Goal: Task Accomplishment & Management: Manage account settings

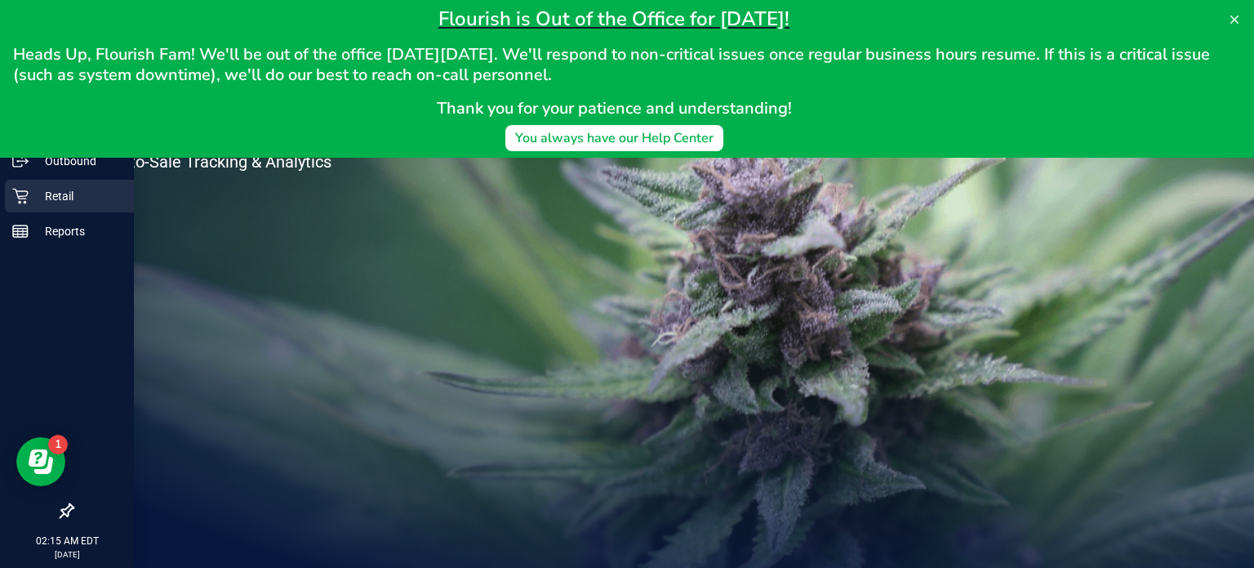
click at [36, 189] on p "Retail" at bounding box center [78, 196] width 98 height 20
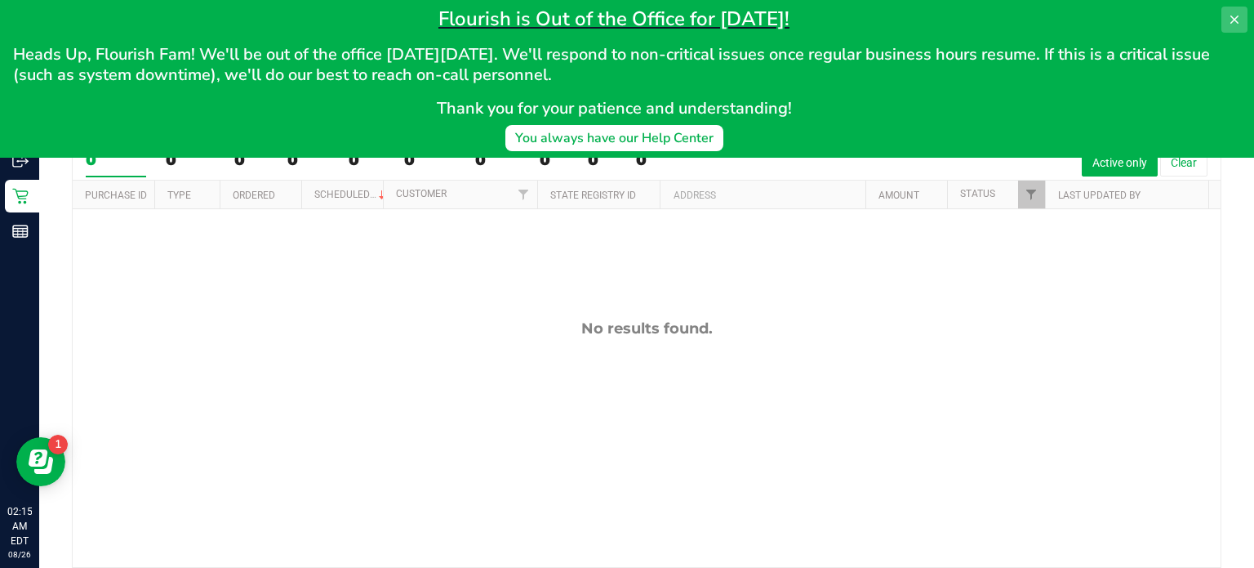
click at [1236, 13] on icon at bounding box center [1234, 19] width 13 height 13
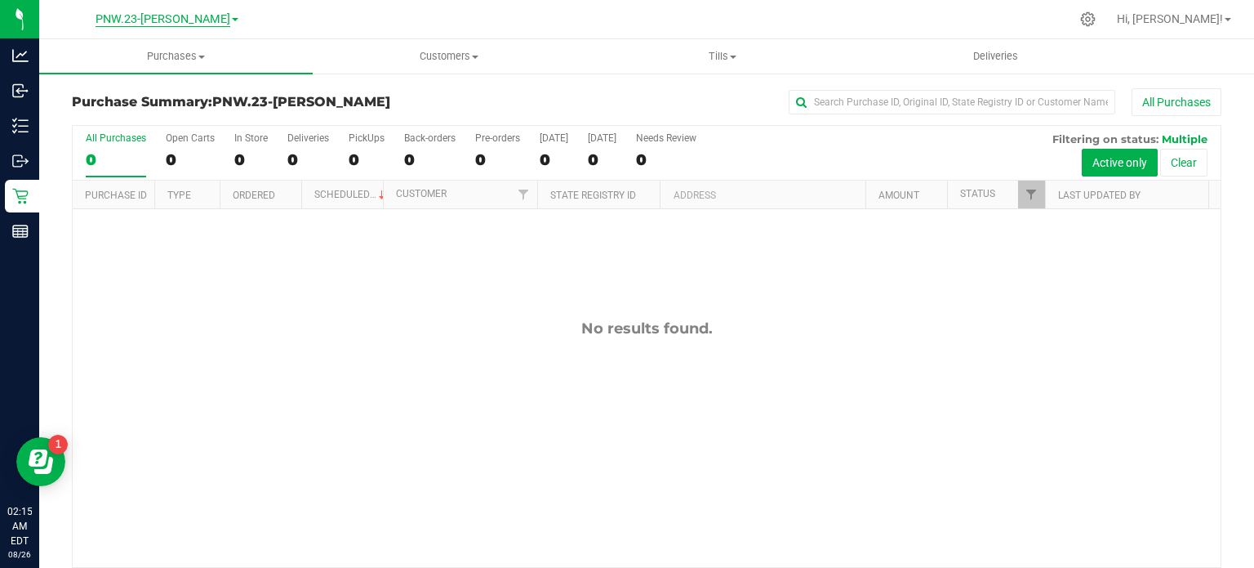
click at [188, 20] on span "PNW.23-[PERSON_NAME]" at bounding box center [163, 19] width 135 height 15
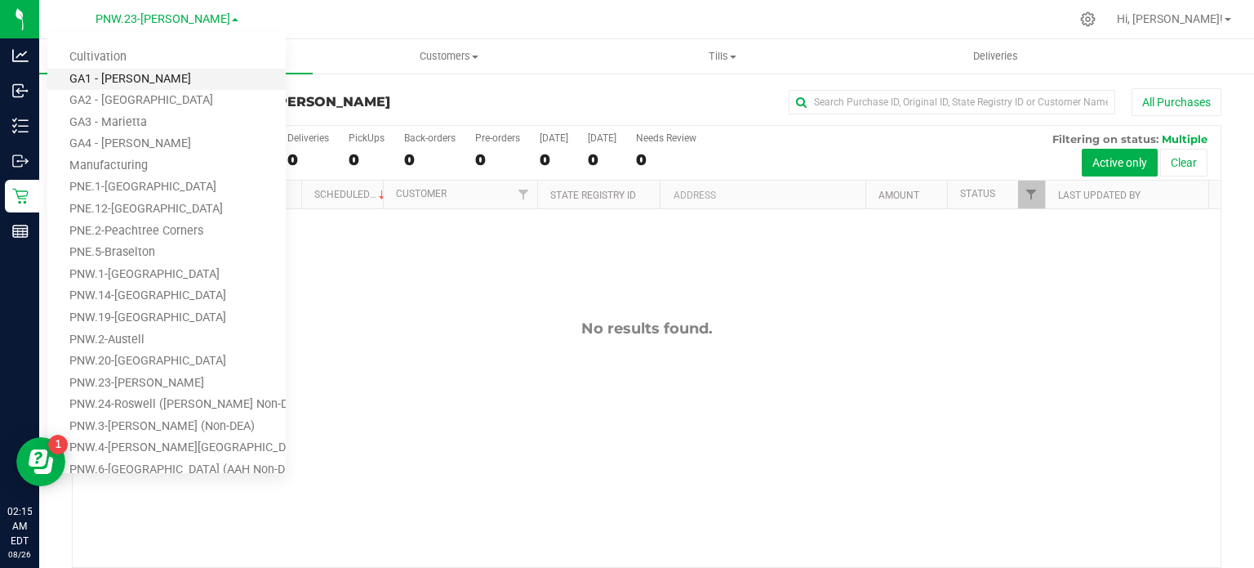
click at [165, 78] on link "GA1 - [PERSON_NAME]" at bounding box center [166, 80] width 238 height 22
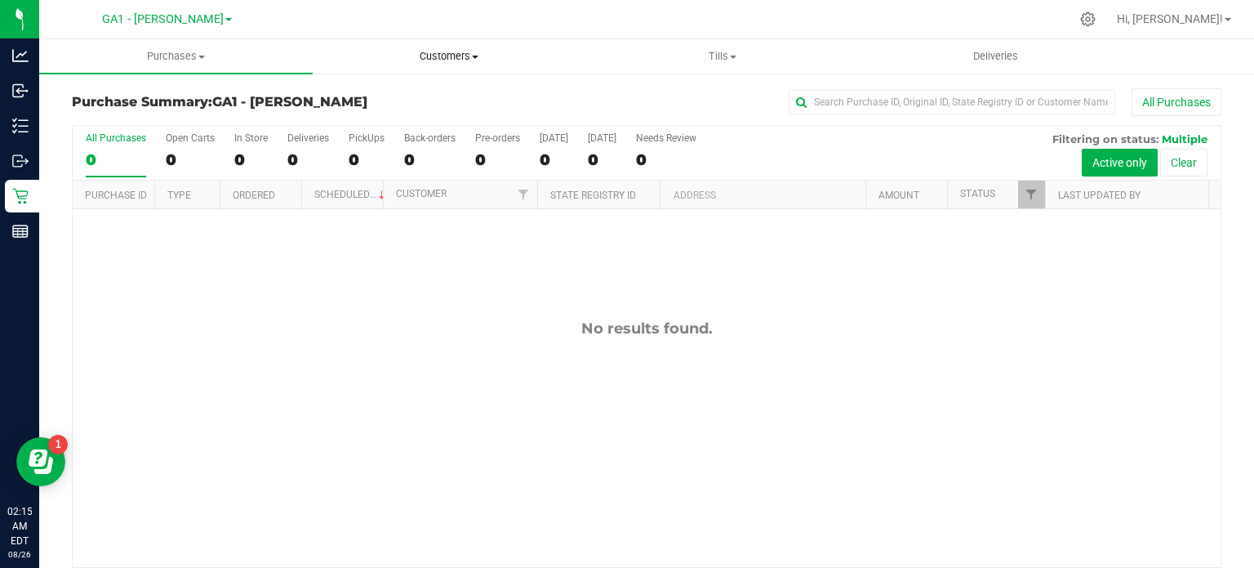
click at [476, 60] on span "Customers" at bounding box center [450, 56] width 272 height 15
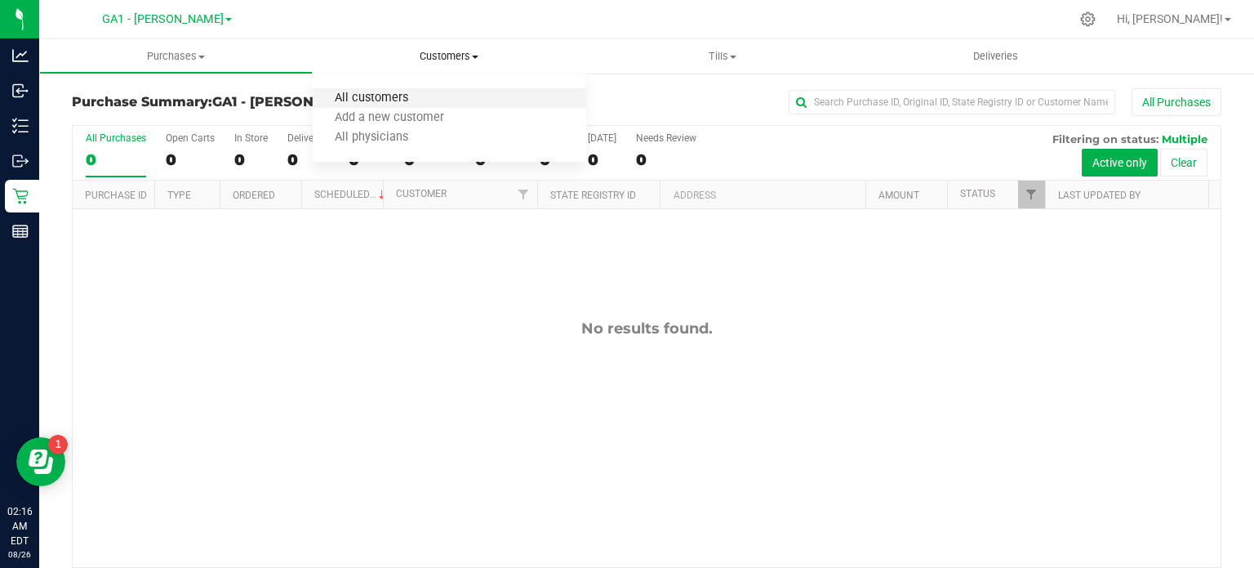
click at [409, 103] on span "All customers" at bounding box center [372, 98] width 118 height 14
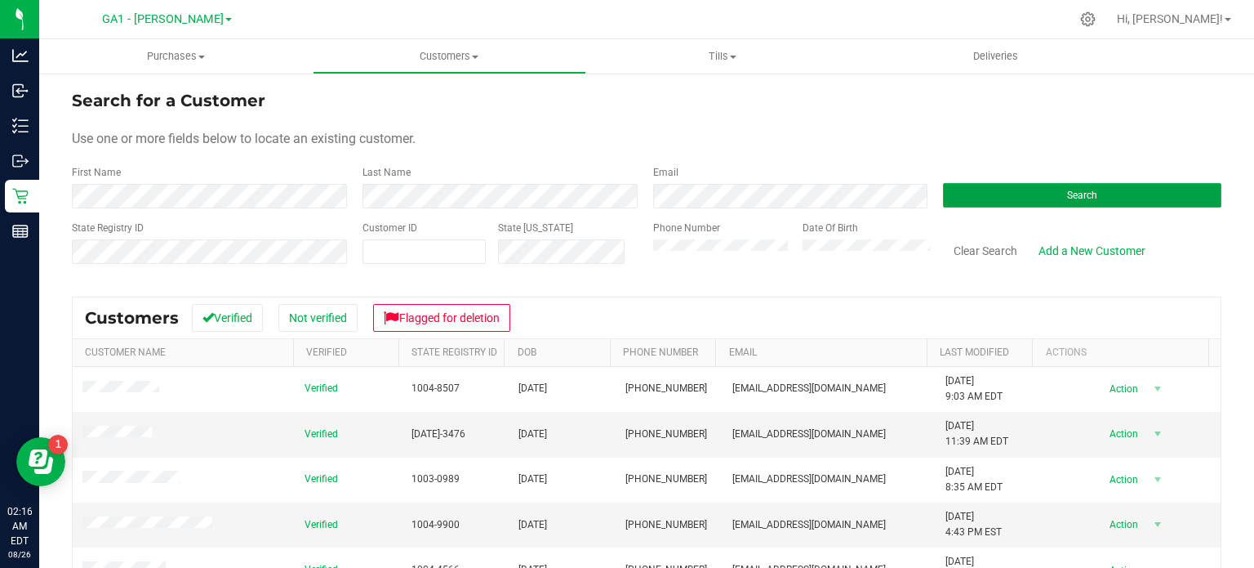
click at [1065, 202] on button "Search" at bounding box center [1082, 195] width 278 height 24
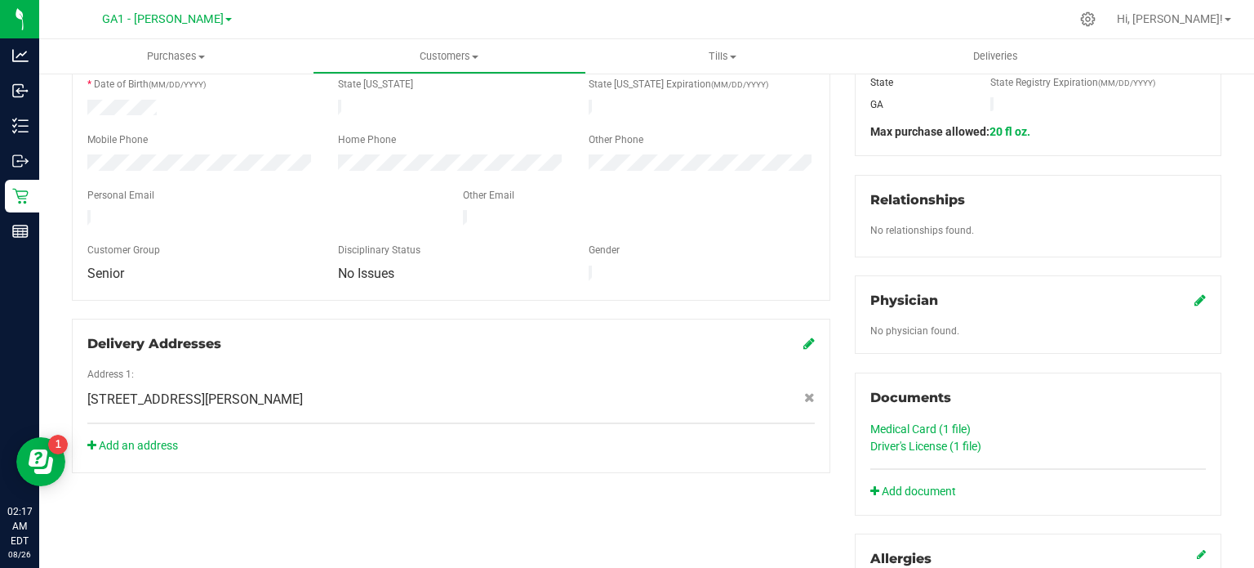
scroll to position [327, 0]
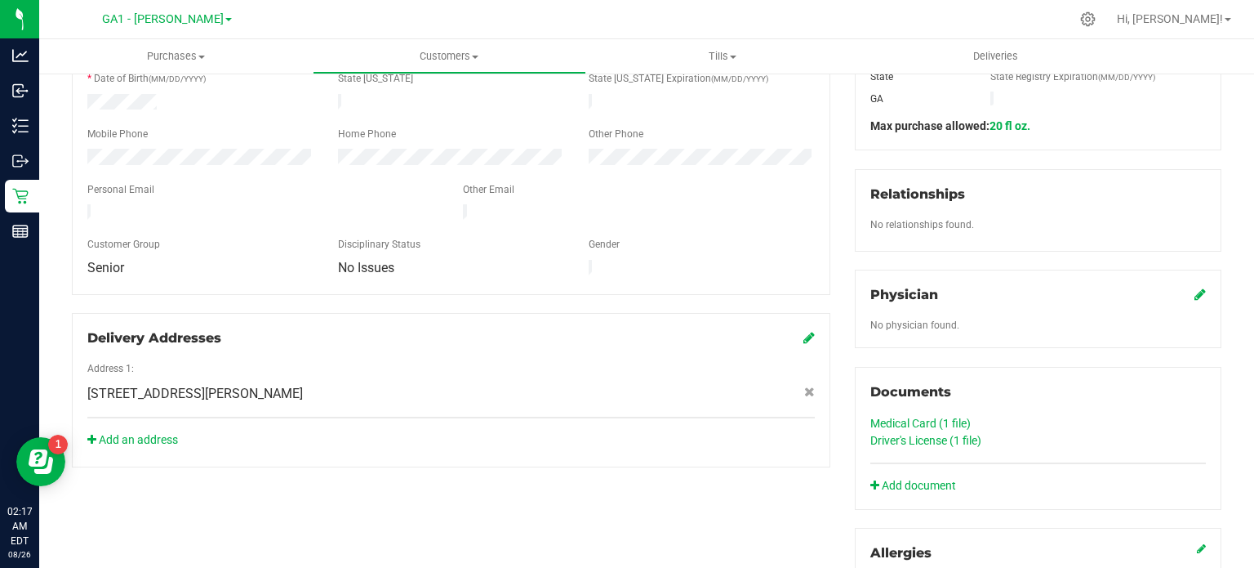
click at [960, 440] on link "Driver's License (1 file)" at bounding box center [926, 440] width 111 height 13
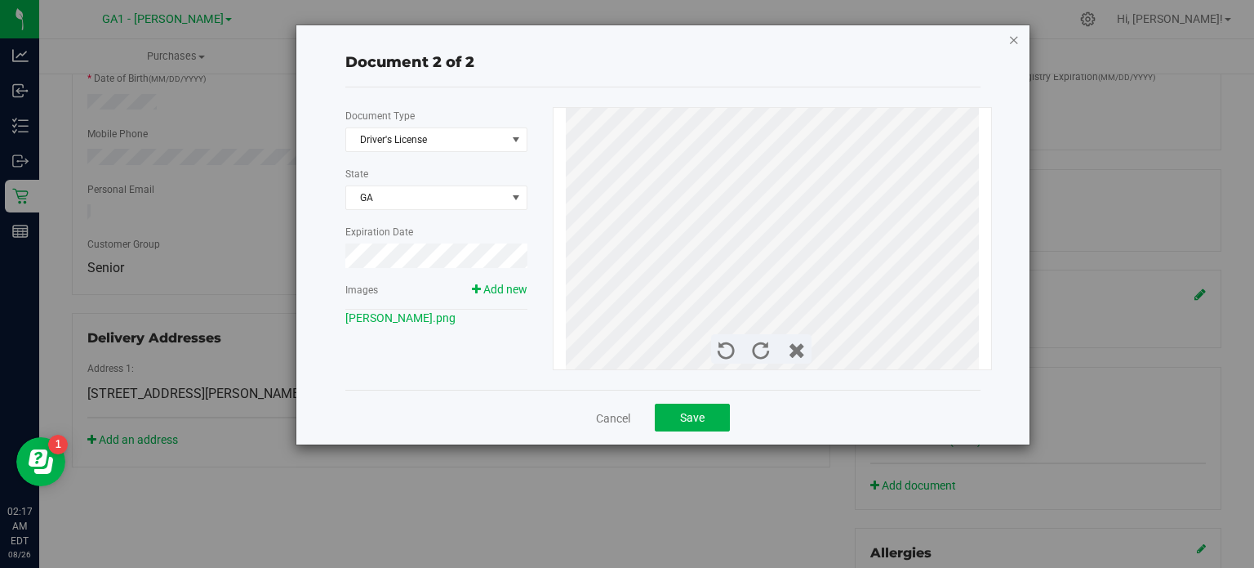
click at [1015, 38] on icon "button" at bounding box center [1014, 39] width 11 height 20
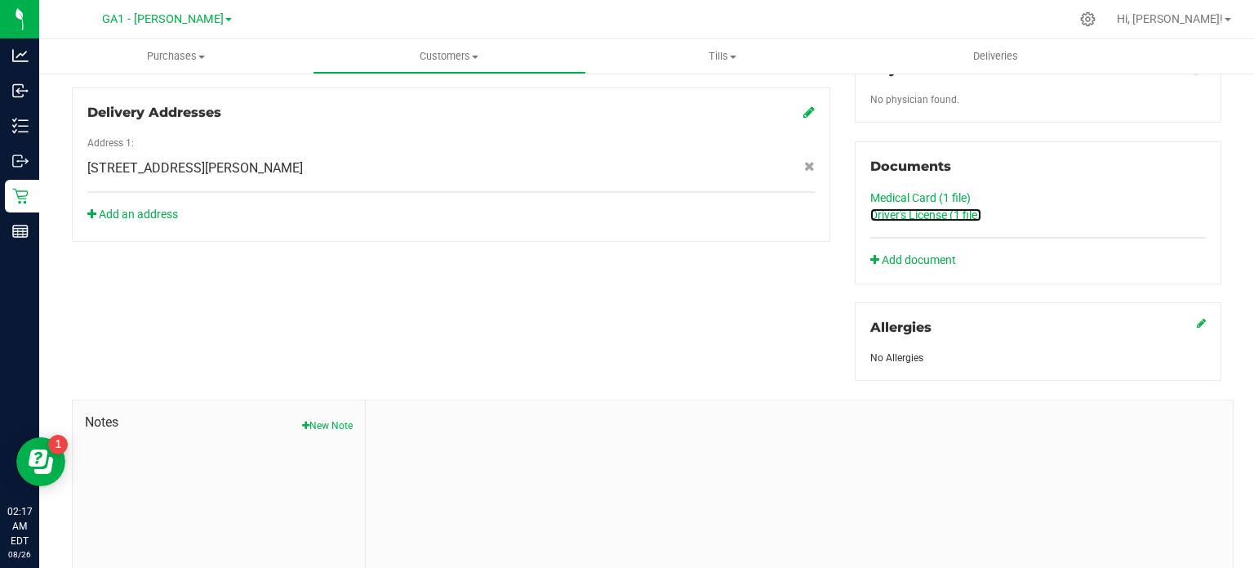
scroll to position [490, 0]
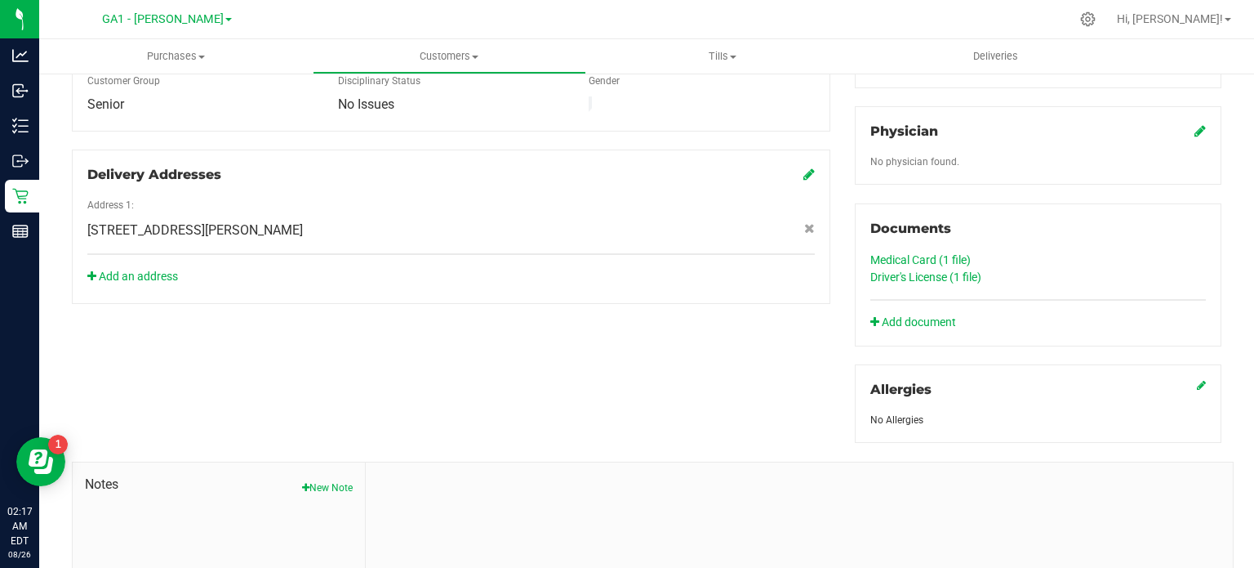
click at [905, 261] on link "Medical Card (1 file)" at bounding box center [921, 259] width 100 height 13
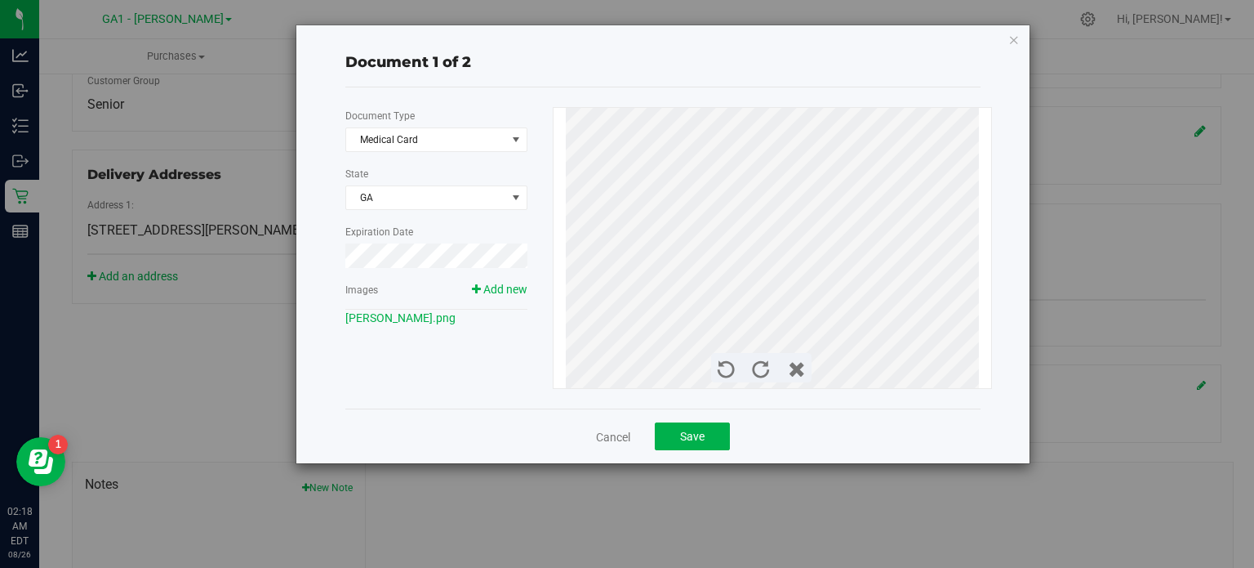
drag, startPoint x: 1014, startPoint y: 39, endPoint x: 1062, endPoint y: 59, distance: 51.3
click at [1014, 39] on icon "button" at bounding box center [1014, 39] width 11 height 20
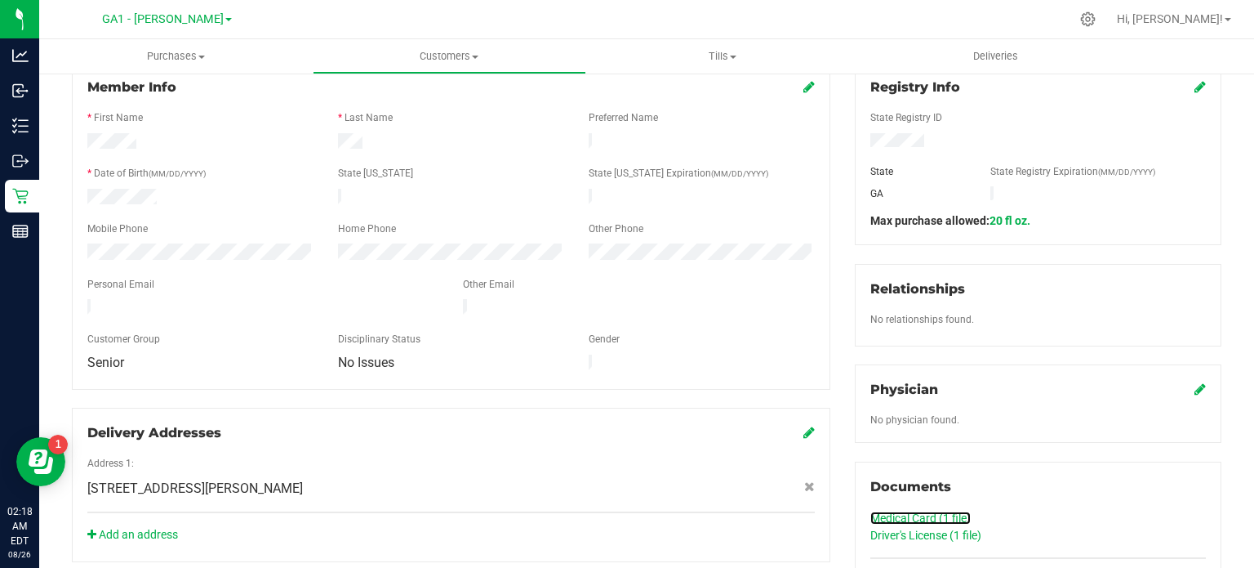
scroll to position [163, 0]
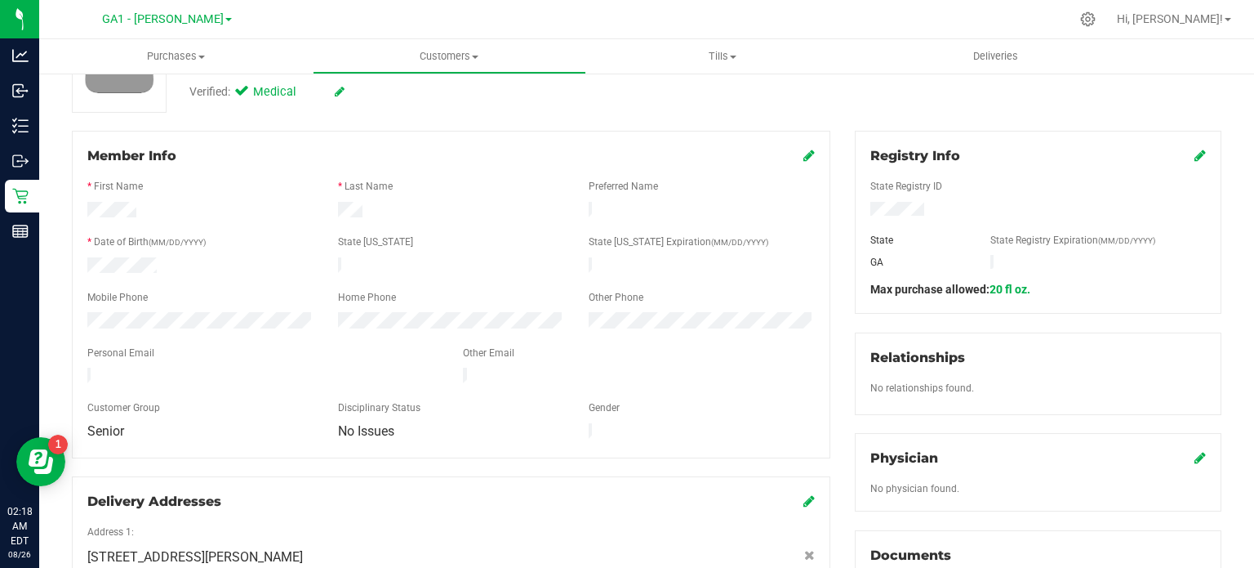
click at [399, 263] on div at bounding box center [451, 267] width 251 height 20
drag, startPoint x: 332, startPoint y: 260, endPoint x: 366, endPoint y: 207, distance: 62.8
click at [366, 207] on div at bounding box center [451, 212] width 251 height 20
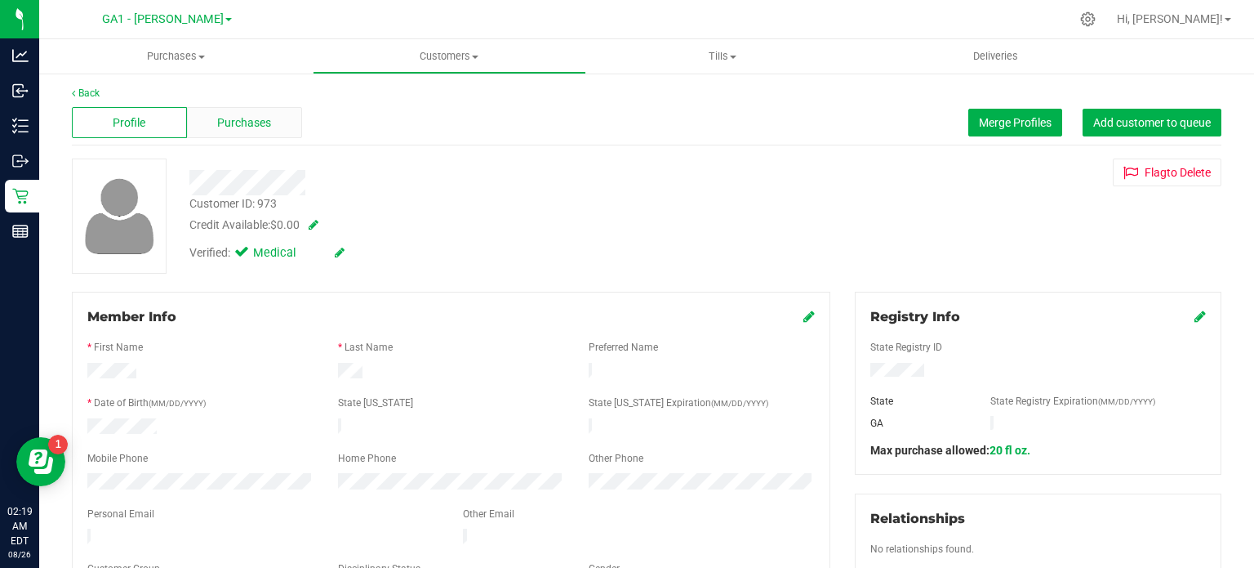
scroll to position [0, 0]
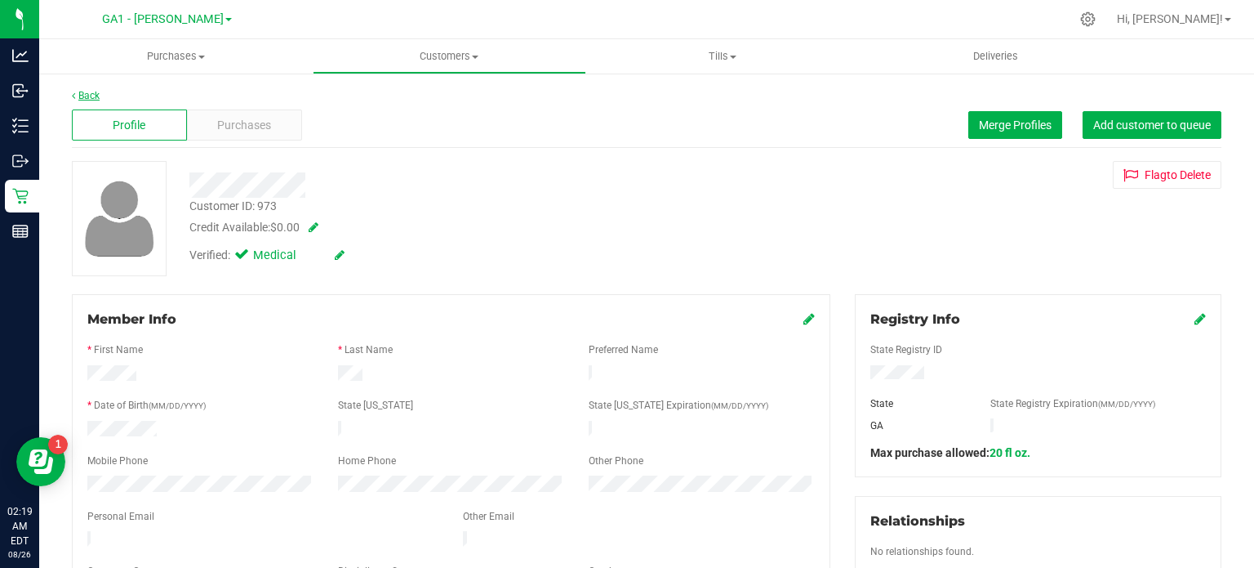
click at [85, 97] on link "Back" at bounding box center [86, 95] width 28 height 11
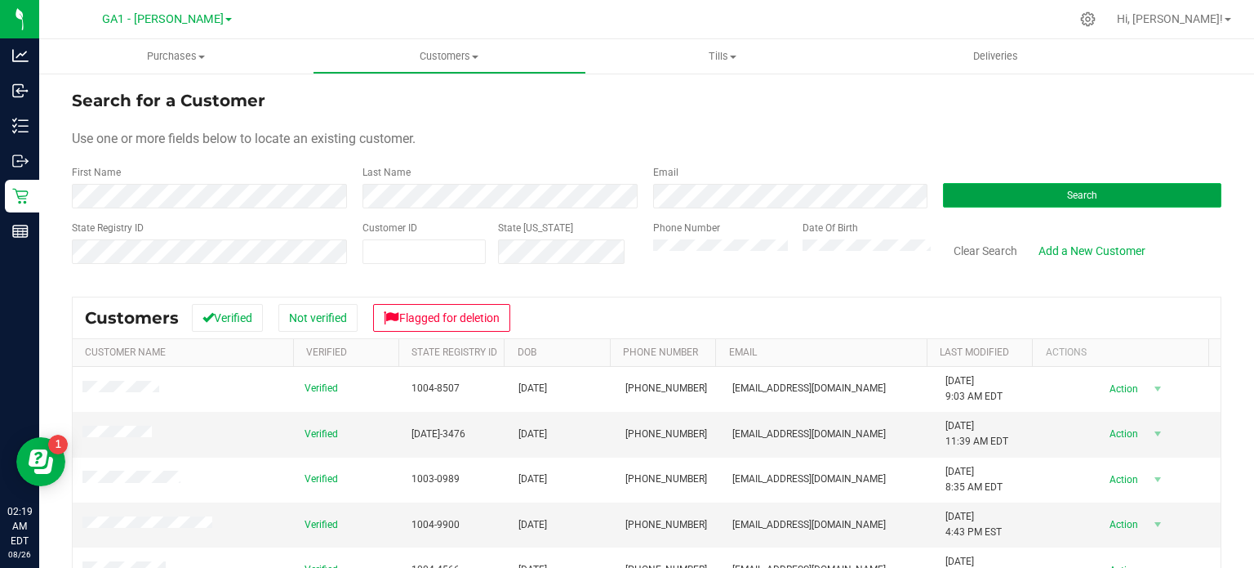
click at [1024, 195] on button "Search" at bounding box center [1082, 195] width 278 height 24
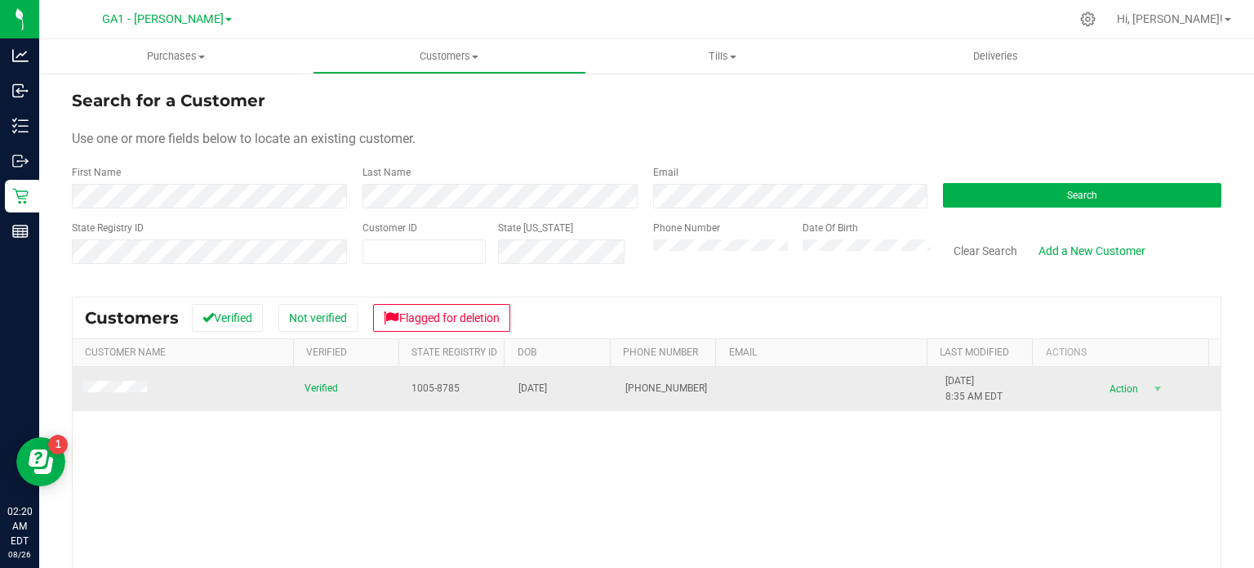
click at [136, 398] on td at bounding box center [184, 389] width 222 height 44
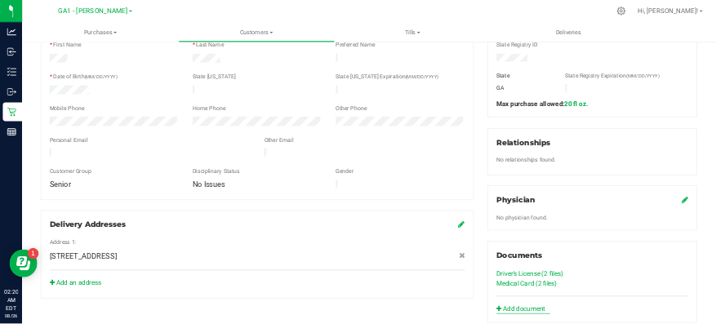
scroll to position [245, 0]
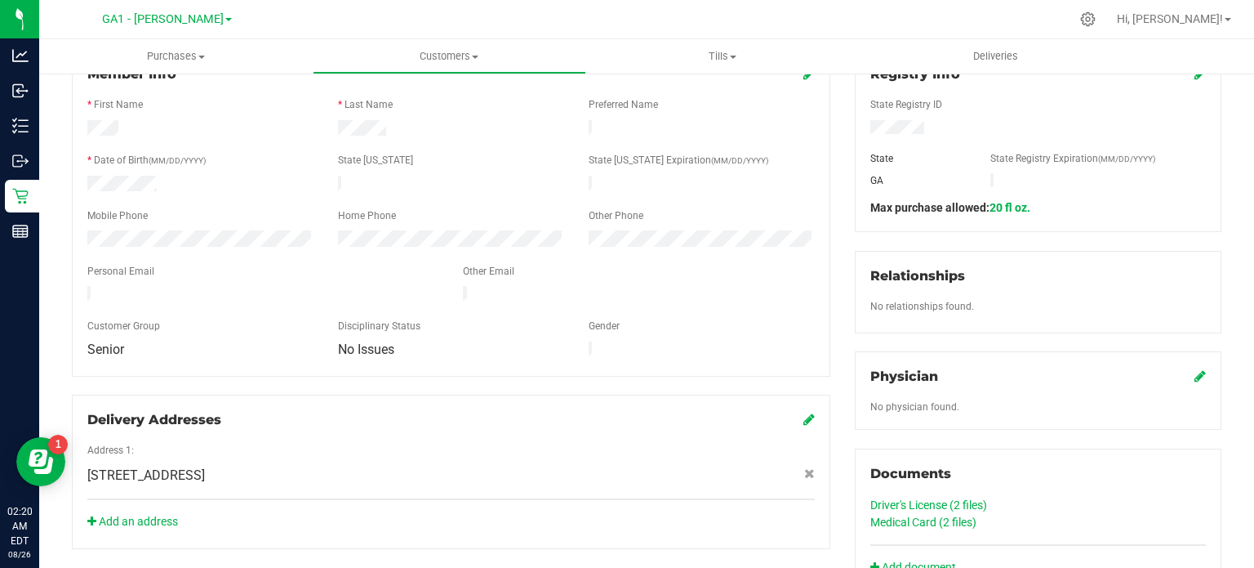
click at [896, 519] on link "Medical Card (2 files)" at bounding box center [924, 521] width 106 height 13
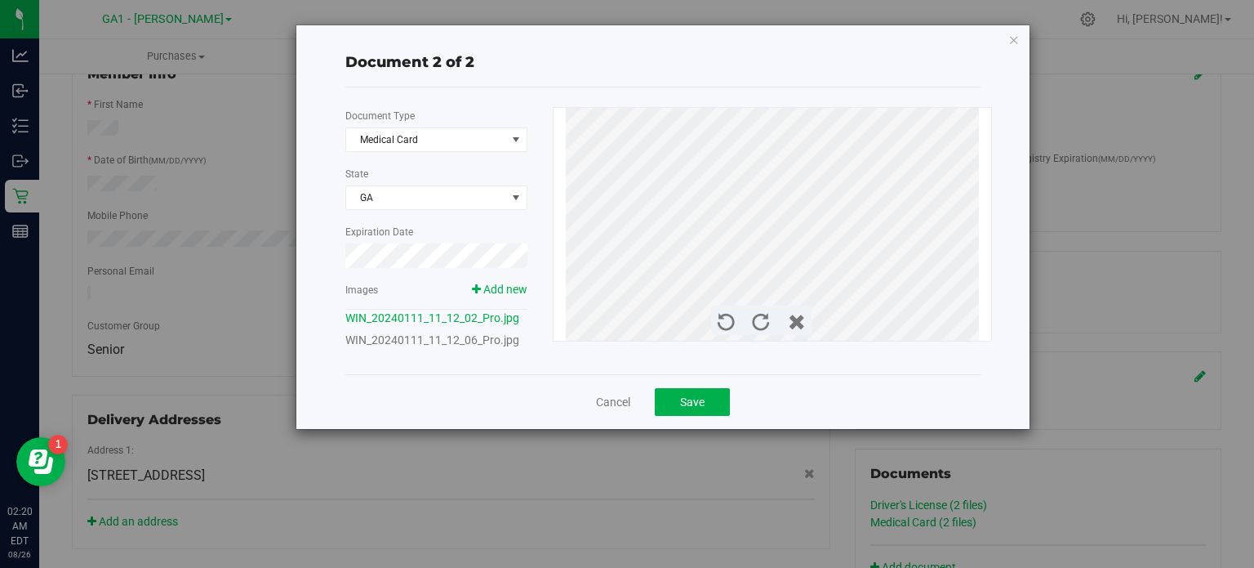
click at [421, 337] on link "WIN_20240111_11_12_06_Pro.jpg" at bounding box center [432, 339] width 174 height 13
click at [436, 316] on link "WIN_20240111_11_12_02_Pro.jpg" at bounding box center [432, 317] width 174 height 13
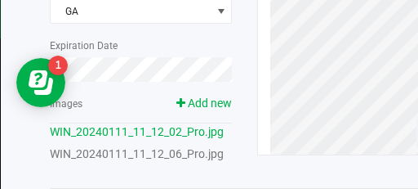
scroll to position [190, 0]
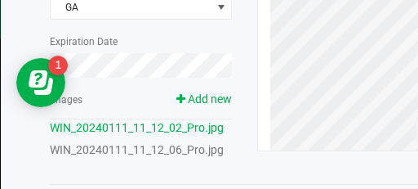
drag, startPoint x: 310, startPoint y: 156, endPoint x: 273, endPoint y: 161, distance: 37.9
click at [268, 158] on div "Document Type Medical Card 5 State [GEOGRAPHIC_DATA] Expiration Date Images Add…" at bounding box center [368, 40] width 660 height 247
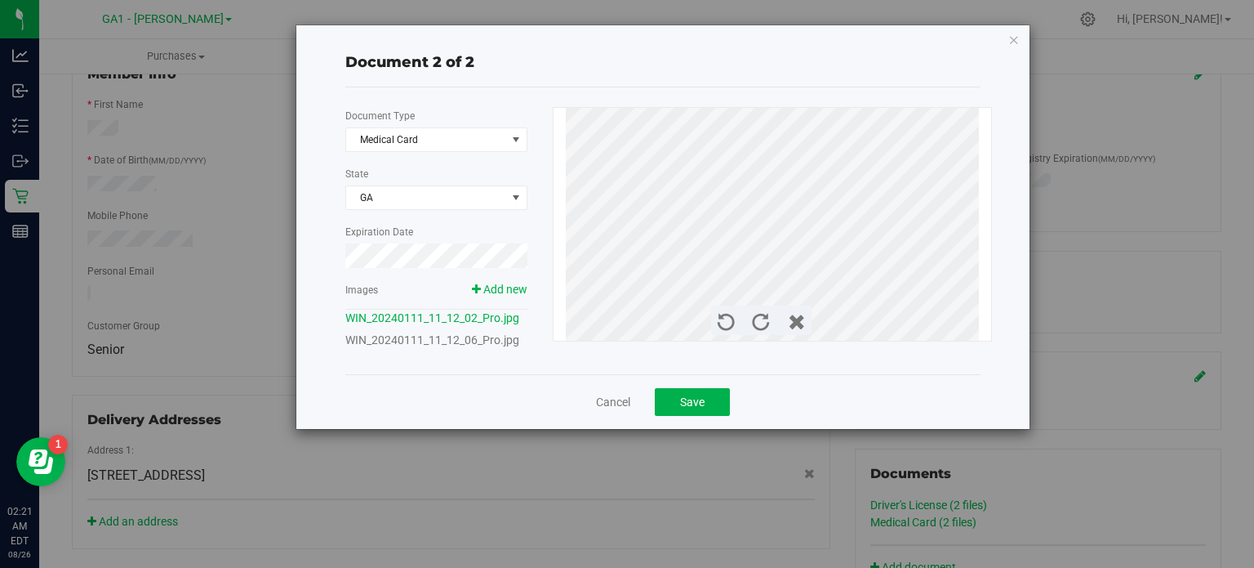
scroll to position [245, 0]
click at [1016, 41] on icon "button" at bounding box center [1014, 39] width 11 height 20
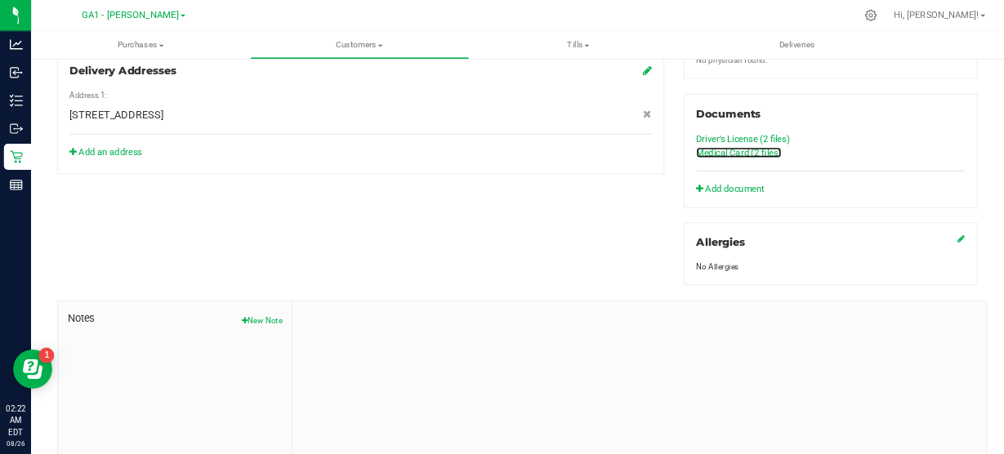
scroll to position [572, 0]
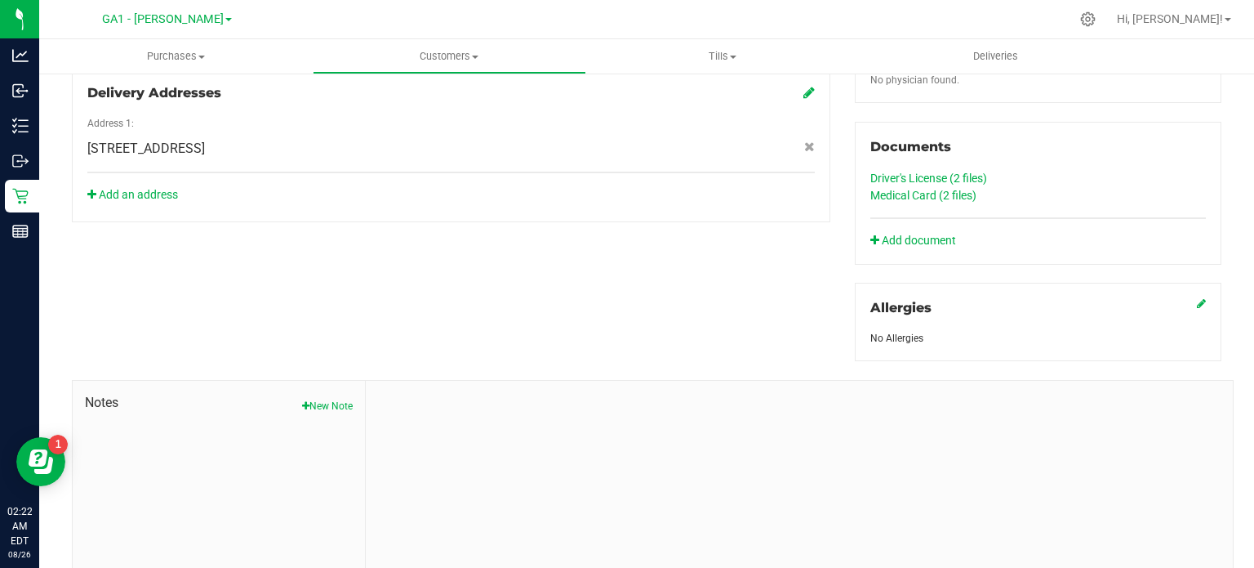
click at [915, 176] on link "Driver's License (2 files)" at bounding box center [929, 177] width 117 height 13
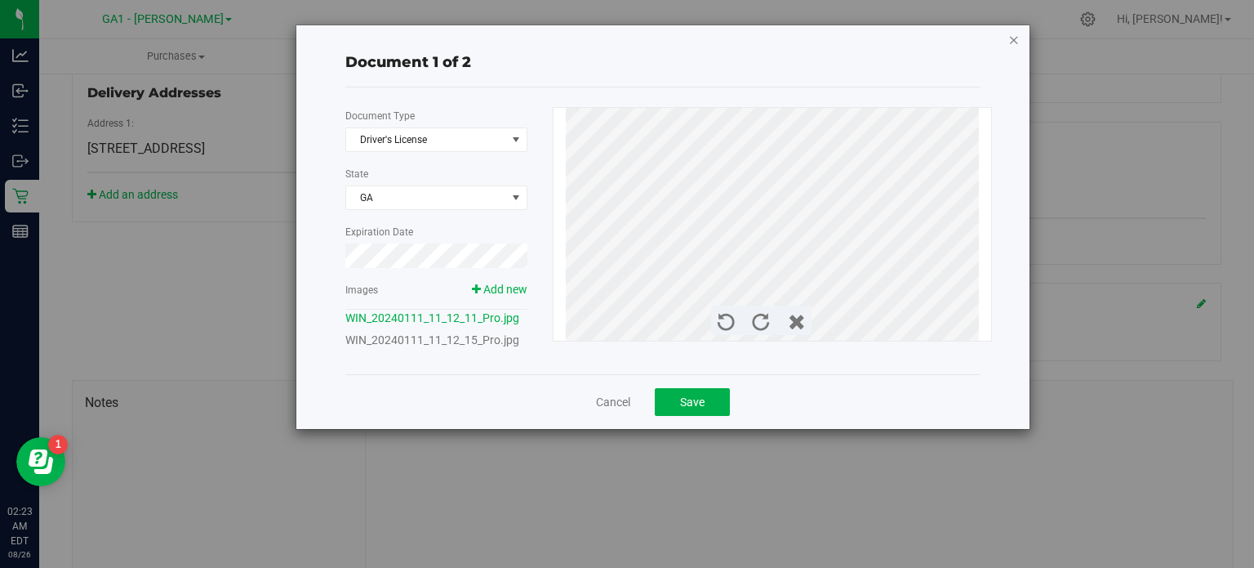
click at [1017, 41] on icon "button" at bounding box center [1014, 39] width 11 height 20
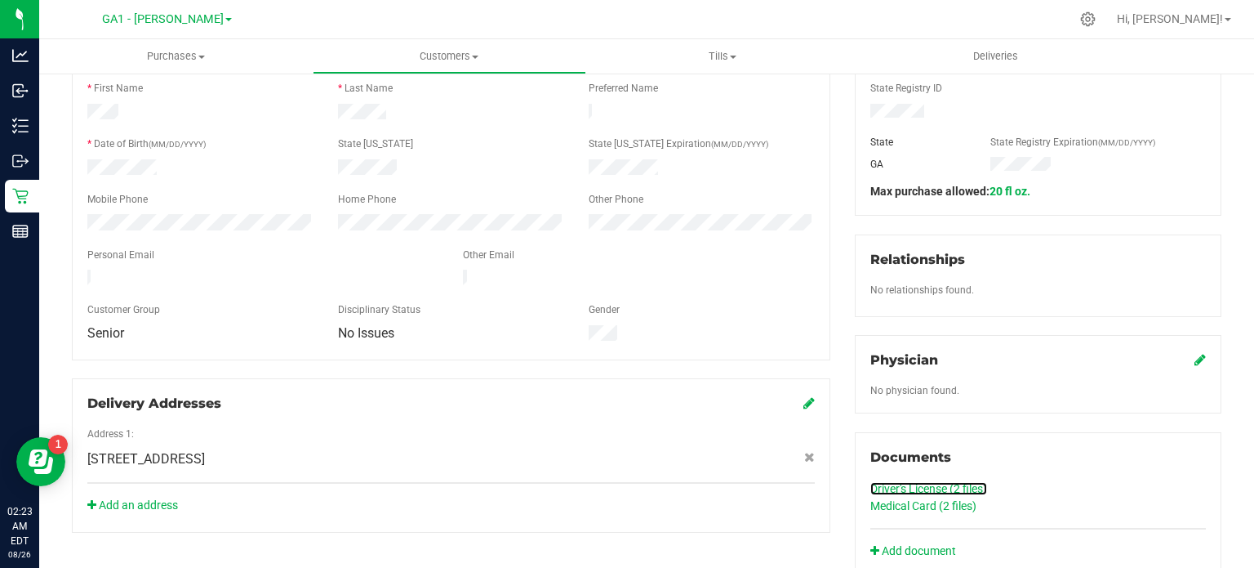
scroll to position [163, 0]
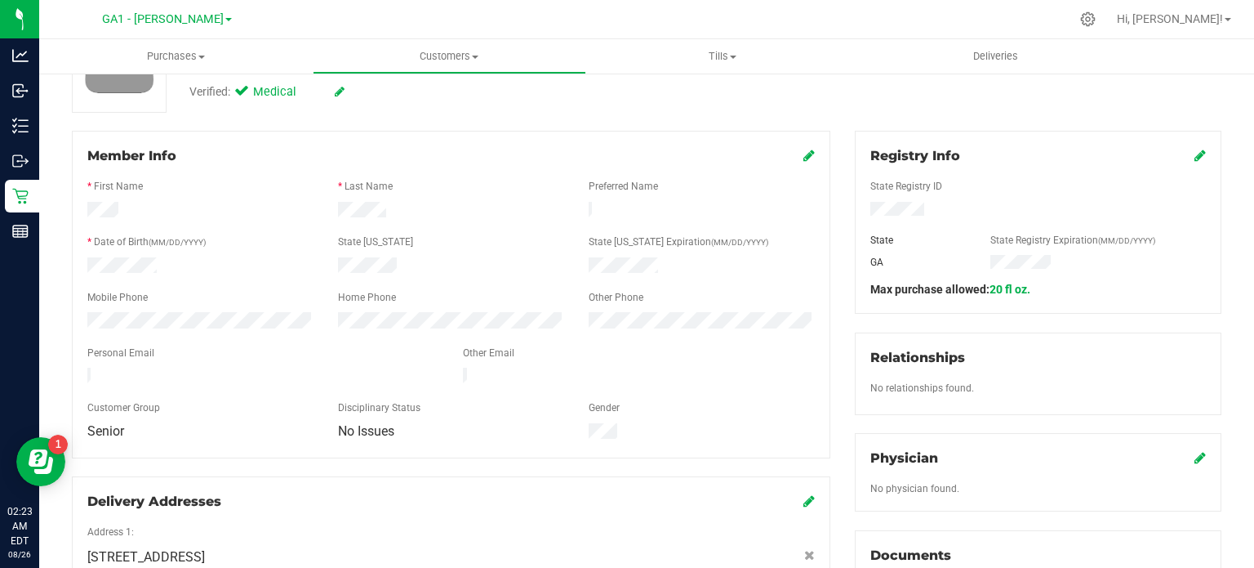
click at [804, 154] on icon at bounding box center [809, 155] width 11 height 13
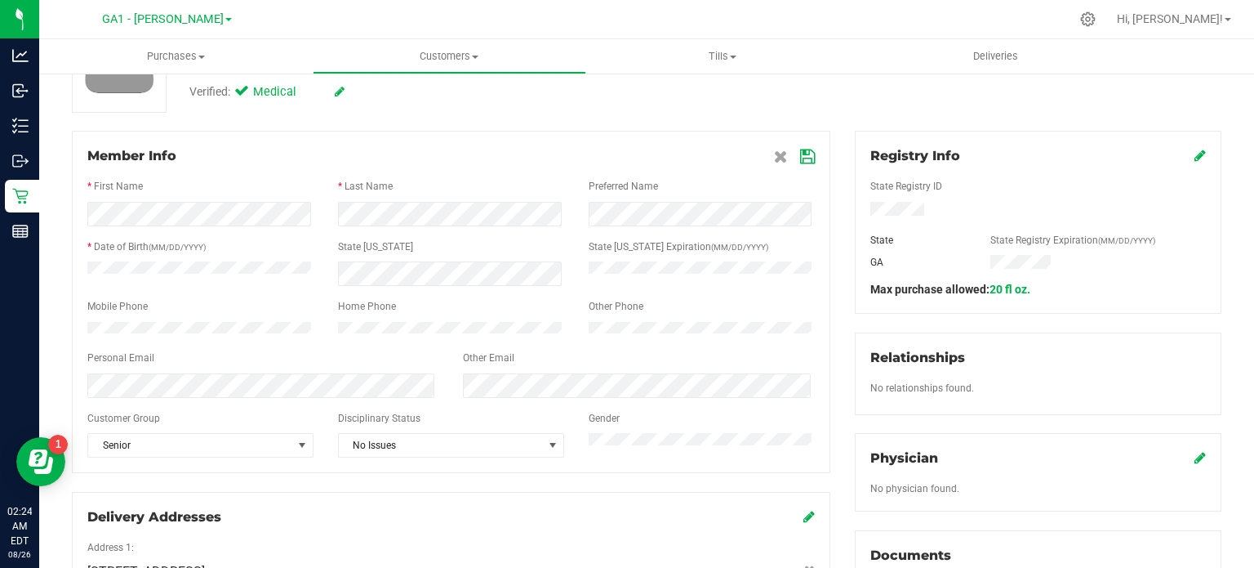
click at [800, 160] on icon at bounding box center [807, 156] width 15 height 13
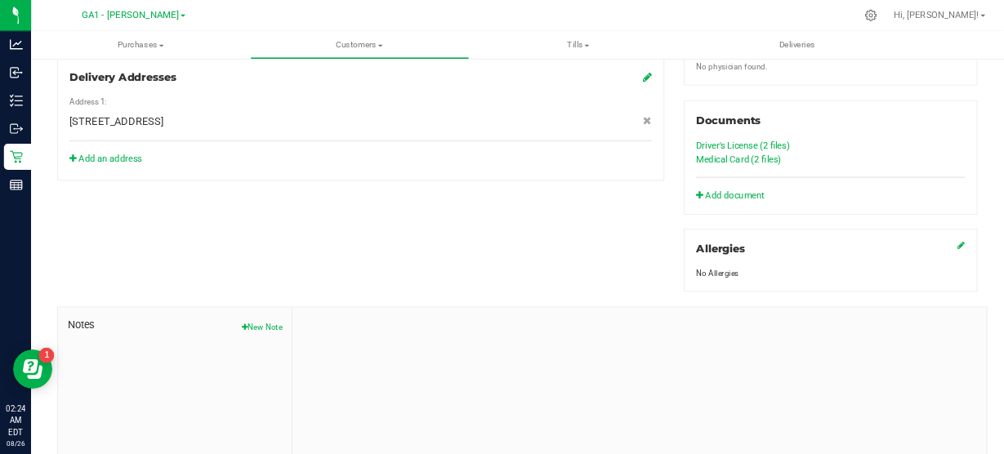
scroll to position [572, 0]
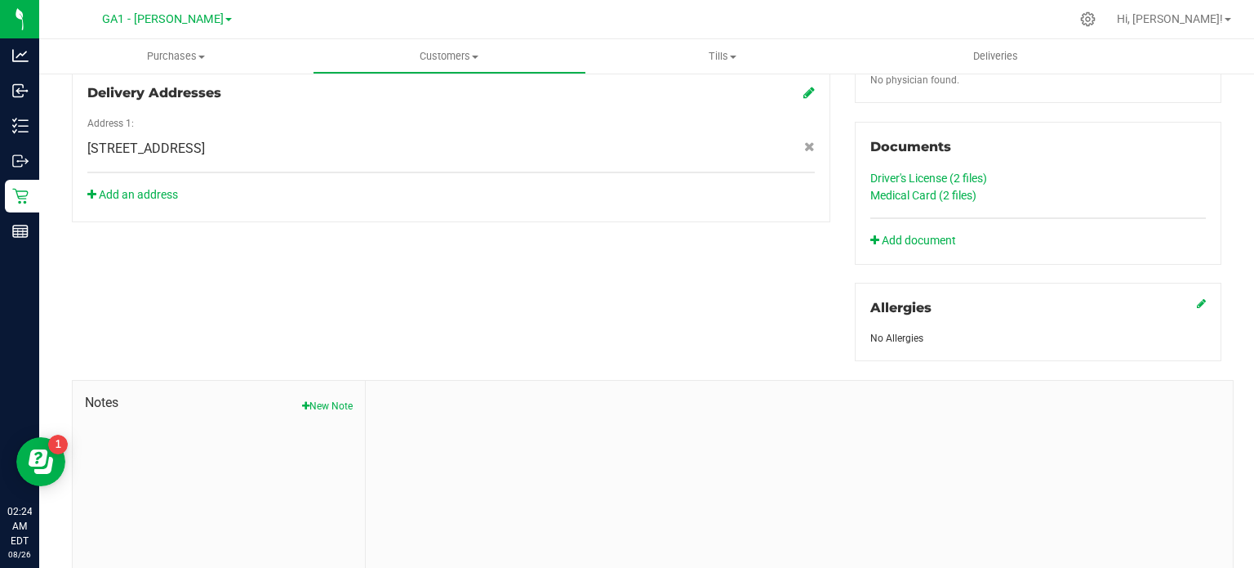
click at [902, 192] on link "Medical Card (2 files)" at bounding box center [924, 195] width 106 height 13
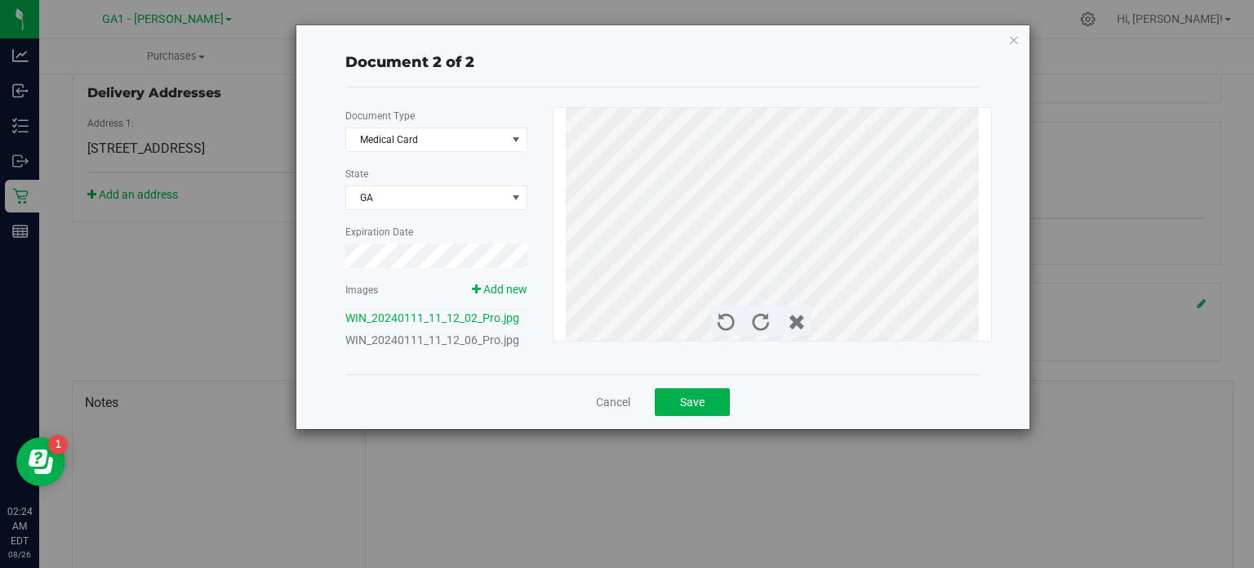
click at [1019, 37] on icon "button" at bounding box center [1014, 39] width 11 height 20
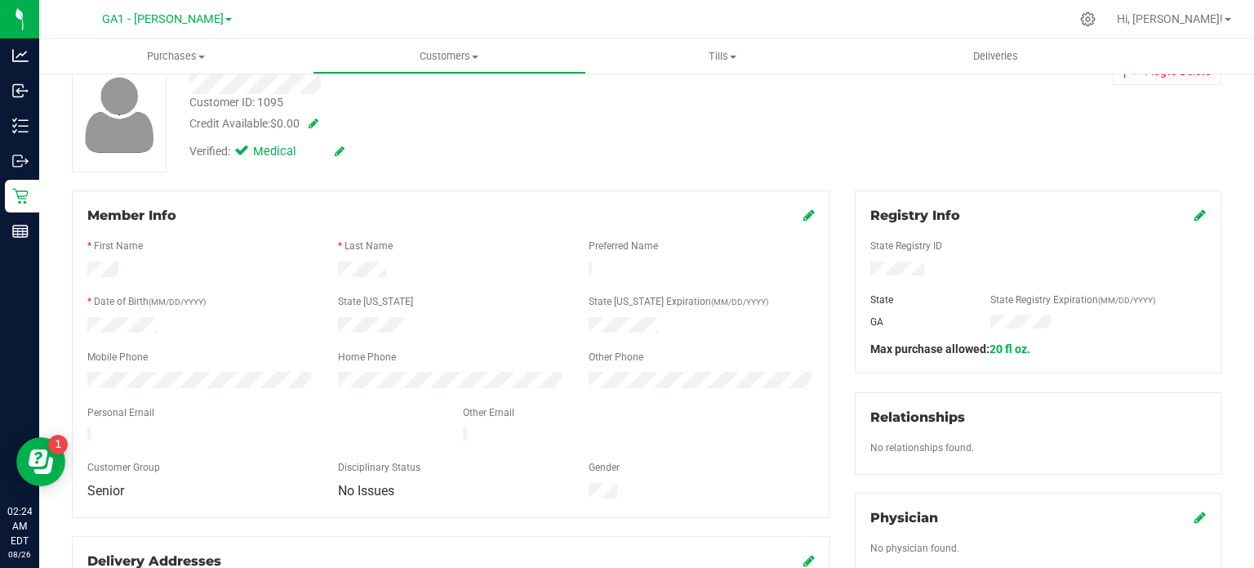
scroll to position [163, 0]
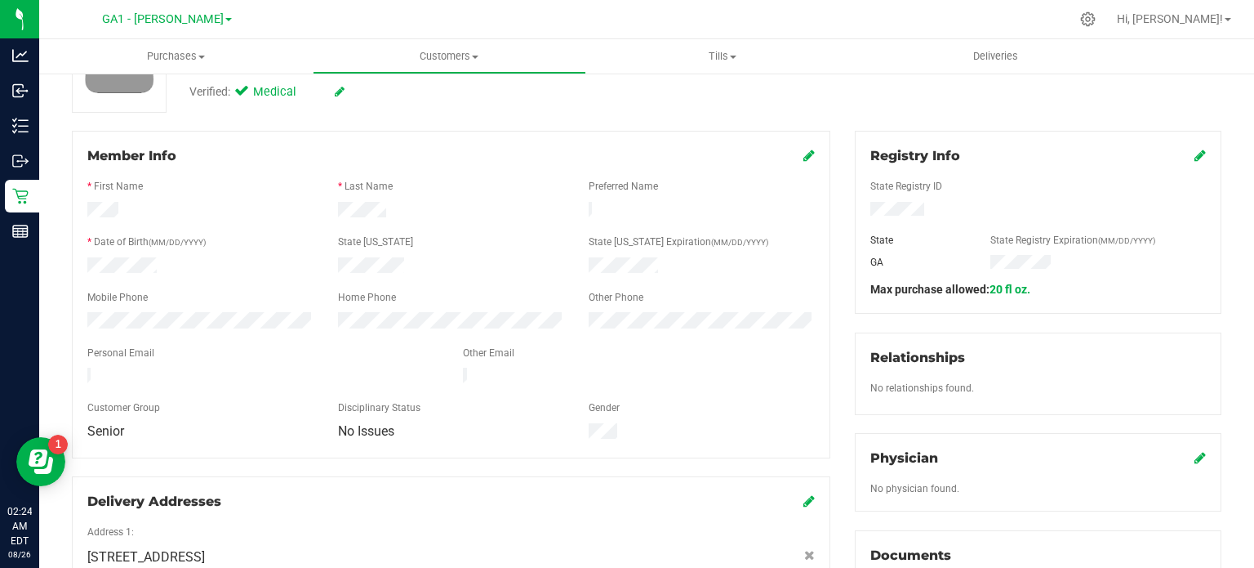
click at [407, 264] on div at bounding box center [451, 267] width 251 height 20
drag, startPoint x: 331, startPoint y: 203, endPoint x: 390, endPoint y: 208, distance: 59.0
click at [390, 208] on div at bounding box center [451, 212] width 251 height 20
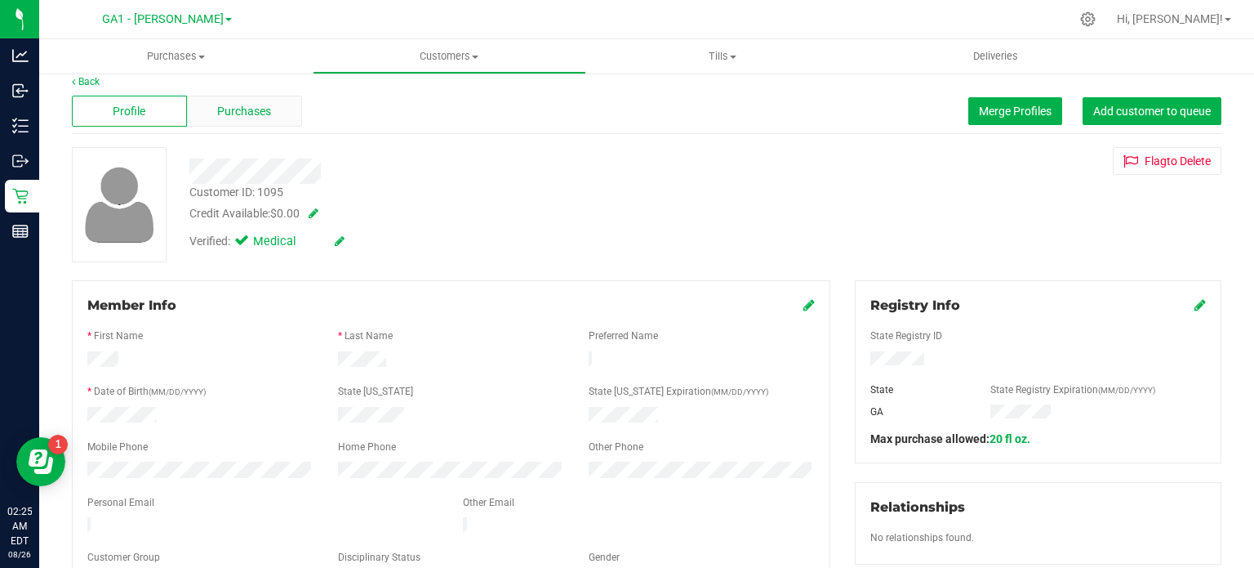
scroll to position [0, 0]
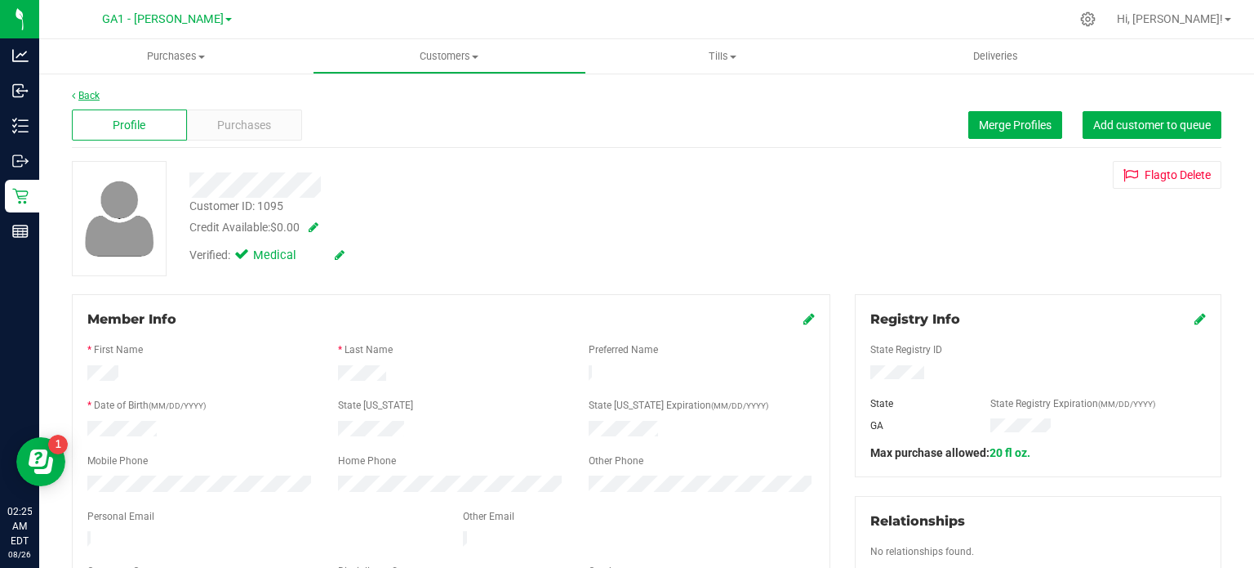
click at [96, 94] on link "Back" at bounding box center [86, 95] width 28 height 11
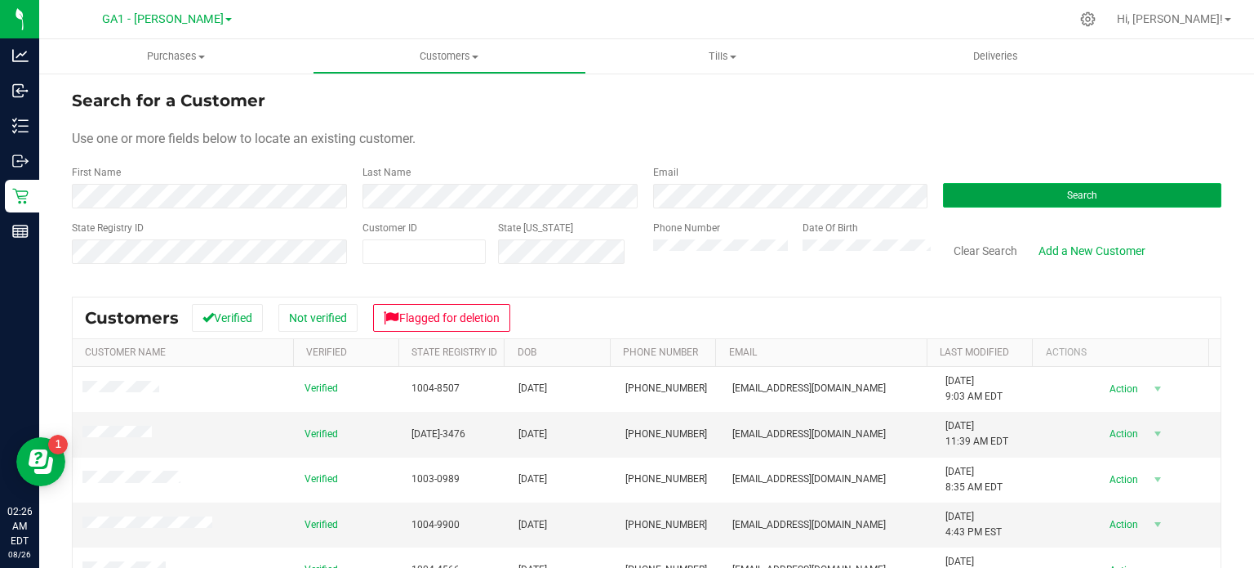
click at [1091, 198] on button "Search" at bounding box center [1082, 195] width 278 height 24
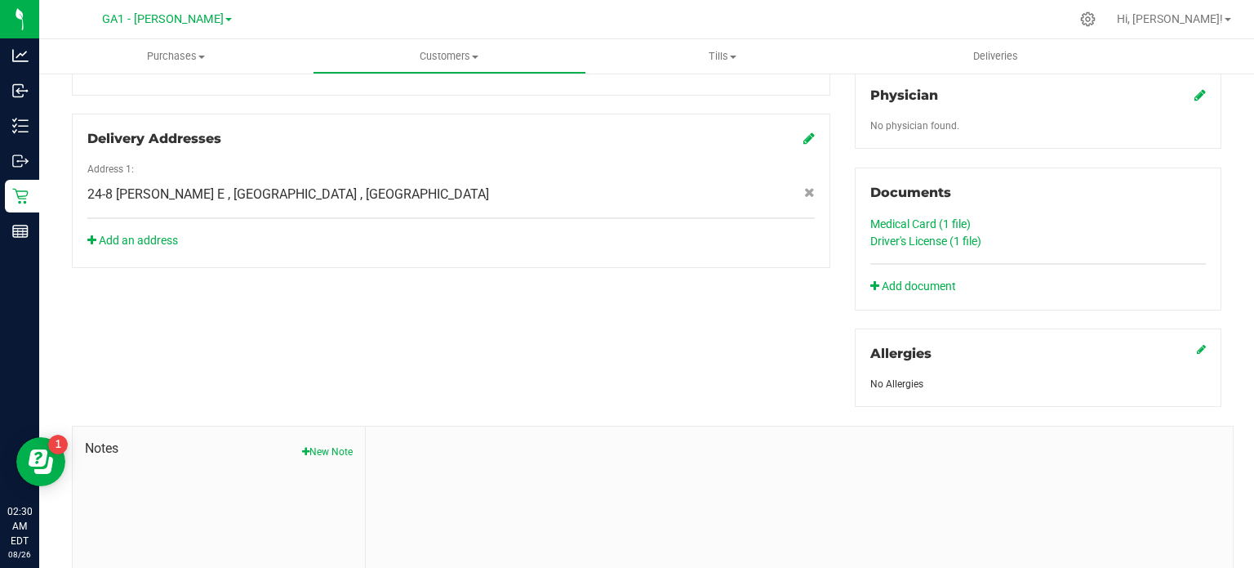
scroll to position [572, 0]
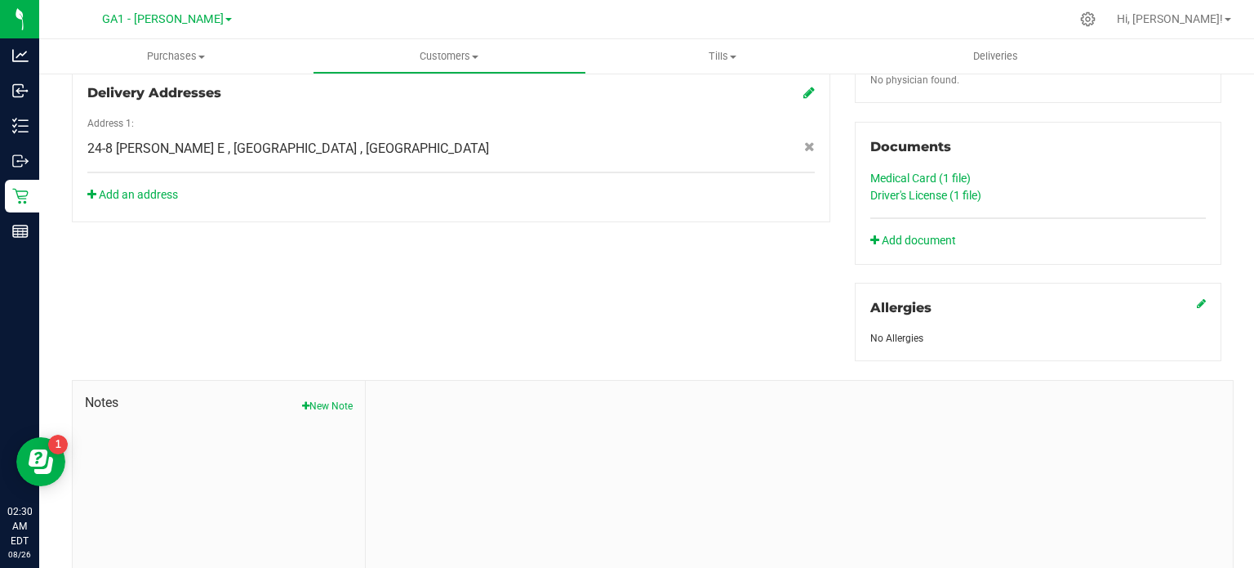
click at [940, 171] on link "Medical Card (1 file)" at bounding box center [921, 177] width 100 height 13
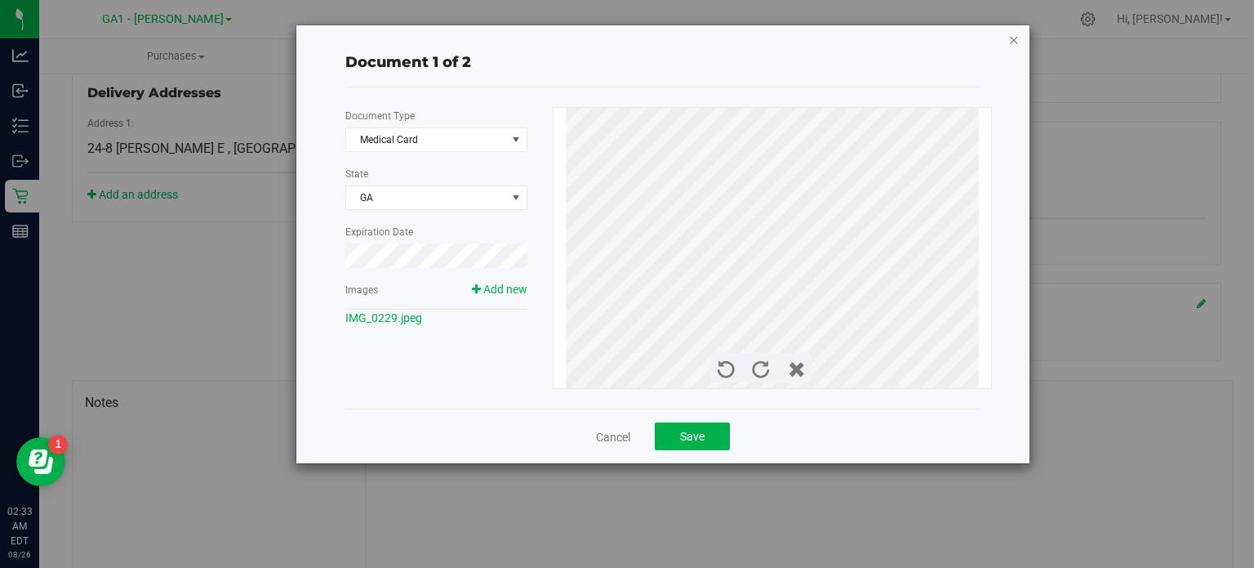
click at [1009, 37] on icon "button" at bounding box center [1014, 39] width 11 height 20
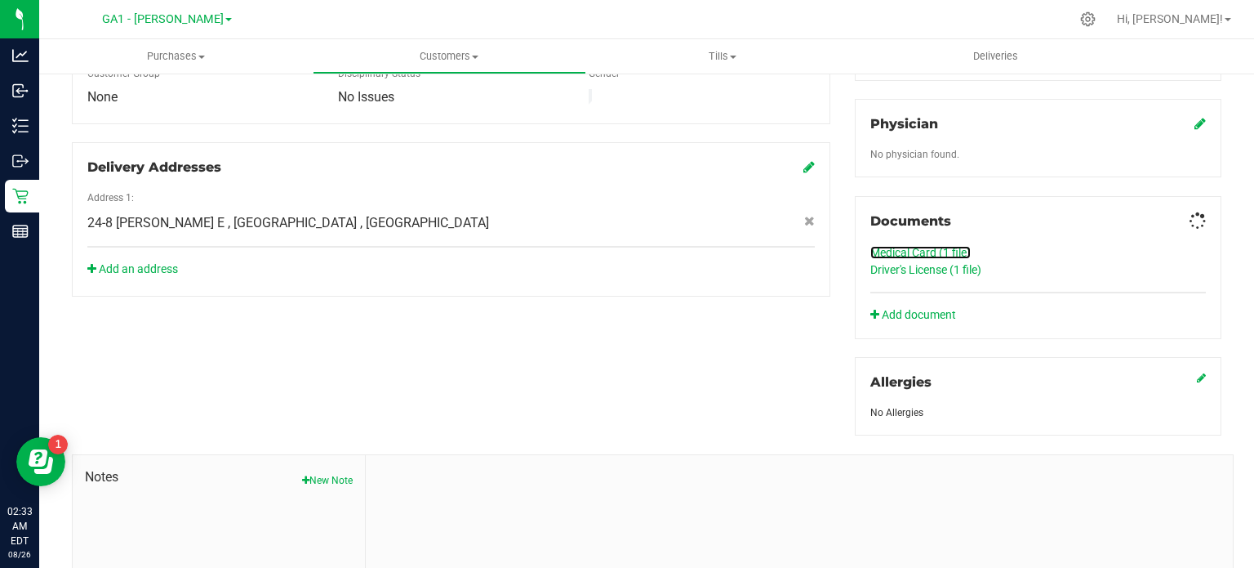
scroll to position [163, 0]
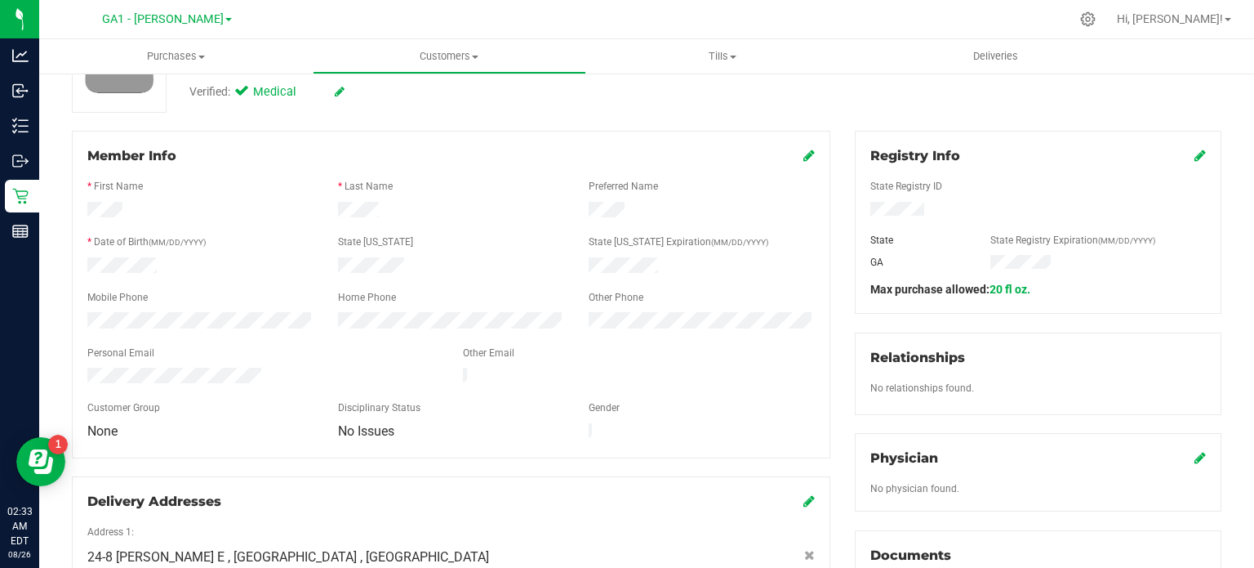
click at [804, 153] on icon at bounding box center [809, 155] width 11 height 13
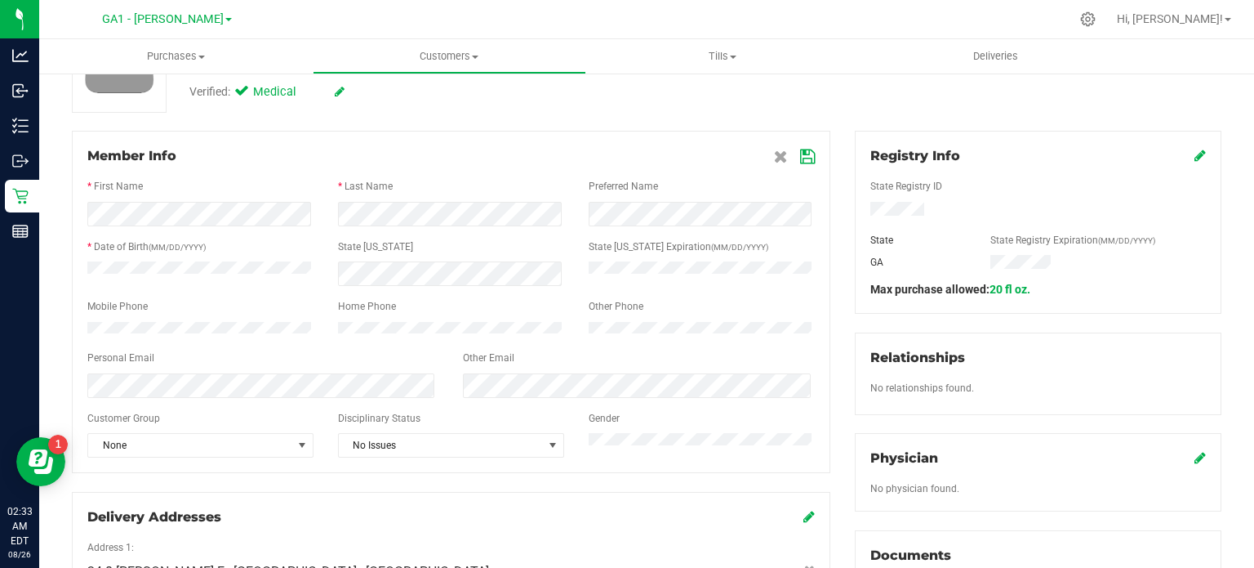
click at [801, 157] on icon at bounding box center [807, 156] width 15 height 13
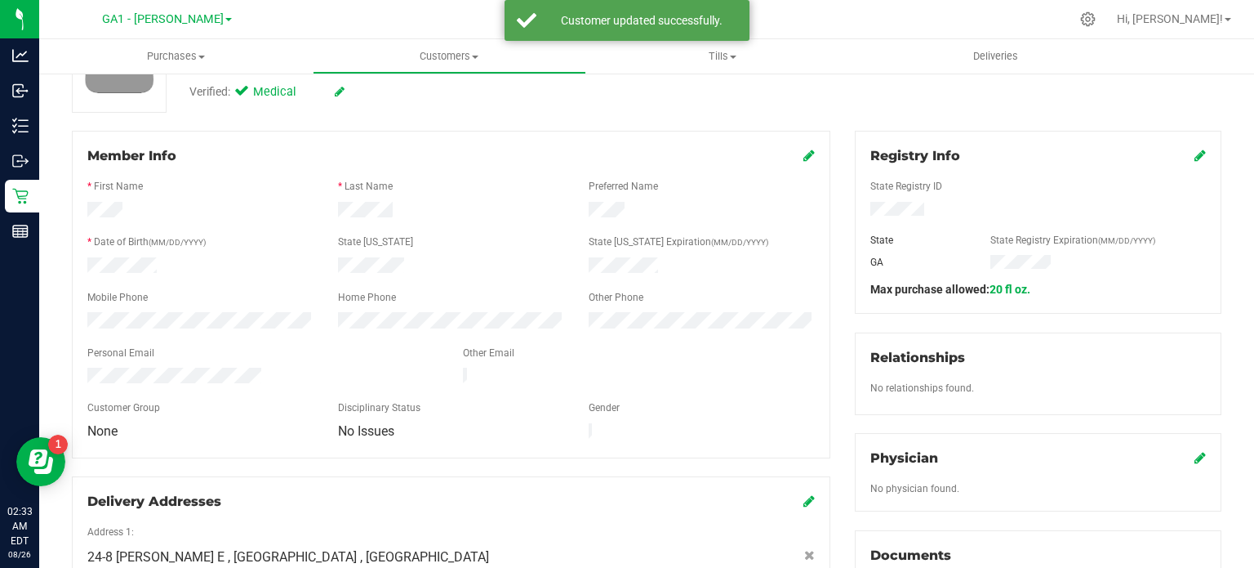
drag, startPoint x: 402, startPoint y: 267, endPoint x: 333, endPoint y: 257, distance: 69.3
click at [326, 265] on div at bounding box center [451, 267] width 251 height 20
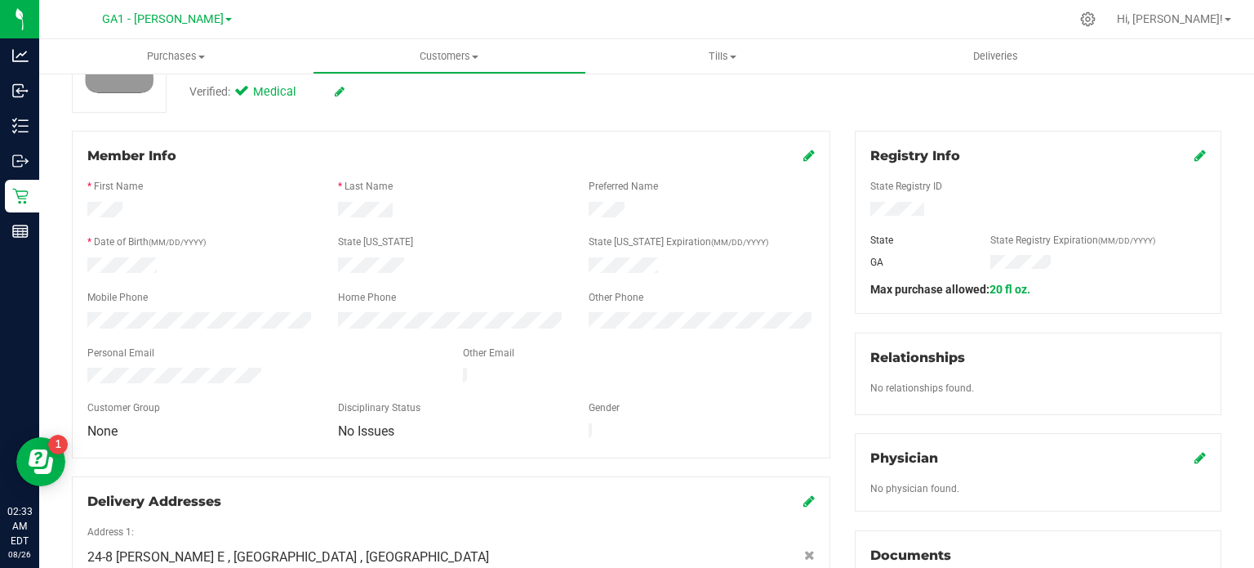
drag, startPoint x: 393, startPoint y: 205, endPoint x: 320, endPoint y: 205, distance: 72.7
click at [307, 217] on div at bounding box center [451, 212] width 752 height 20
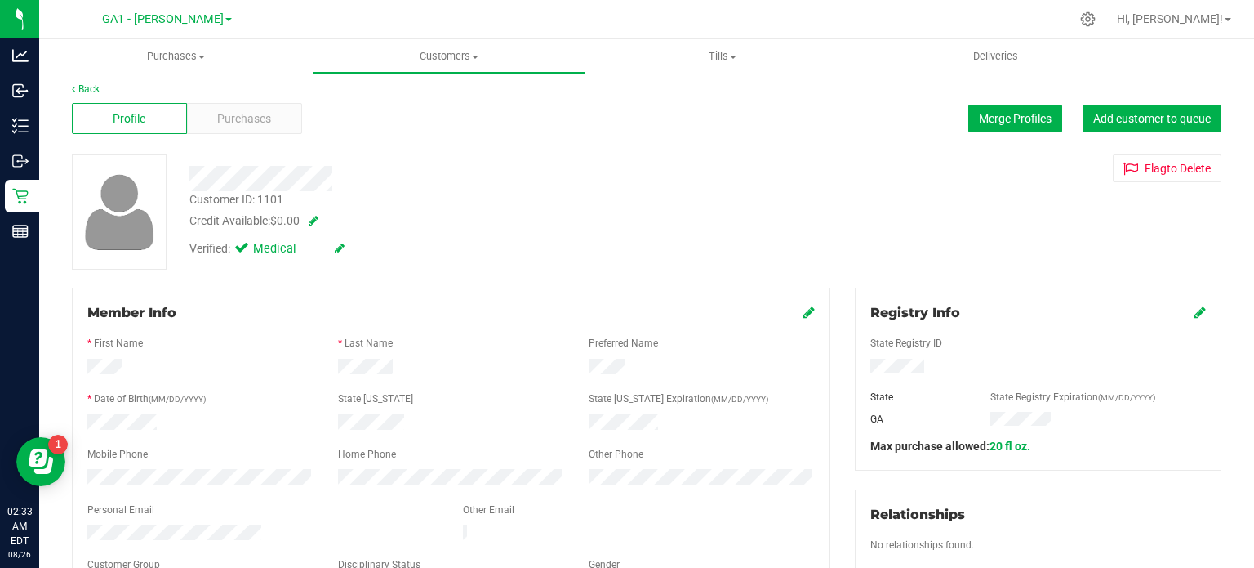
scroll to position [0, 0]
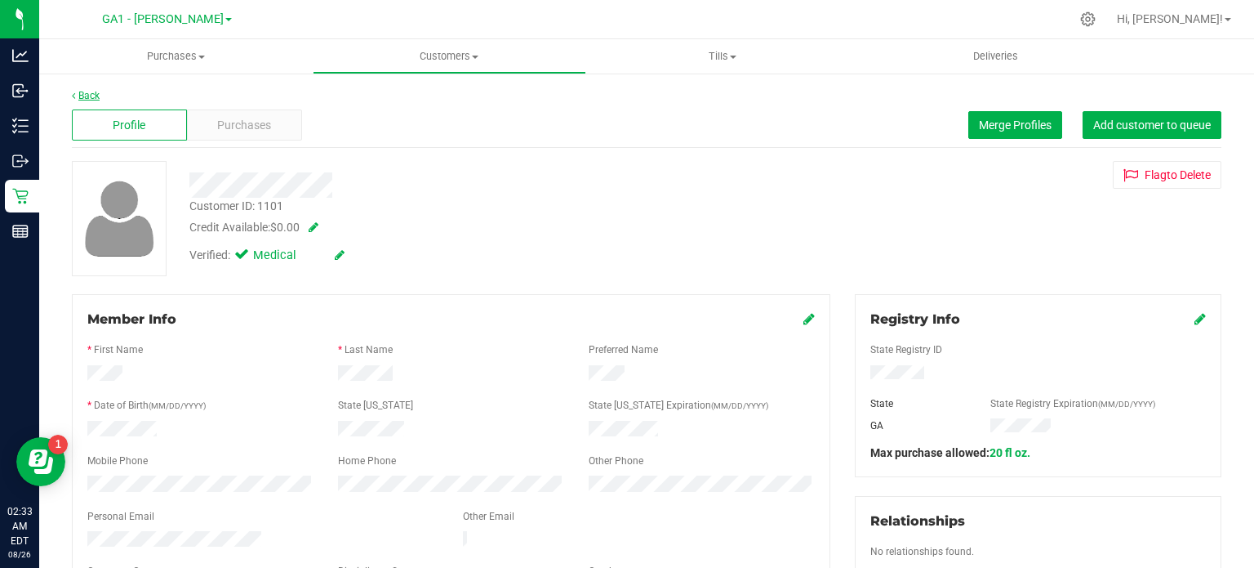
click at [86, 94] on link "Back" at bounding box center [86, 95] width 28 height 11
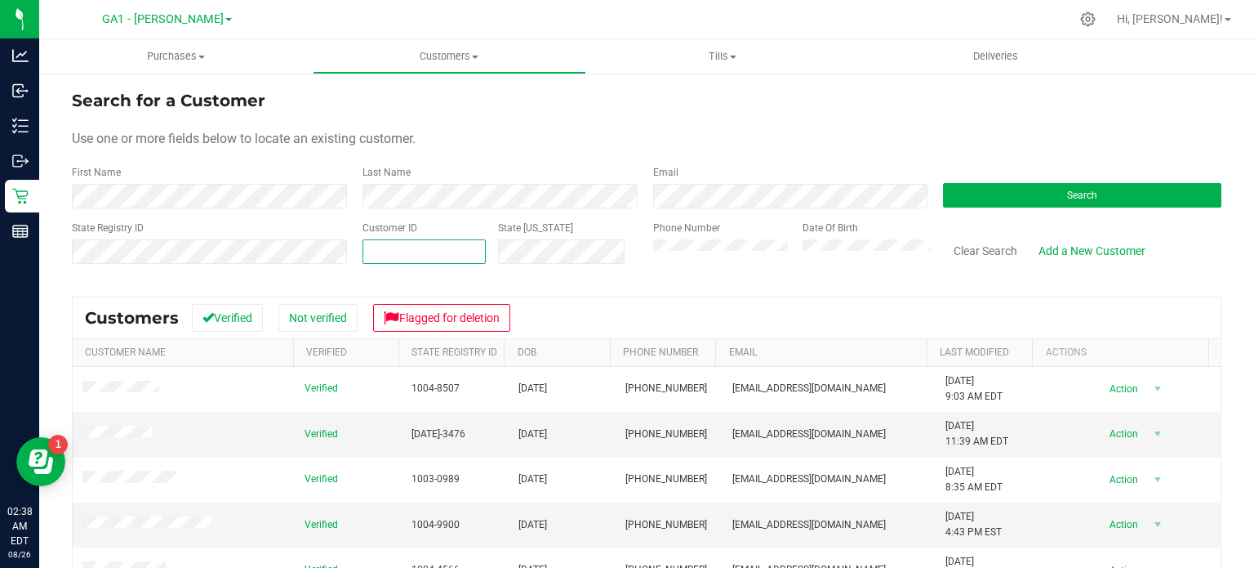
click at [434, 249] on span at bounding box center [425, 251] width 124 height 24
click at [1094, 190] on button "Search" at bounding box center [1082, 195] width 278 height 24
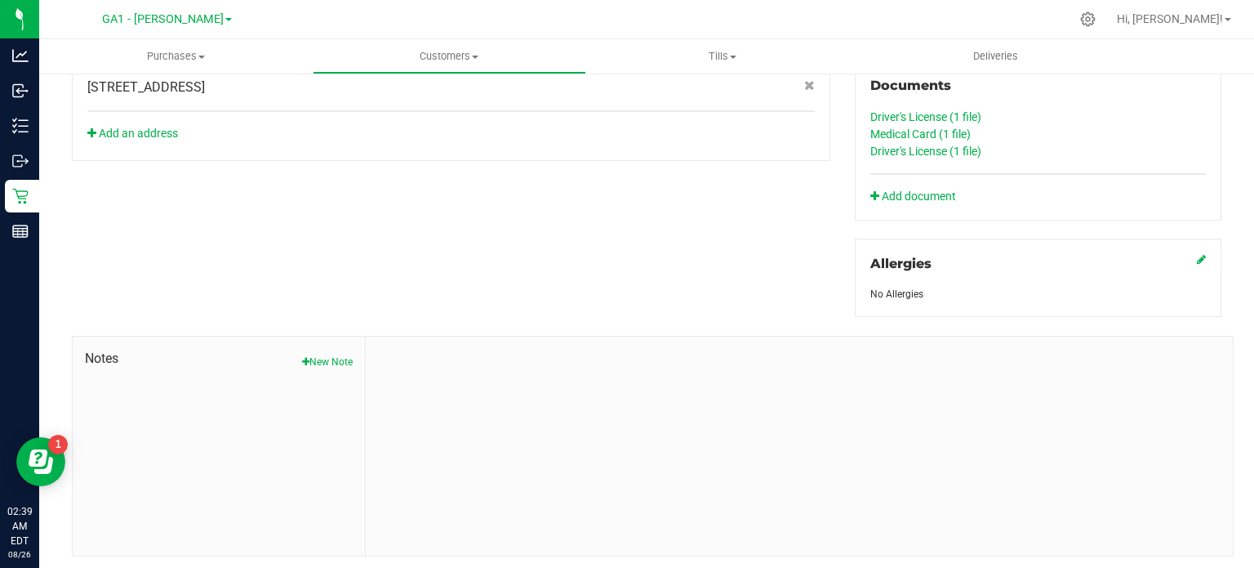
scroll to position [506, 0]
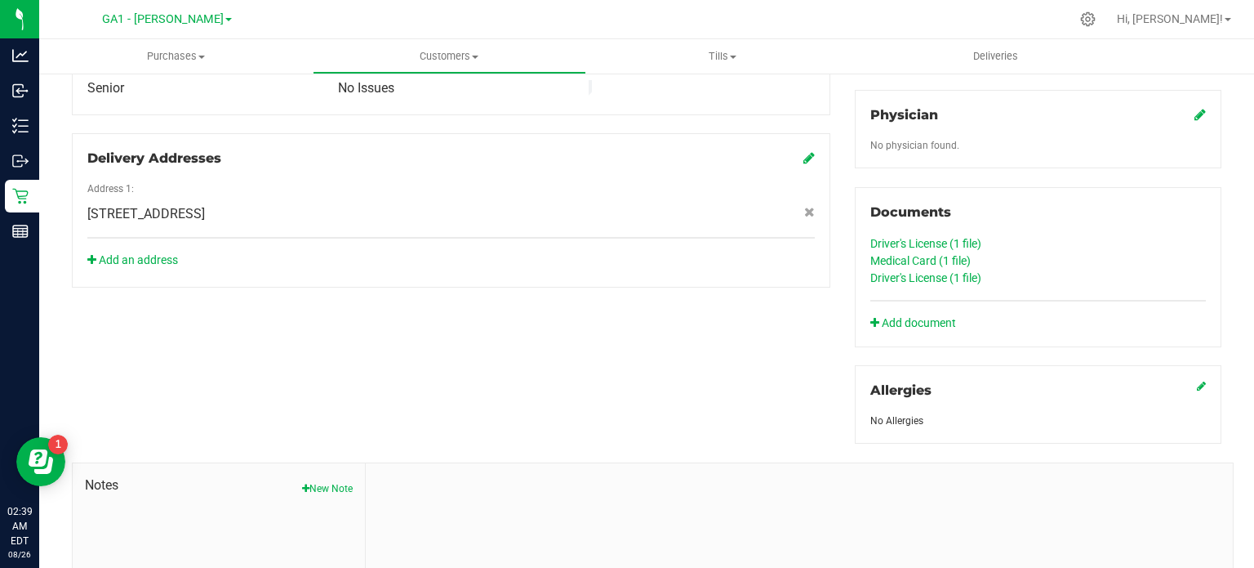
click at [906, 257] on link "Medical Card (1 file)" at bounding box center [921, 260] width 100 height 13
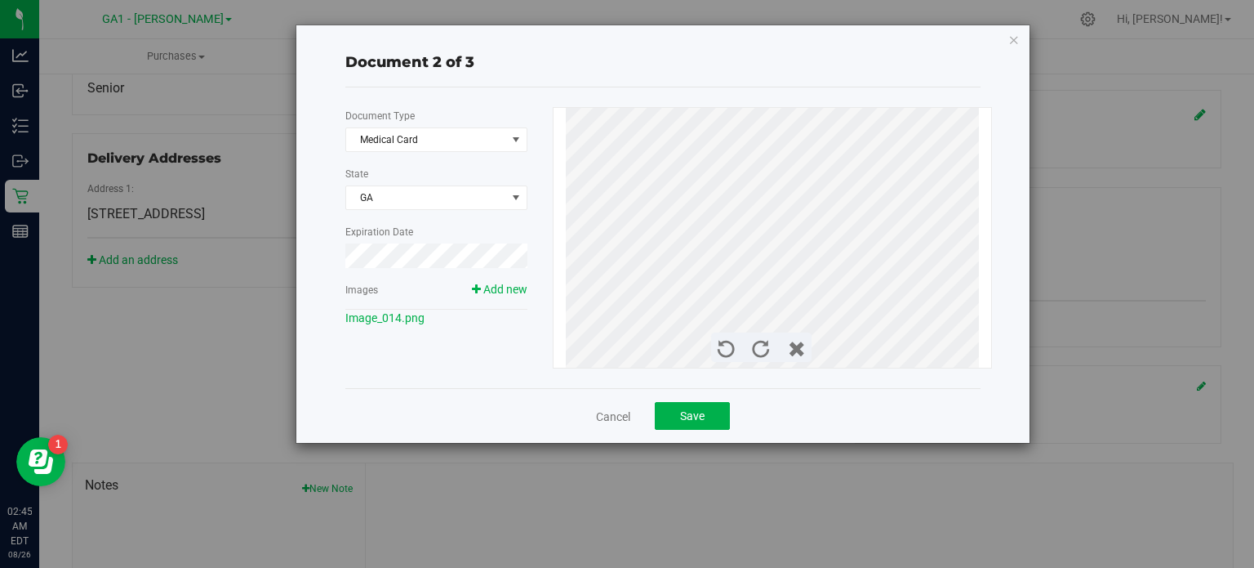
click at [1013, 40] on icon "button" at bounding box center [1014, 39] width 11 height 20
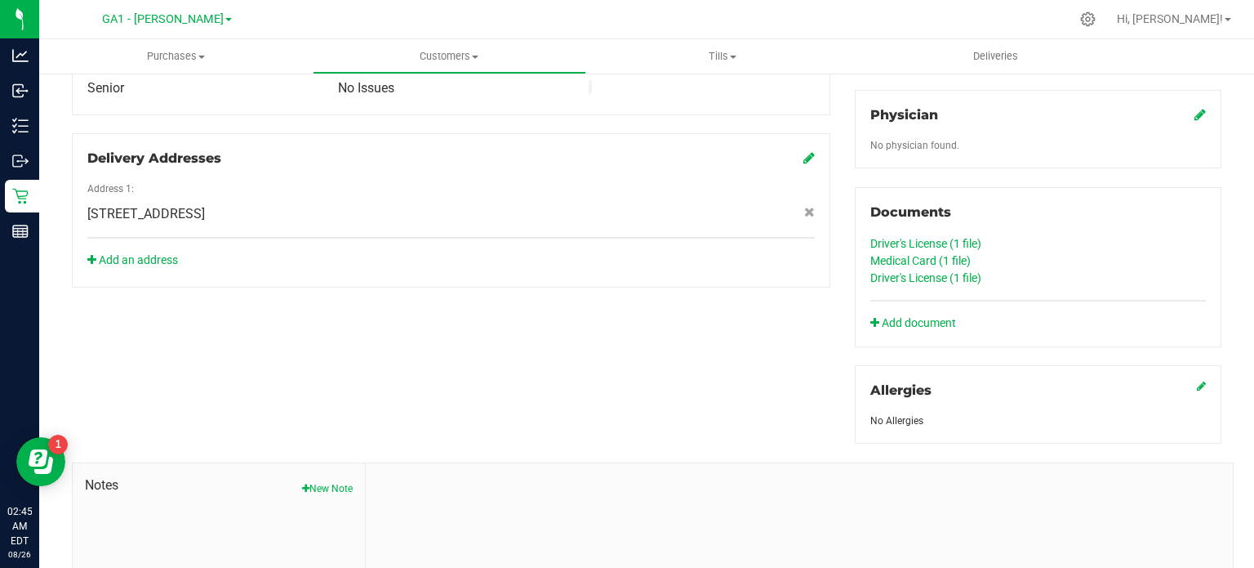
click at [919, 242] on link "Driver's License (1 file)" at bounding box center [926, 243] width 111 height 13
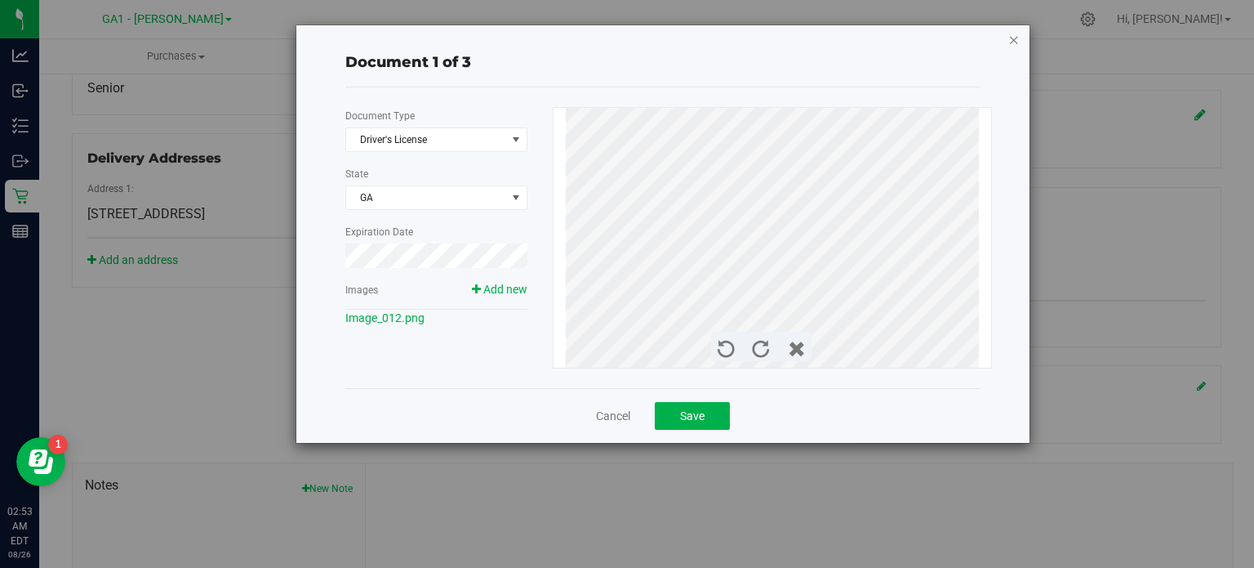
click at [1015, 38] on icon "button" at bounding box center [1014, 39] width 11 height 20
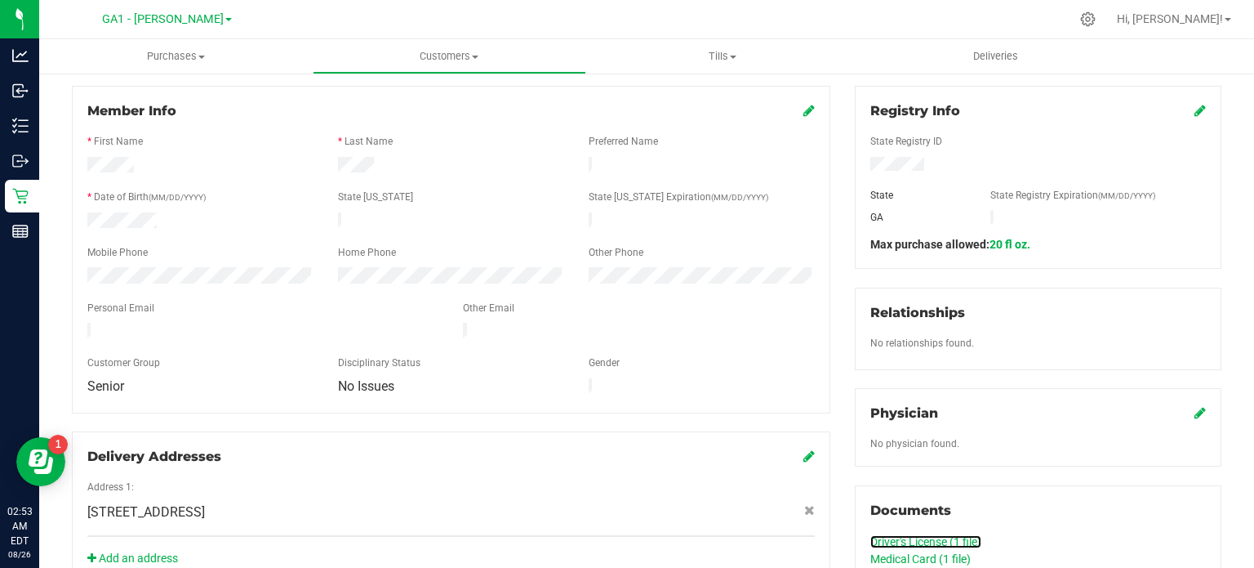
scroll to position [180, 0]
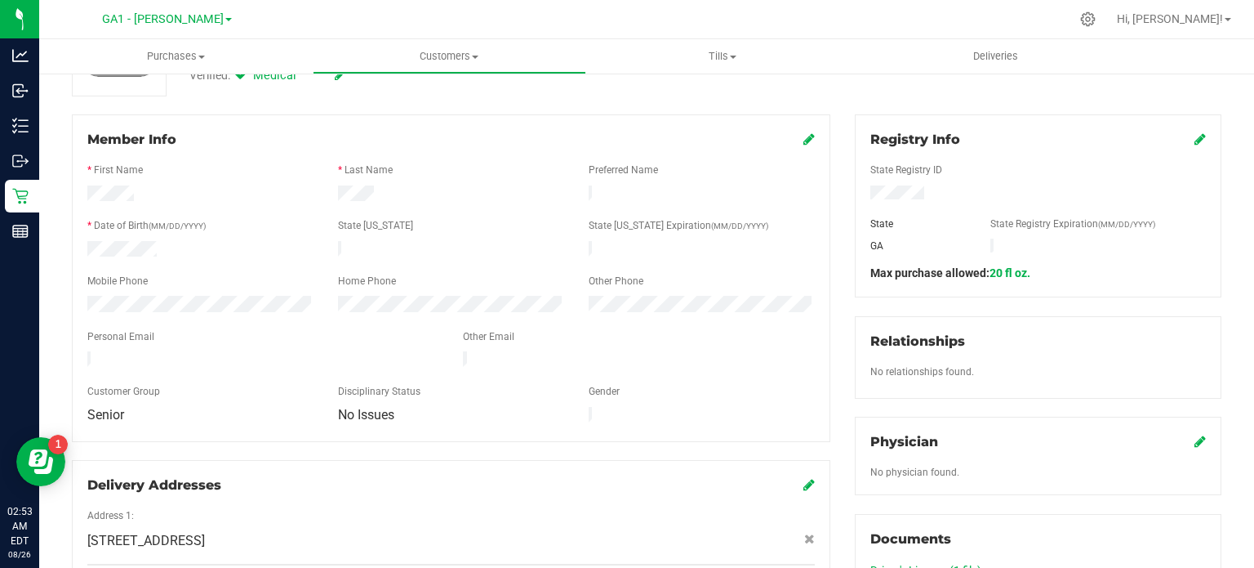
click at [401, 247] on div at bounding box center [451, 251] width 251 height 20
click at [804, 145] on icon at bounding box center [809, 138] width 11 height 13
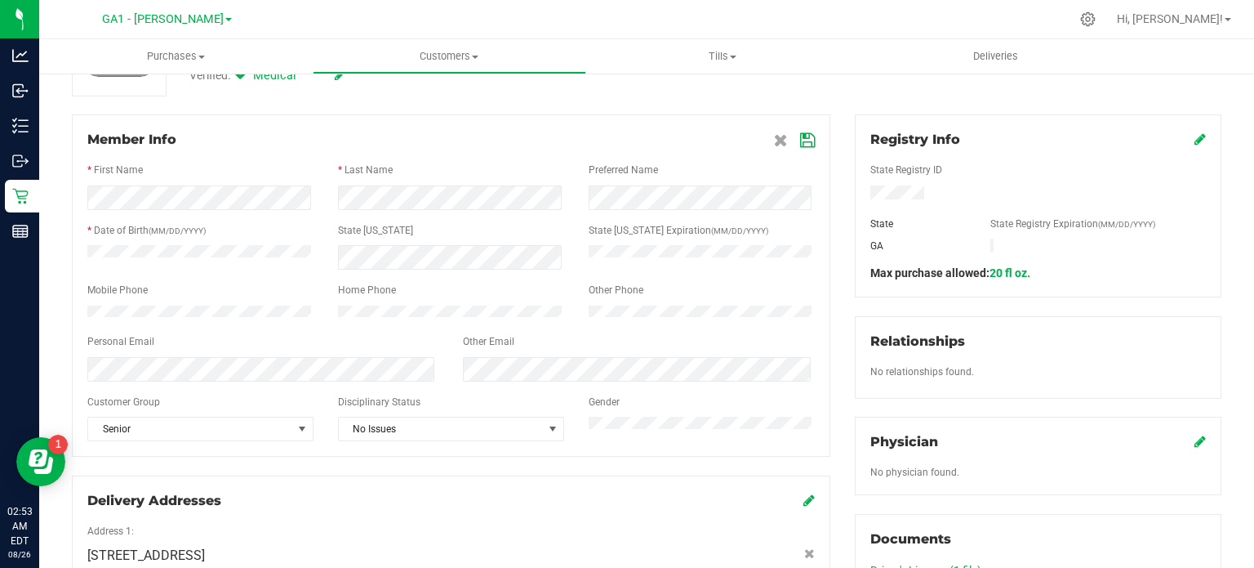
click at [803, 145] on icon at bounding box center [807, 140] width 15 height 13
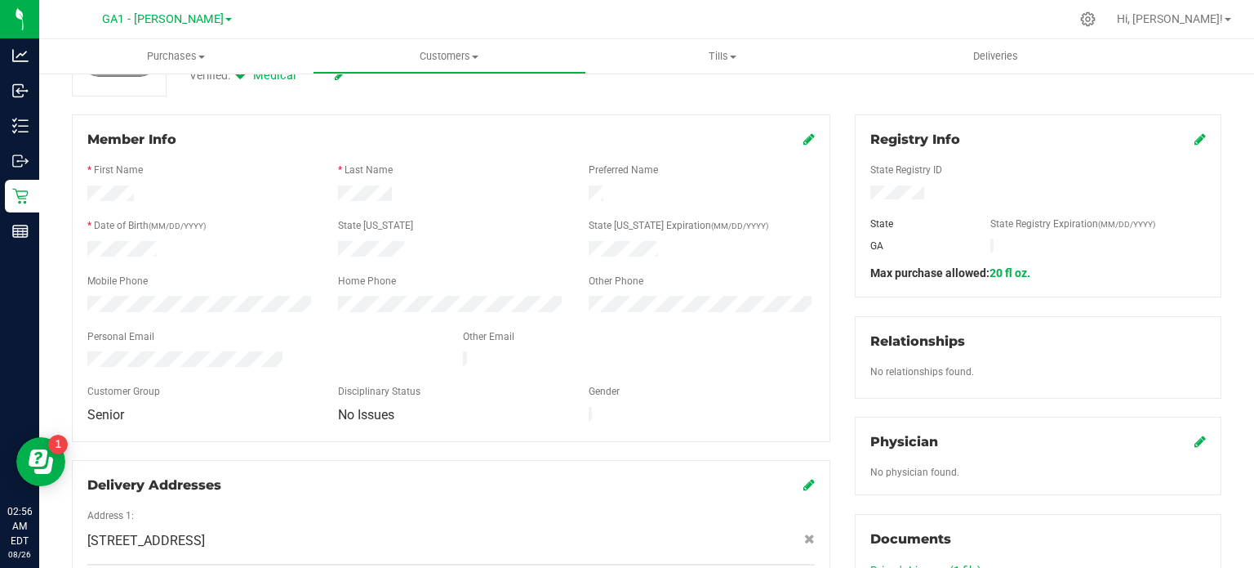
drag, startPoint x: 334, startPoint y: 247, endPoint x: 416, endPoint y: 254, distance: 81.9
click at [421, 251] on div at bounding box center [451, 251] width 251 height 20
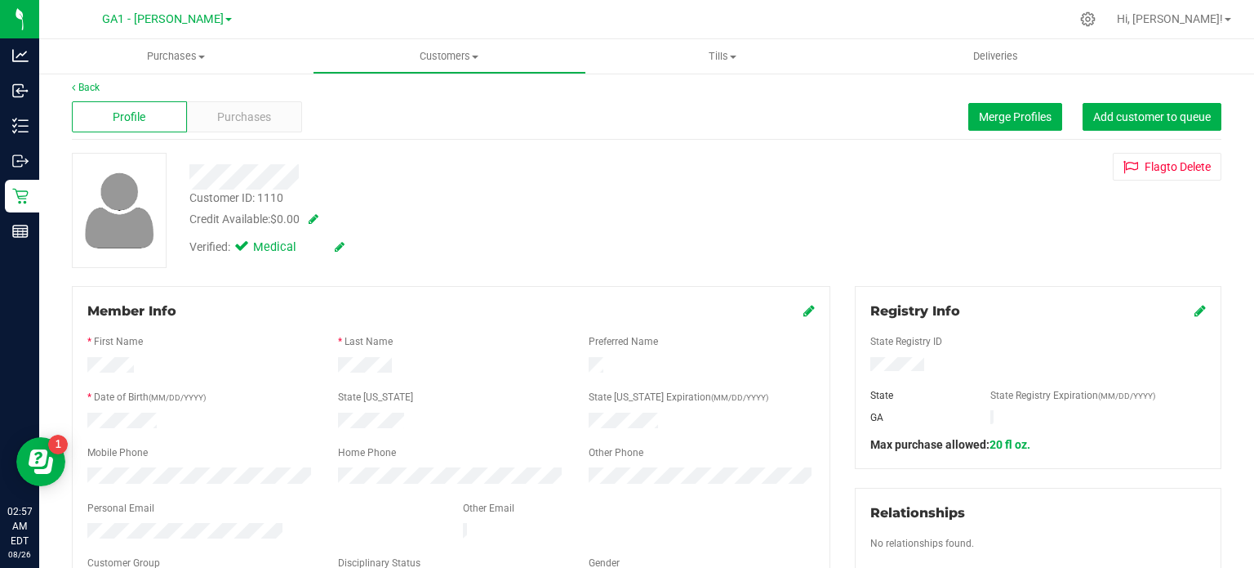
scroll to position [0, 0]
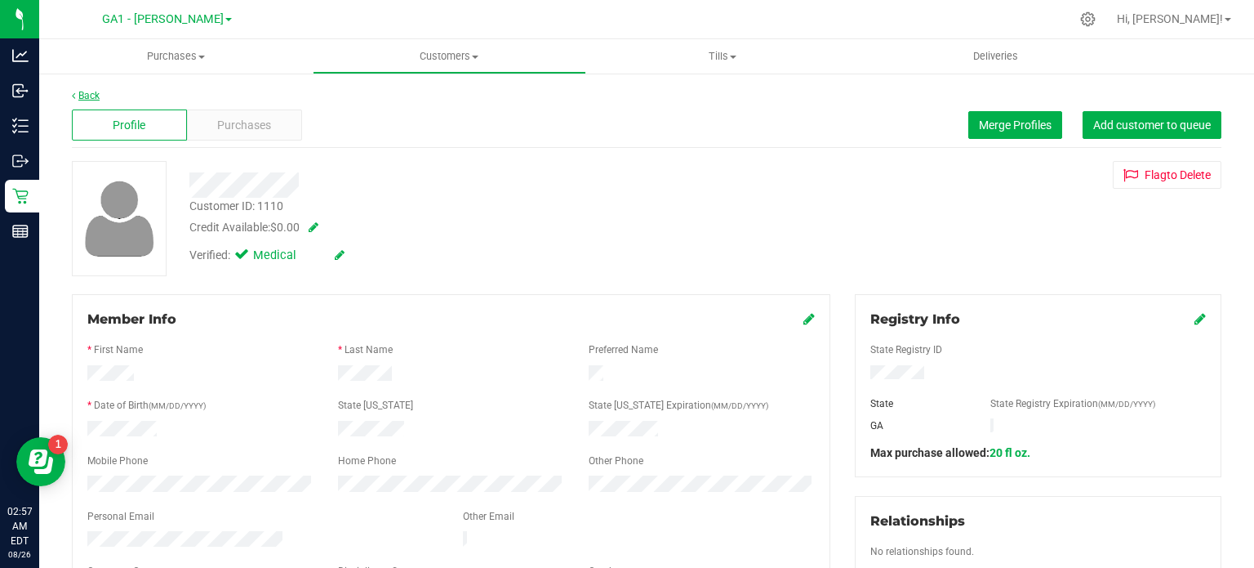
click at [91, 97] on link "Back" at bounding box center [86, 95] width 28 height 11
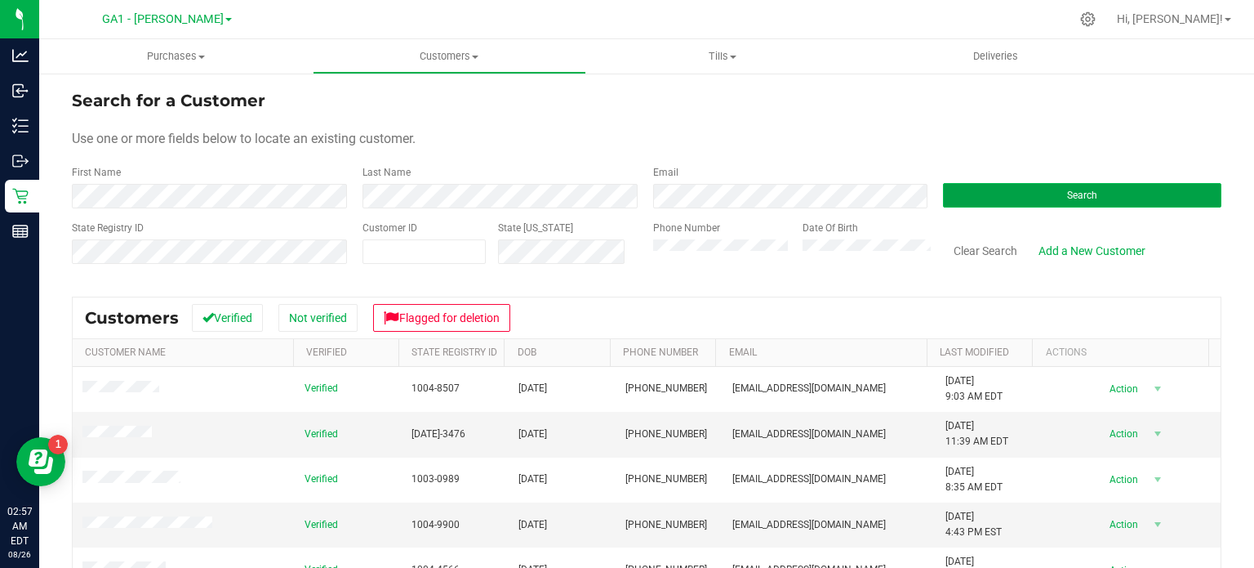
click at [1081, 190] on span "Search" at bounding box center [1082, 194] width 30 height 11
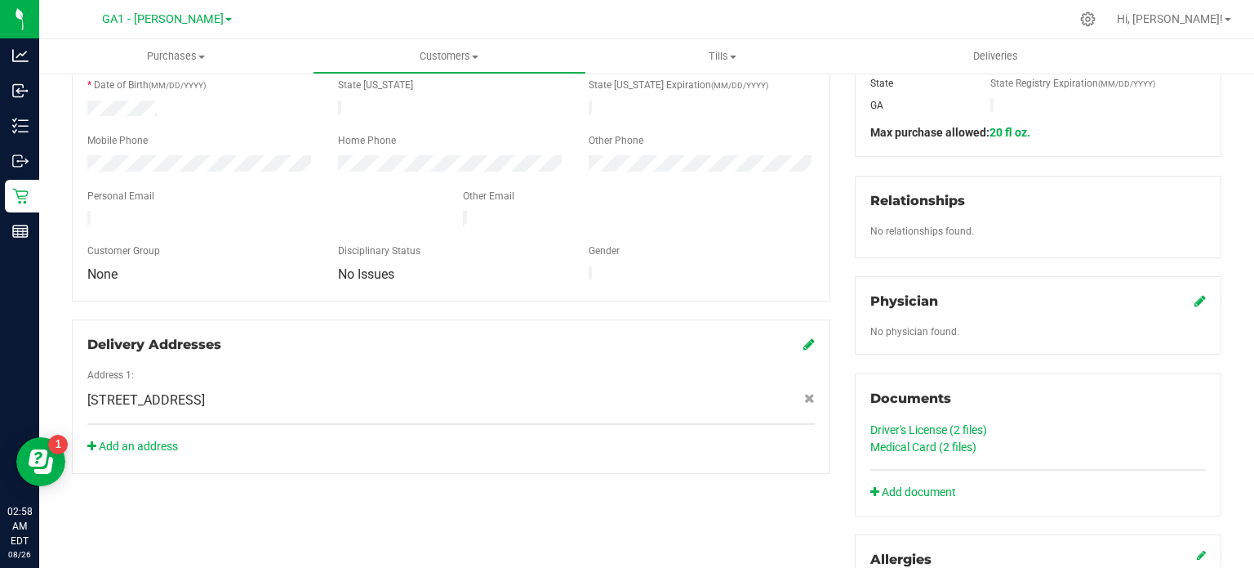
scroll to position [327, 0]
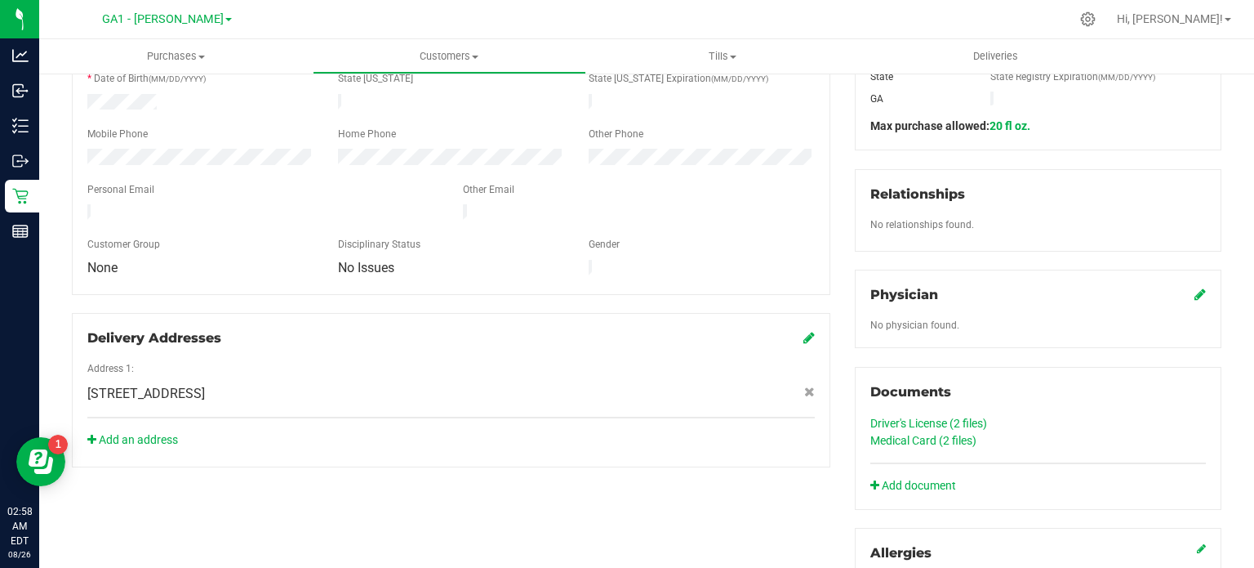
click at [934, 440] on link "Medical Card (2 files)" at bounding box center [924, 440] width 106 height 13
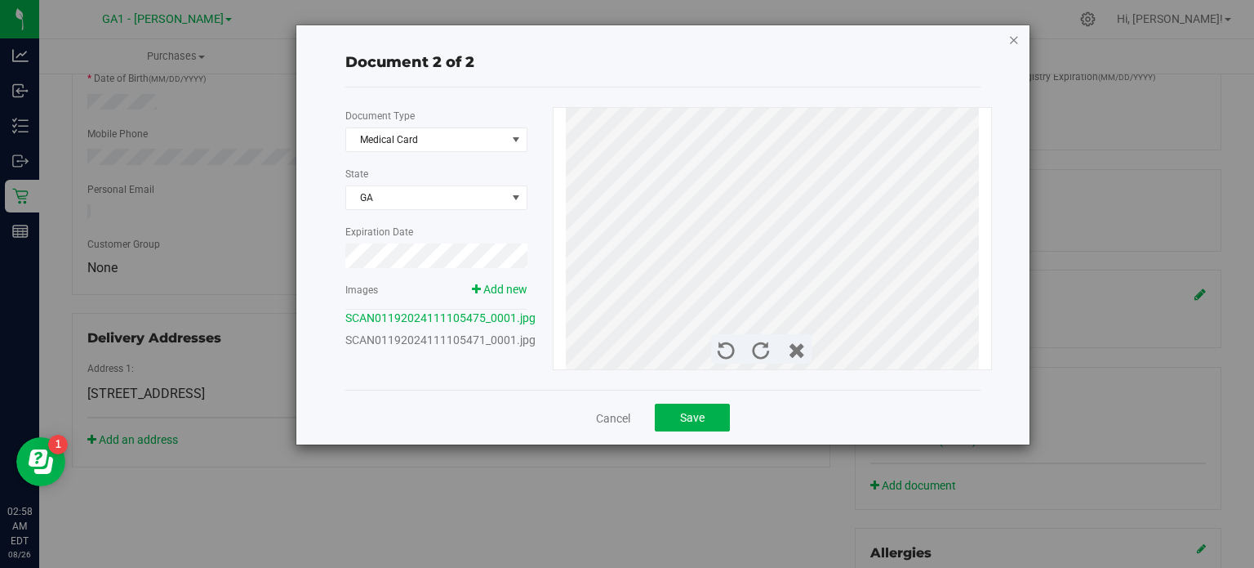
click at [1016, 38] on icon "button" at bounding box center [1014, 39] width 11 height 20
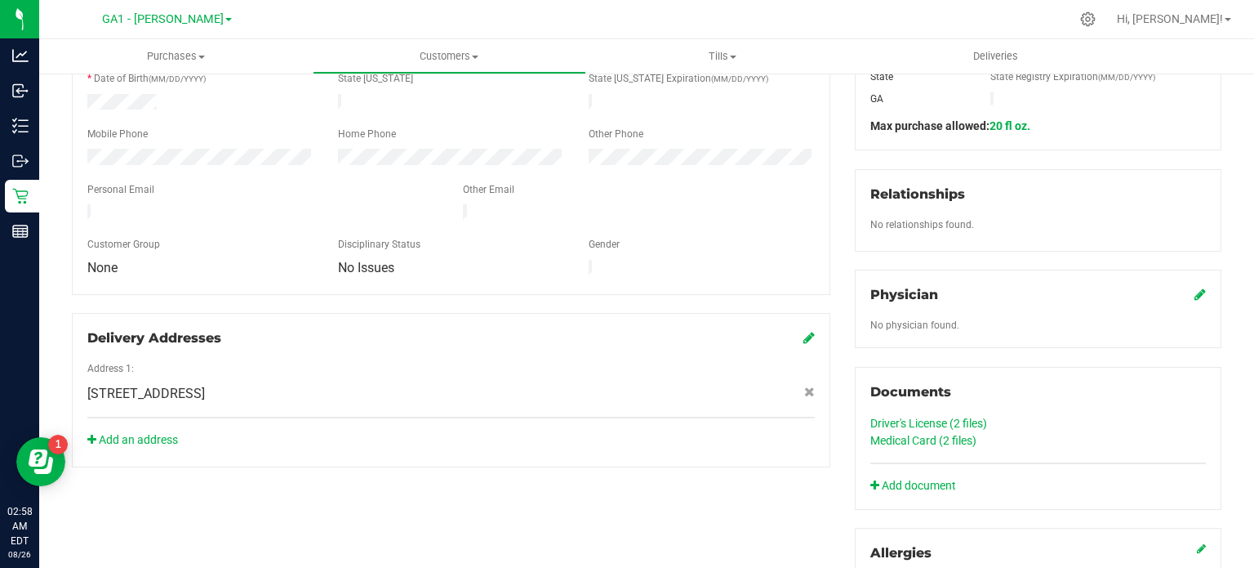
click at [933, 426] on link "Driver's License (2 files)" at bounding box center [929, 422] width 117 height 13
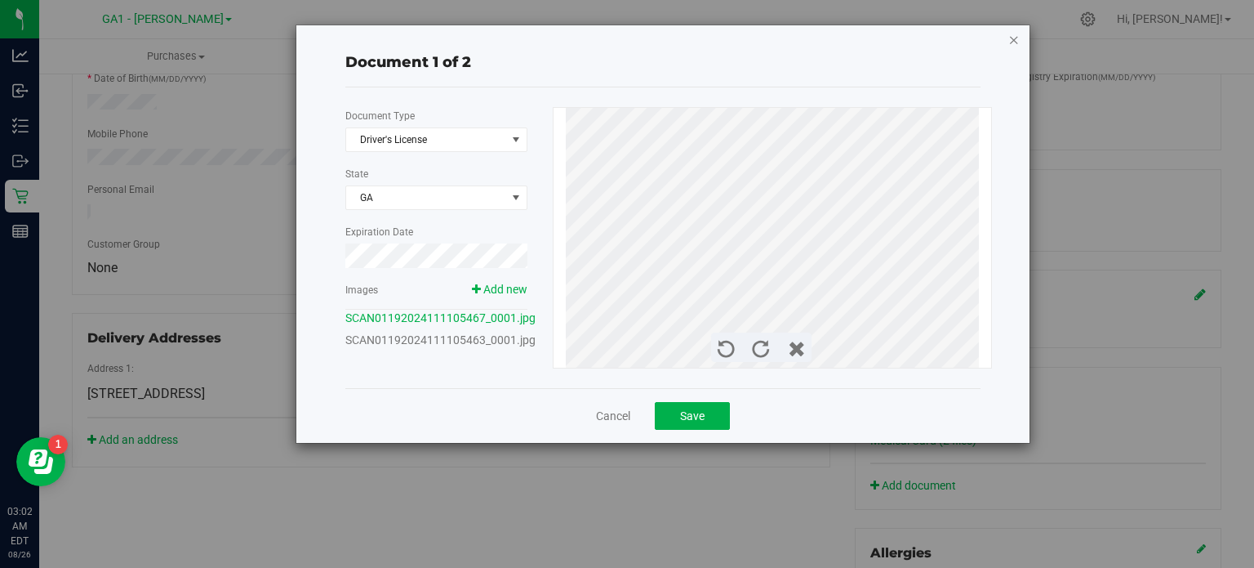
click at [1013, 32] on icon "button" at bounding box center [1014, 39] width 11 height 20
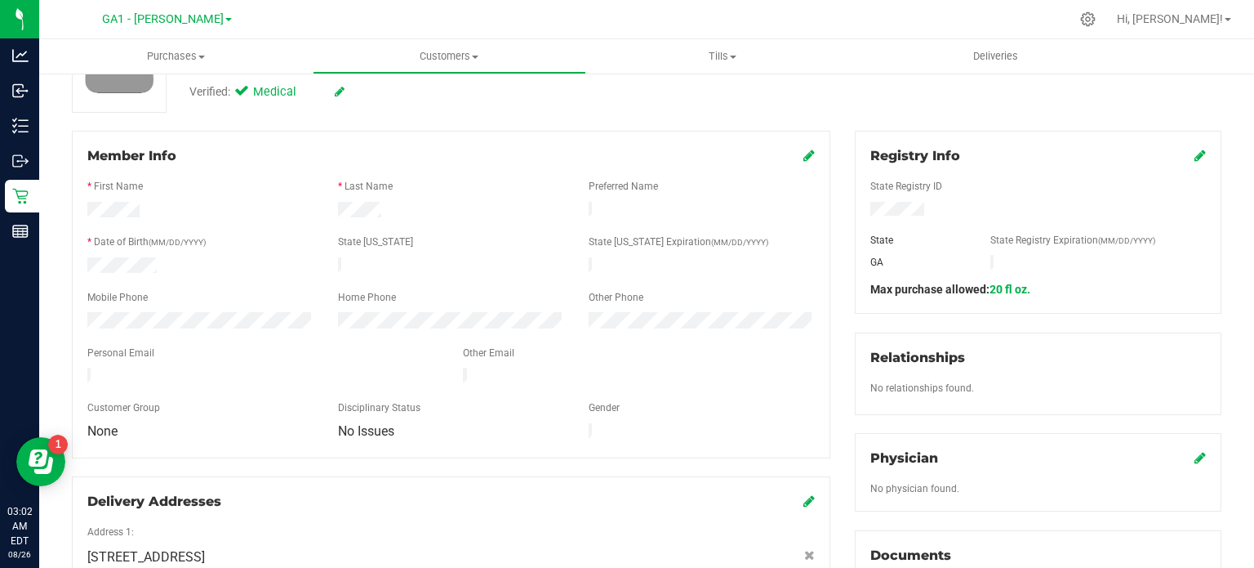
scroll to position [163, 0]
click at [804, 158] on icon at bounding box center [809, 155] width 11 height 13
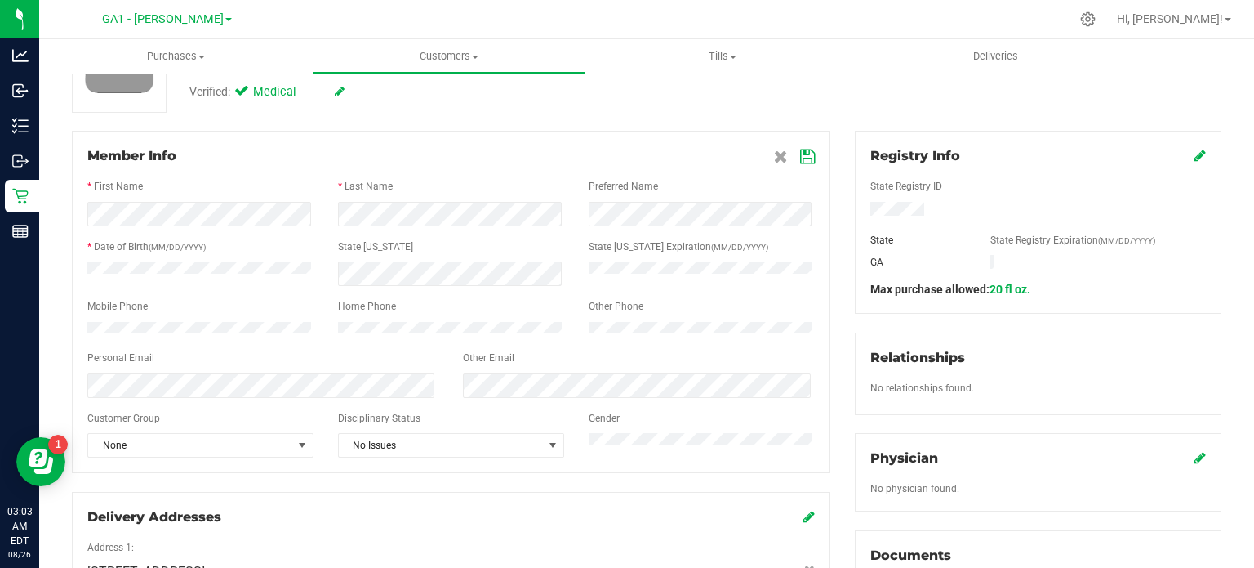
click at [800, 156] on icon at bounding box center [807, 156] width 15 height 13
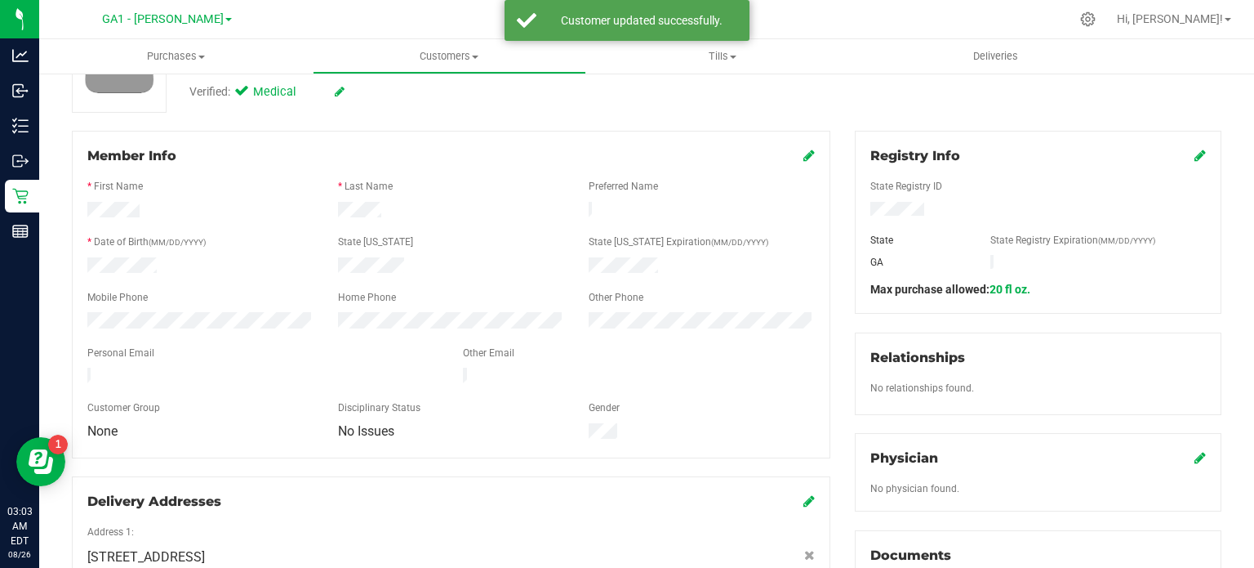
click at [336, 265] on div at bounding box center [451, 267] width 251 height 20
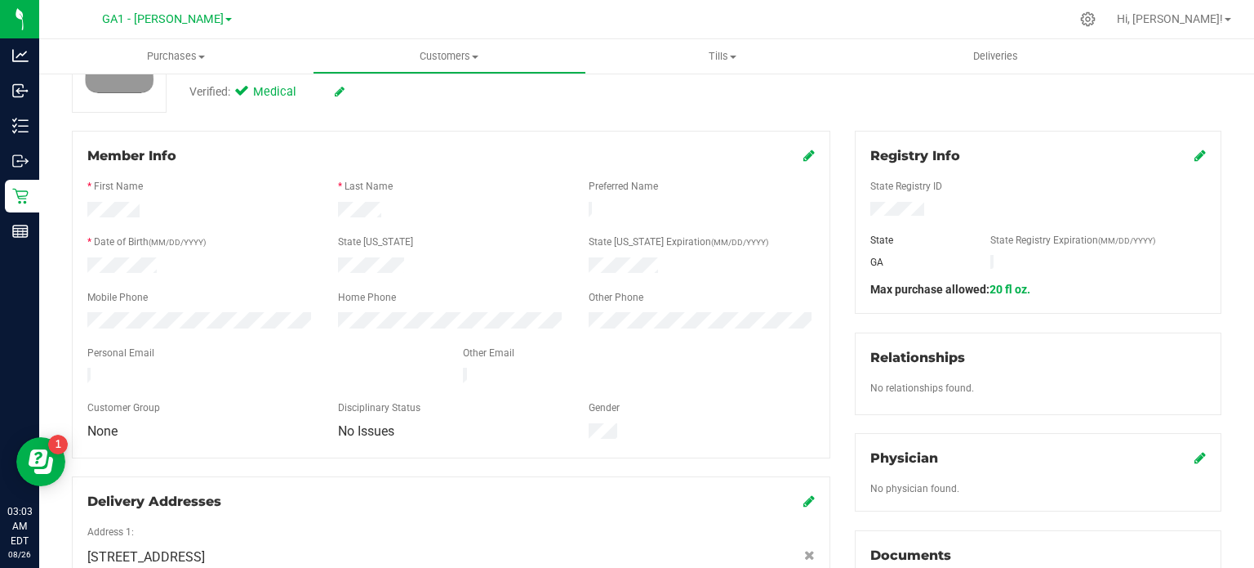
drag, startPoint x: 406, startPoint y: 257, endPoint x: 379, endPoint y: 208, distance: 55.9
click at [379, 208] on div at bounding box center [451, 212] width 251 height 20
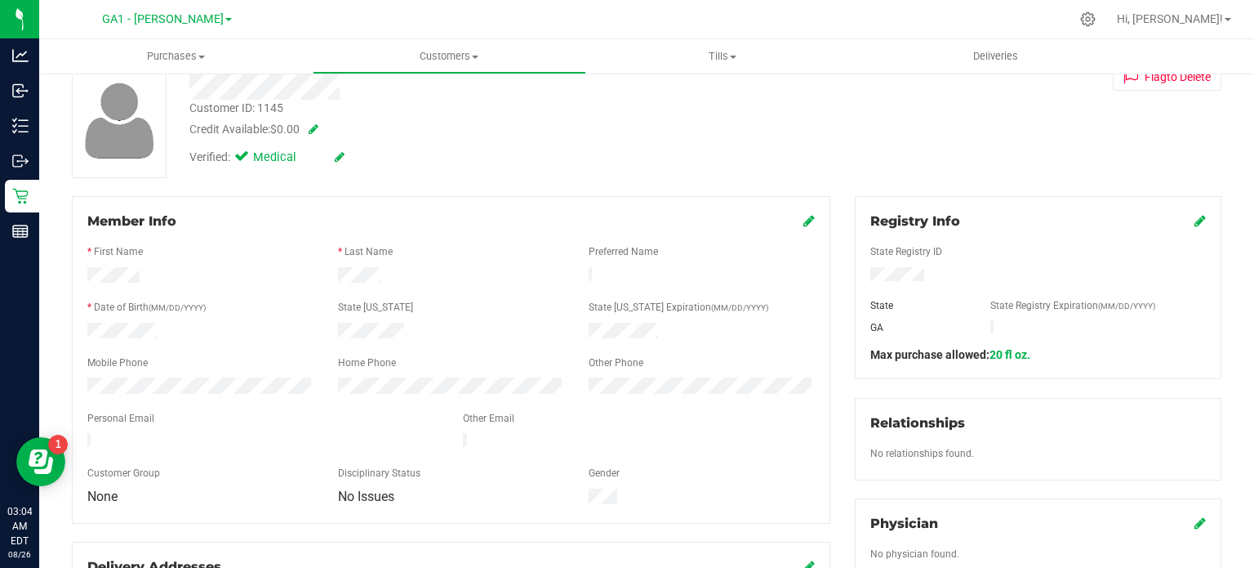
scroll to position [0, 0]
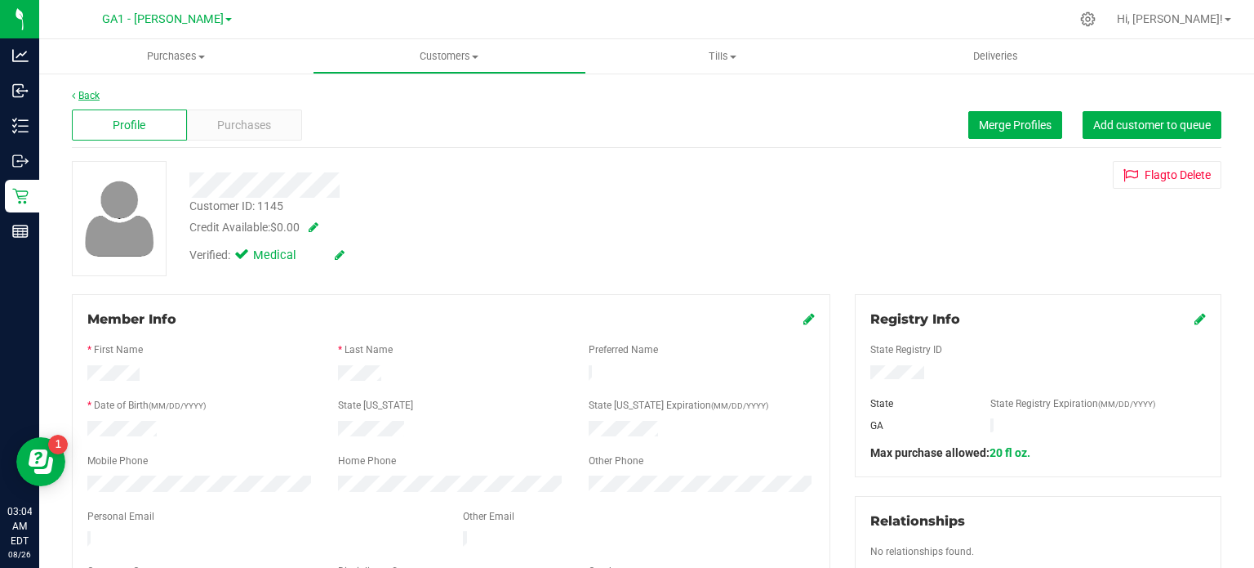
click at [89, 100] on link "Back" at bounding box center [86, 95] width 28 height 11
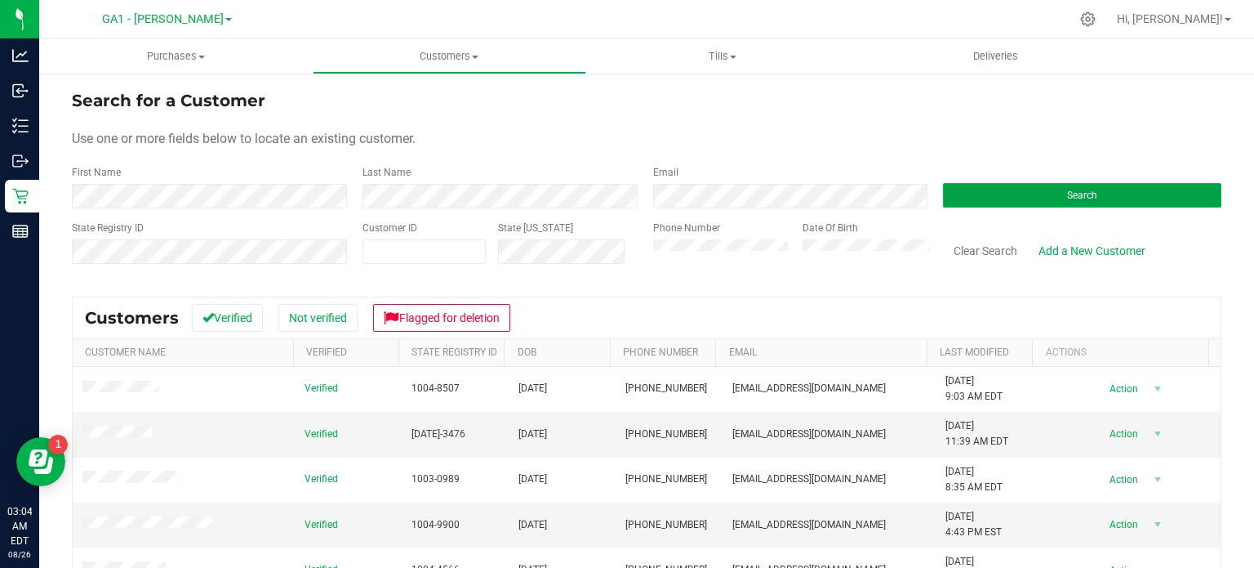
click at [1003, 196] on button "Search" at bounding box center [1082, 195] width 278 height 24
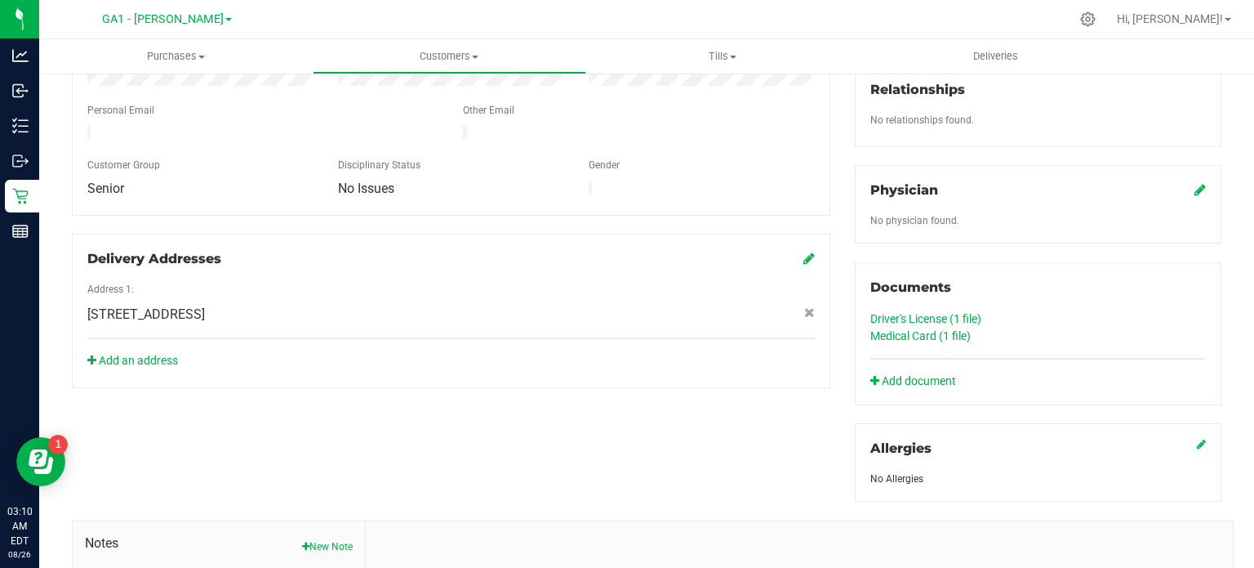
scroll to position [408, 0]
click at [916, 332] on link "Medical Card (1 file)" at bounding box center [921, 333] width 100 height 13
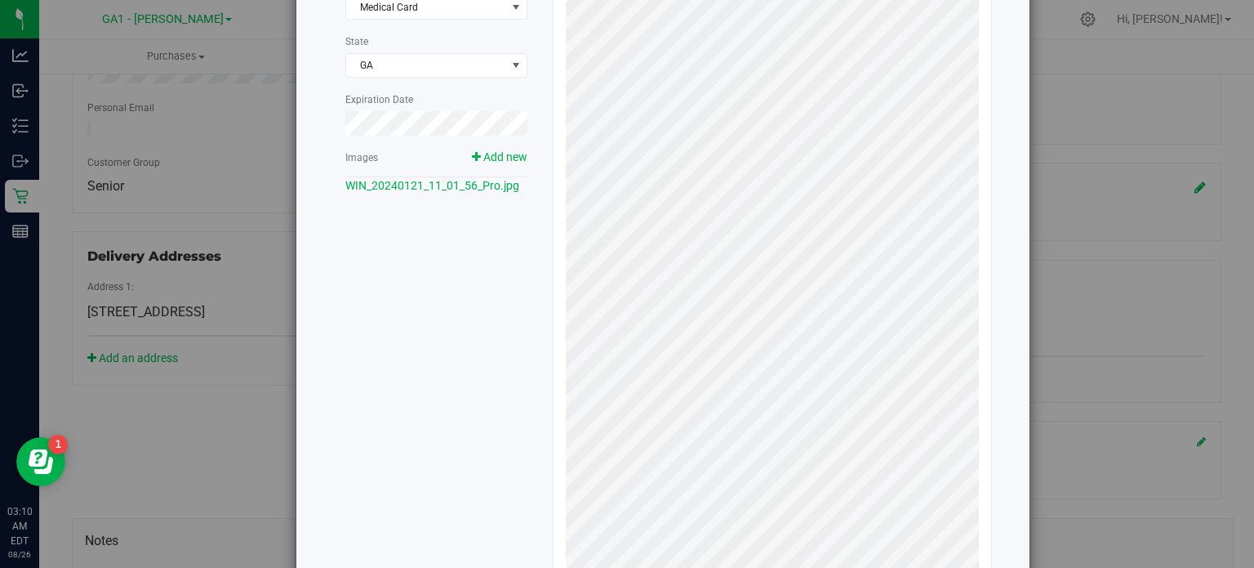
scroll to position [131, 0]
click at [1086, 349] on div "Document 2 of 2 Document Type Medical Card 5 State [GEOGRAPHIC_DATA] Expiration…" at bounding box center [633, 284] width 1267 height 568
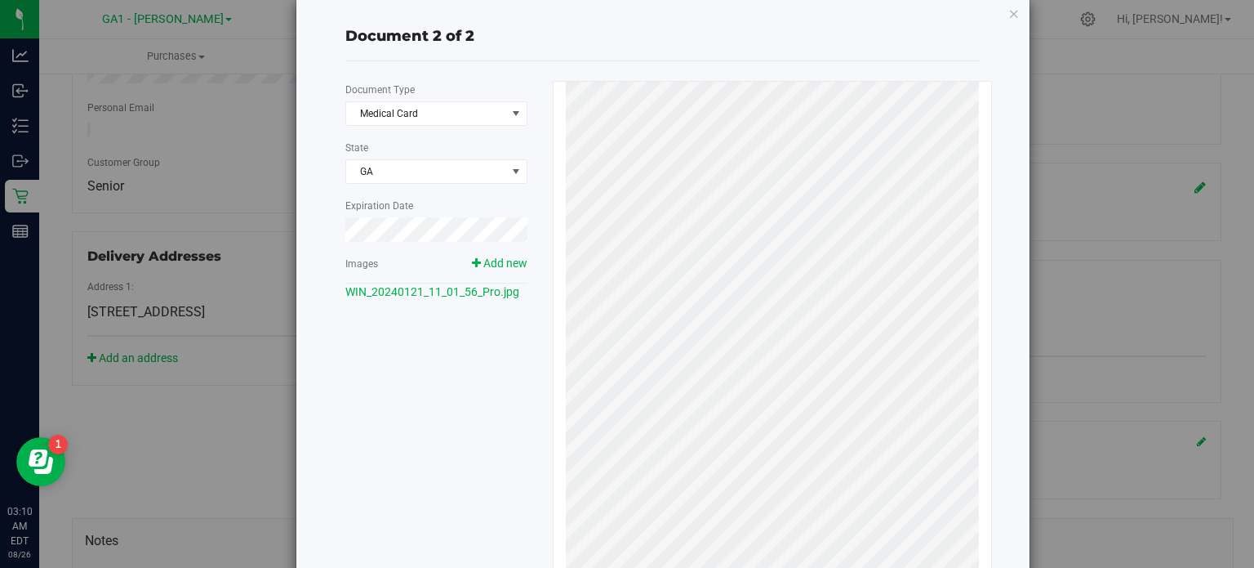
scroll to position [0, 0]
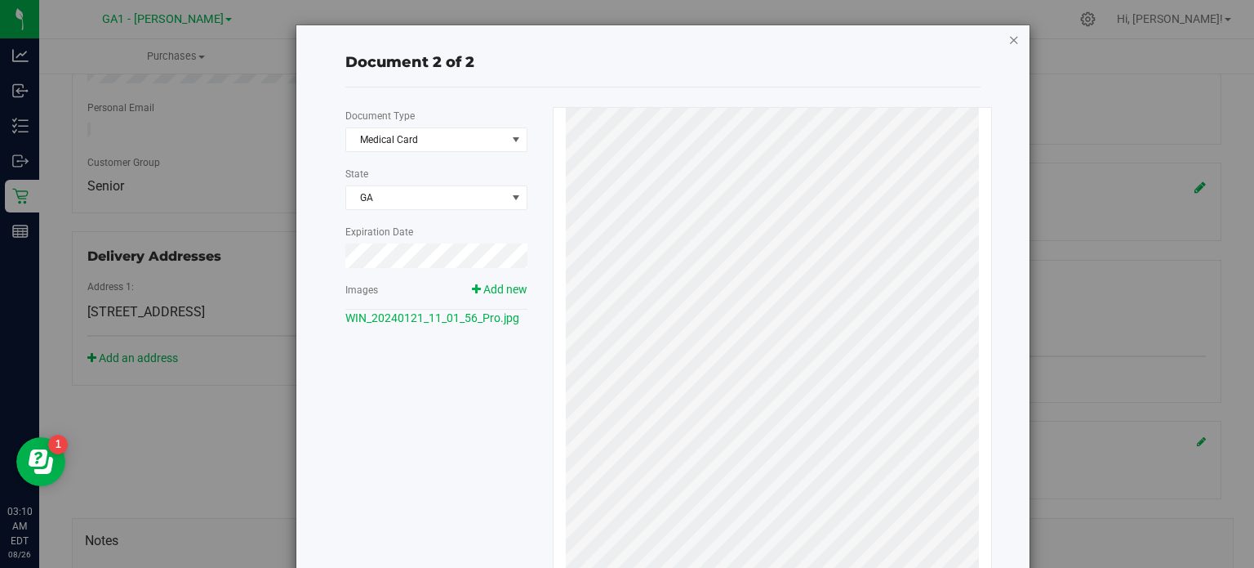
click at [1009, 42] on icon "button" at bounding box center [1014, 39] width 11 height 20
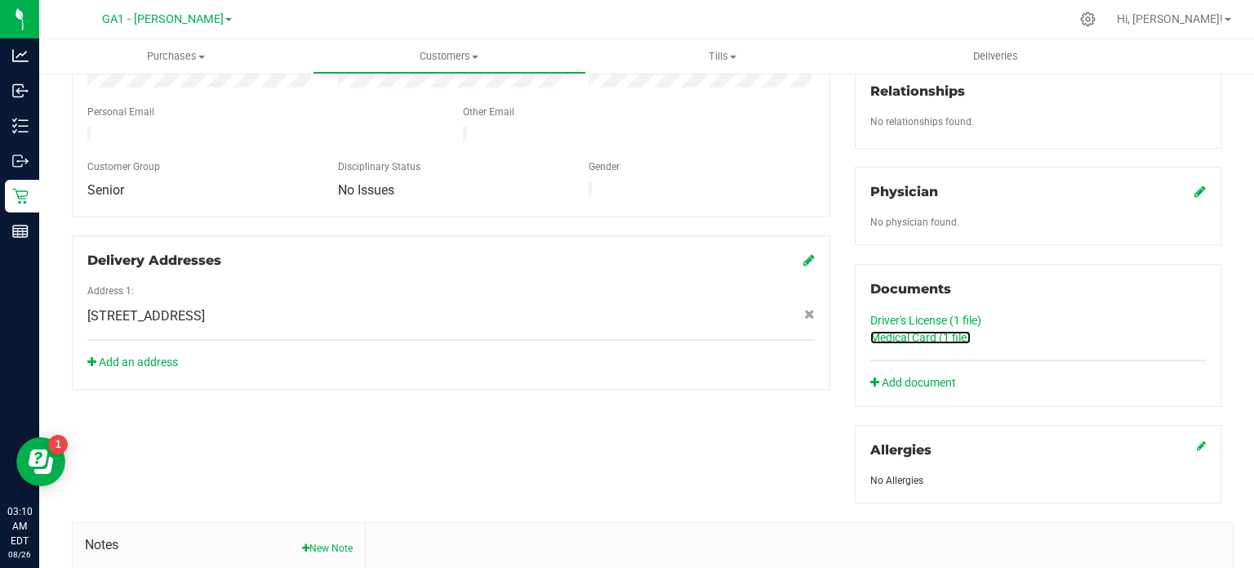
scroll to position [408, 0]
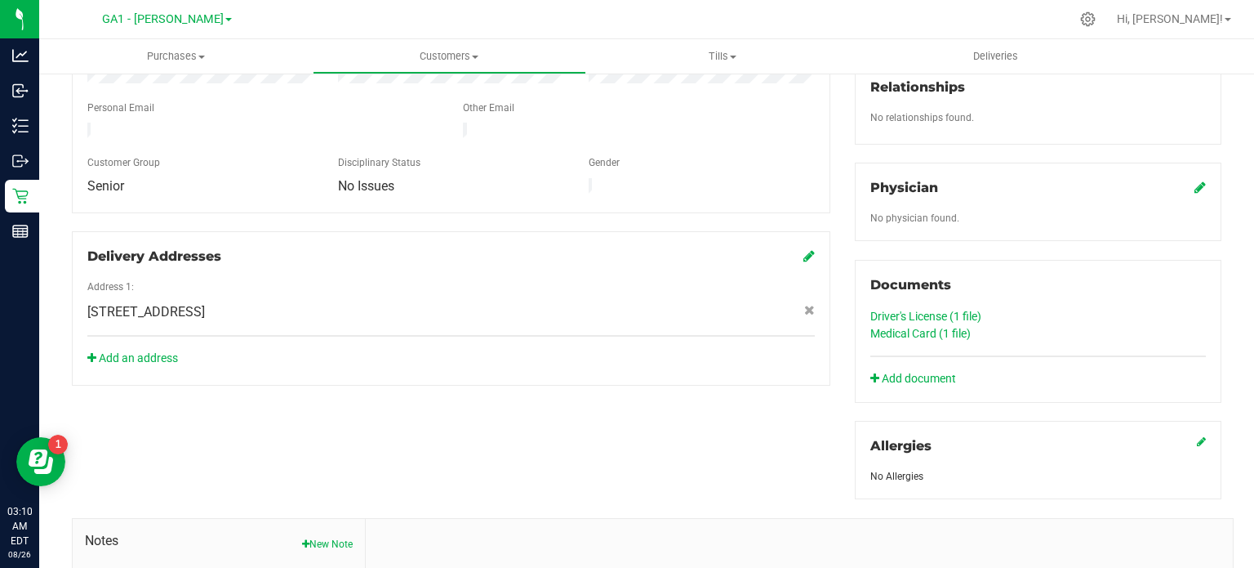
click at [934, 313] on link "Driver's License (1 file)" at bounding box center [926, 316] width 111 height 13
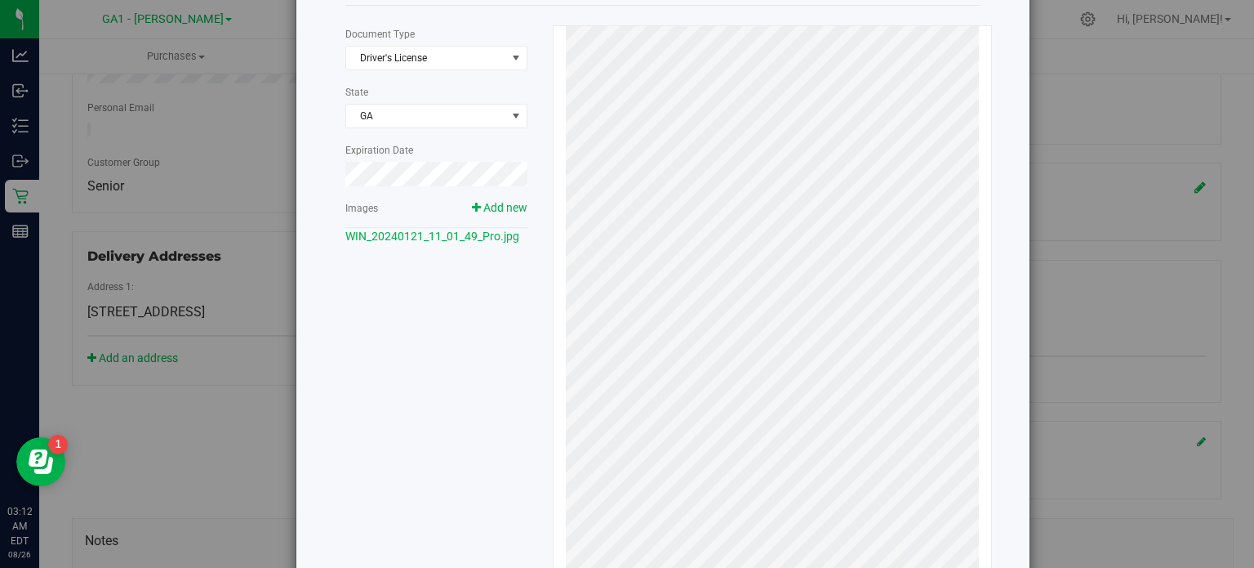
scroll to position [82, 0]
click at [258, 420] on div "Document 1 of 2 Document Type Driver's License 1 State [GEOGRAPHIC_DATA] Expira…" at bounding box center [634, 391] width 794 height 896
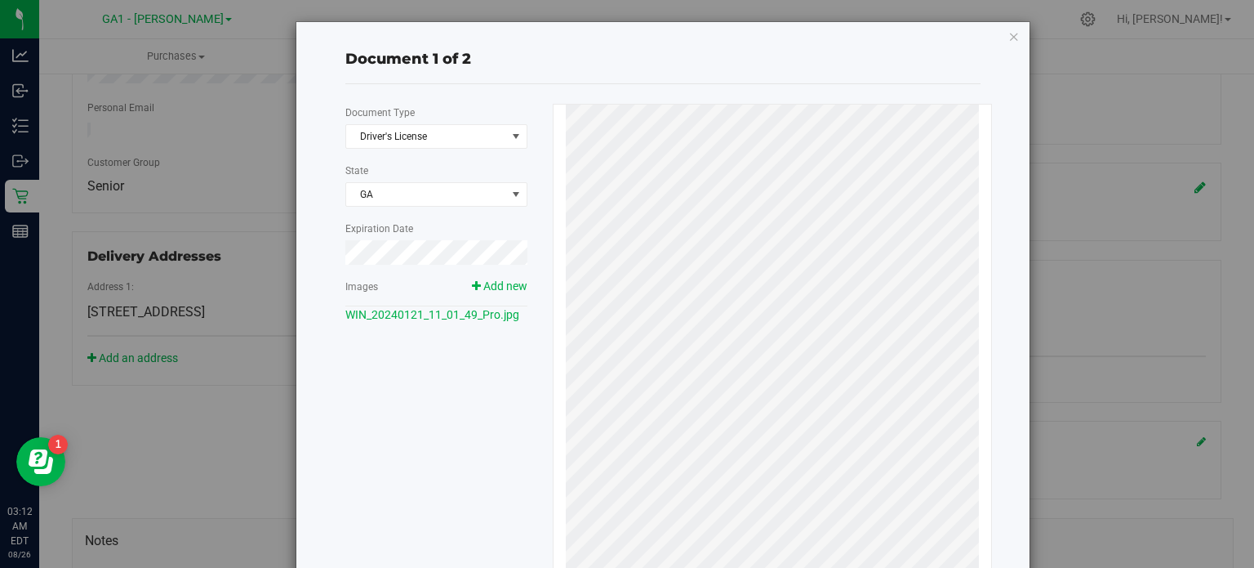
scroll to position [0, 0]
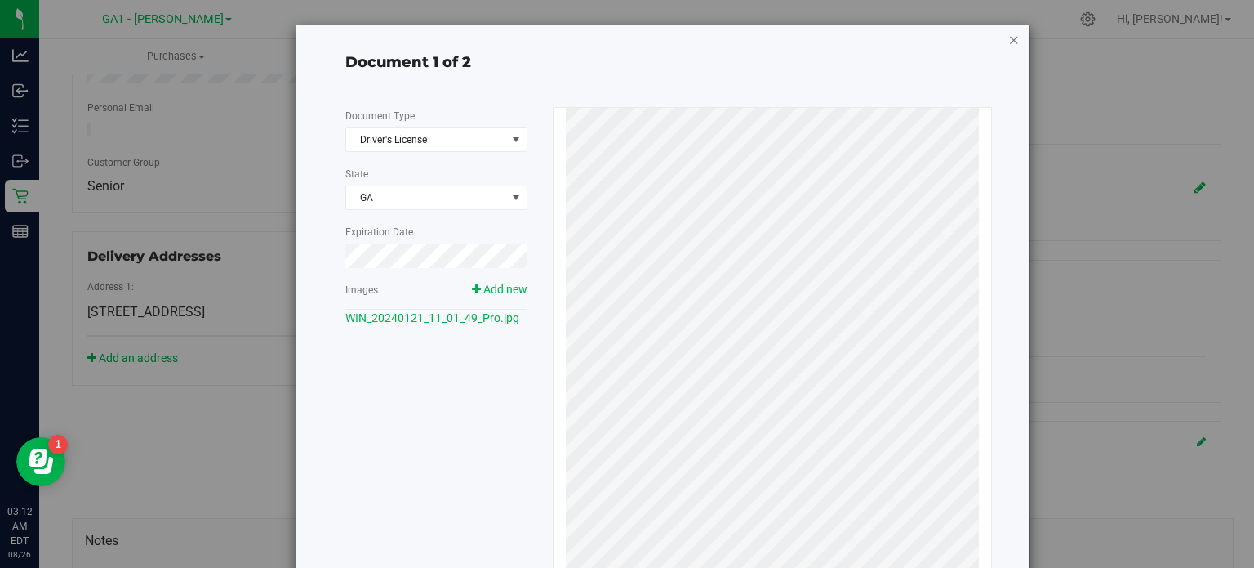
click at [1009, 33] on icon "button" at bounding box center [1014, 39] width 11 height 20
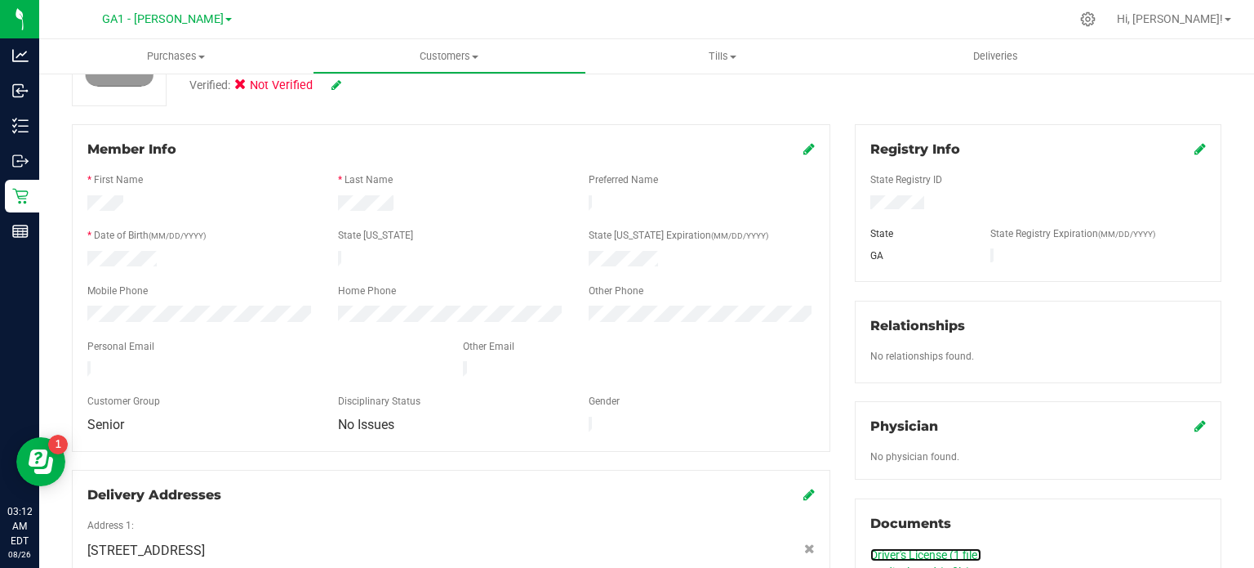
scroll to position [82, 0]
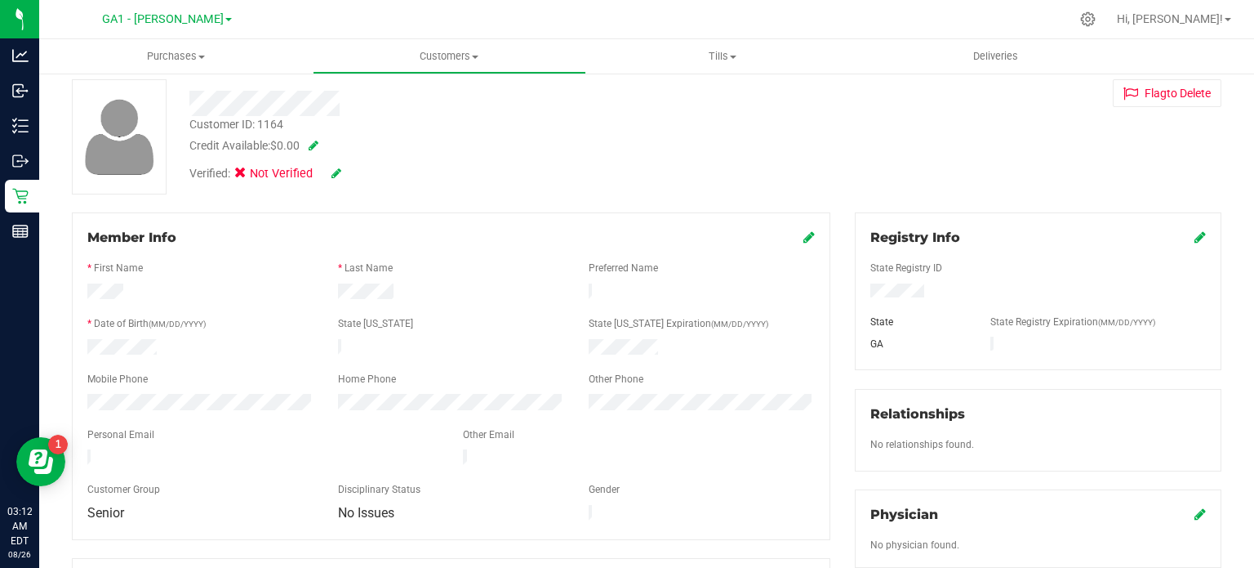
click at [804, 234] on icon at bounding box center [809, 236] width 11 height 13
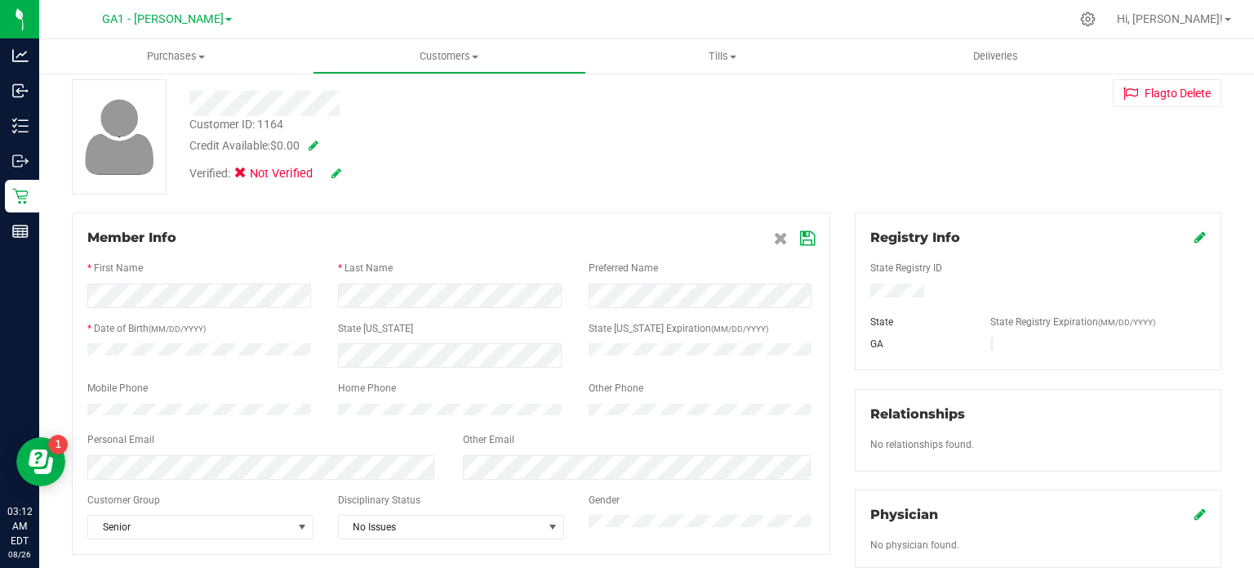
click at [803, 236] on icon at bounding box center [807, 238] width 15 height 13
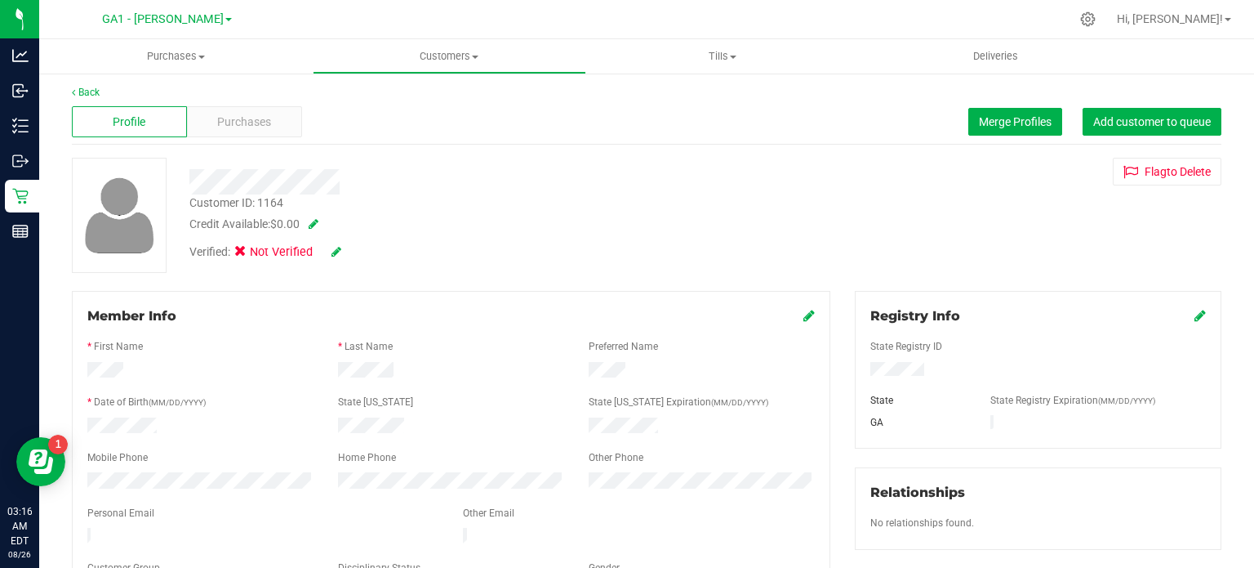
scroll to position [0, 0]
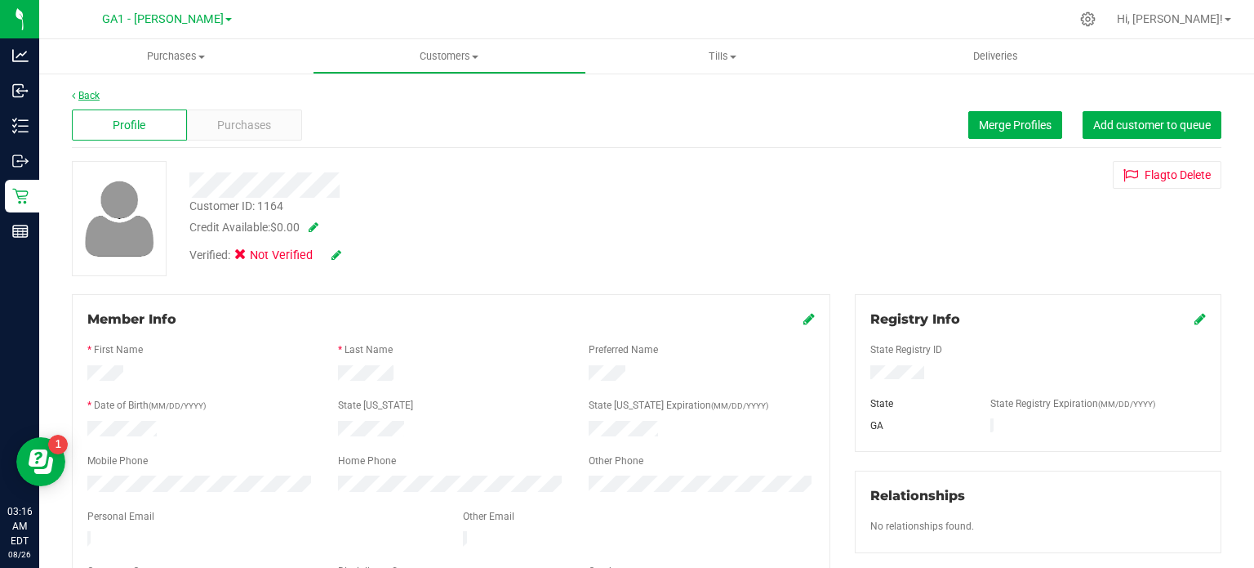
click at [78, 90] on link "Back" at bounding box center [86, 95] width 28 height 11
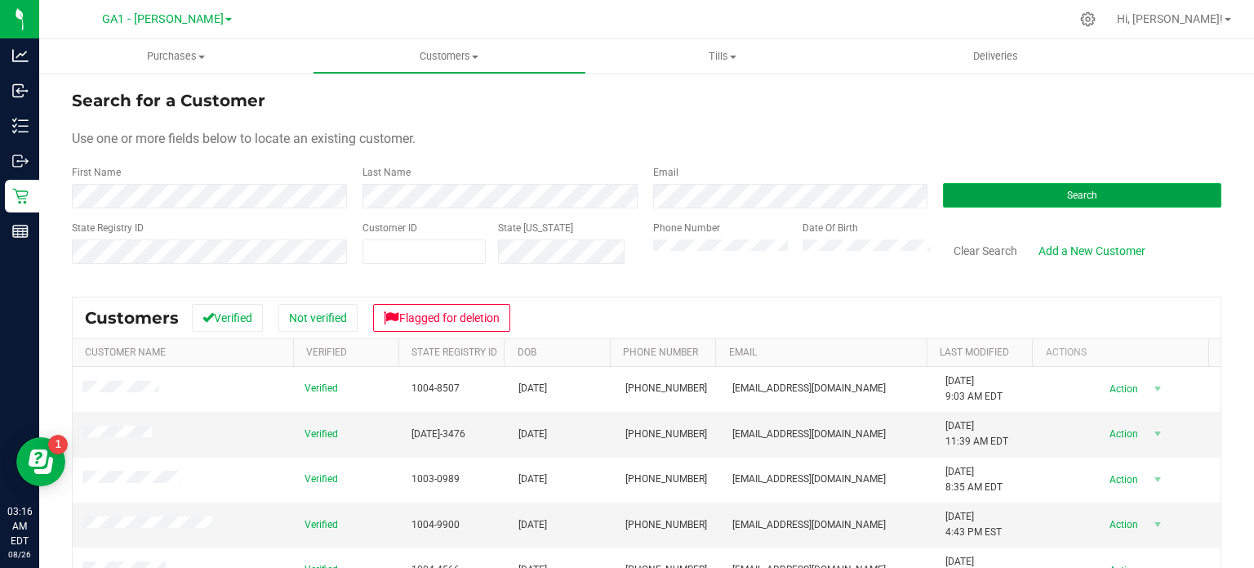
click at [983, 189] on button "Search" at bounding box center [1082, 195] width 278 height 24
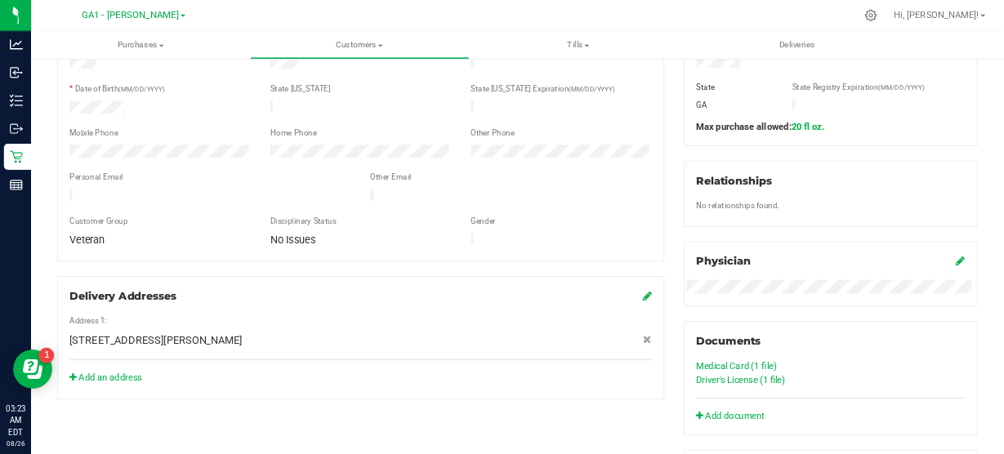
scroll to position [327, 0]
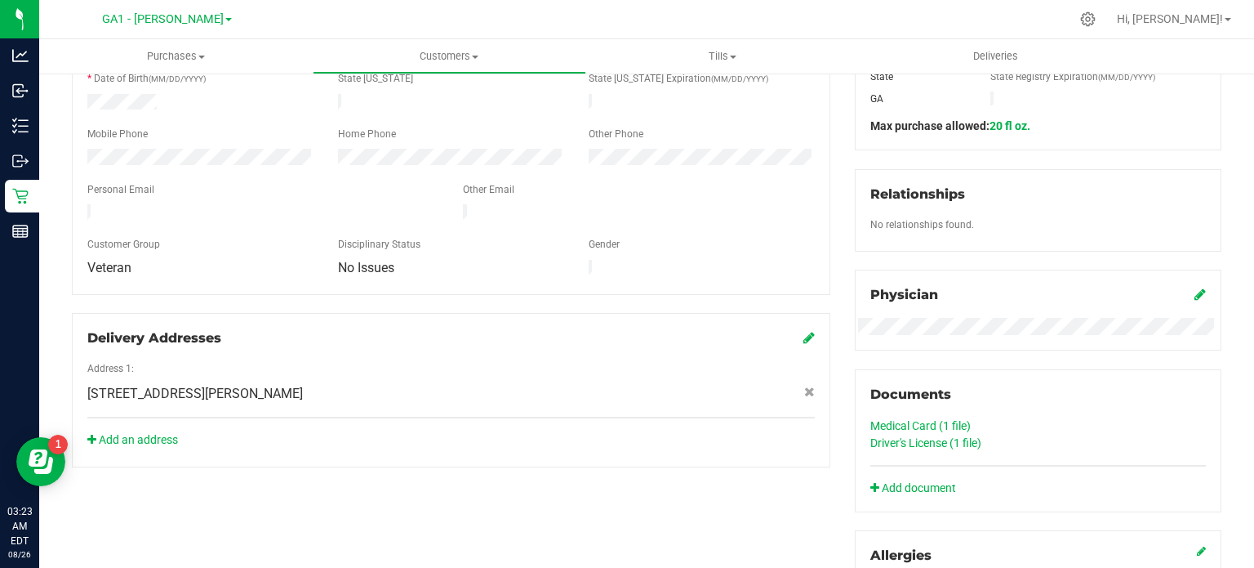
click at [926, 422] on link "Medical Card (1 file)" at bounding box center [921, 425] width 100 height 13
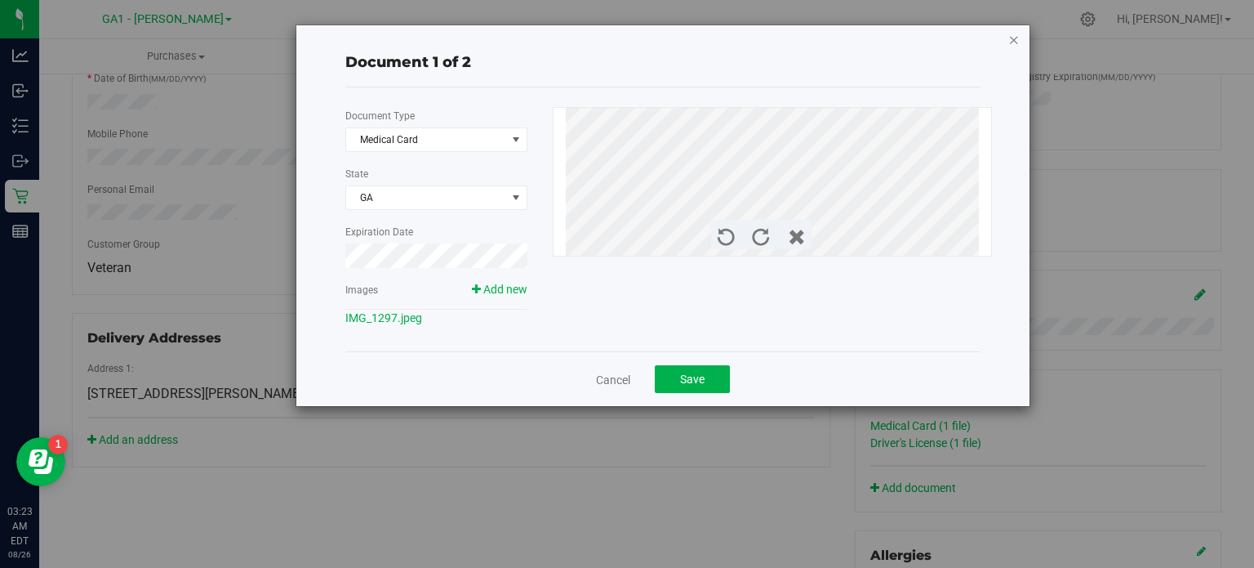
click at [1013, 46] on icon "button" at bounding box center [1014, 39] width 11 height 20
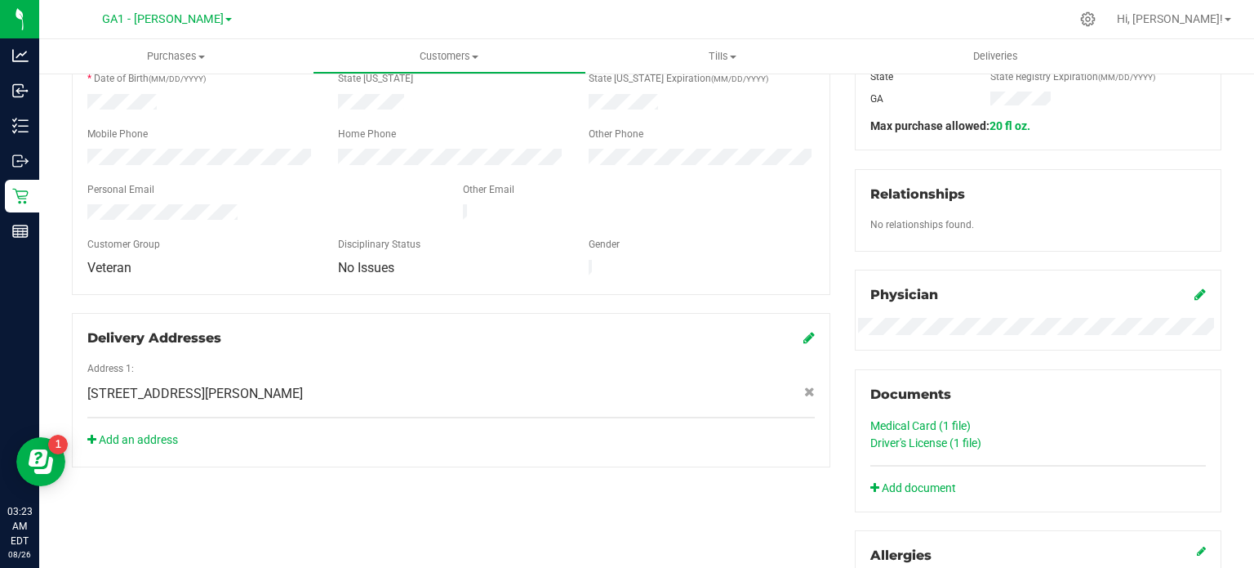
click at [911, 439] on link "Driver's License (1 file)" at bounding box center [926, 442] width 111 height 13
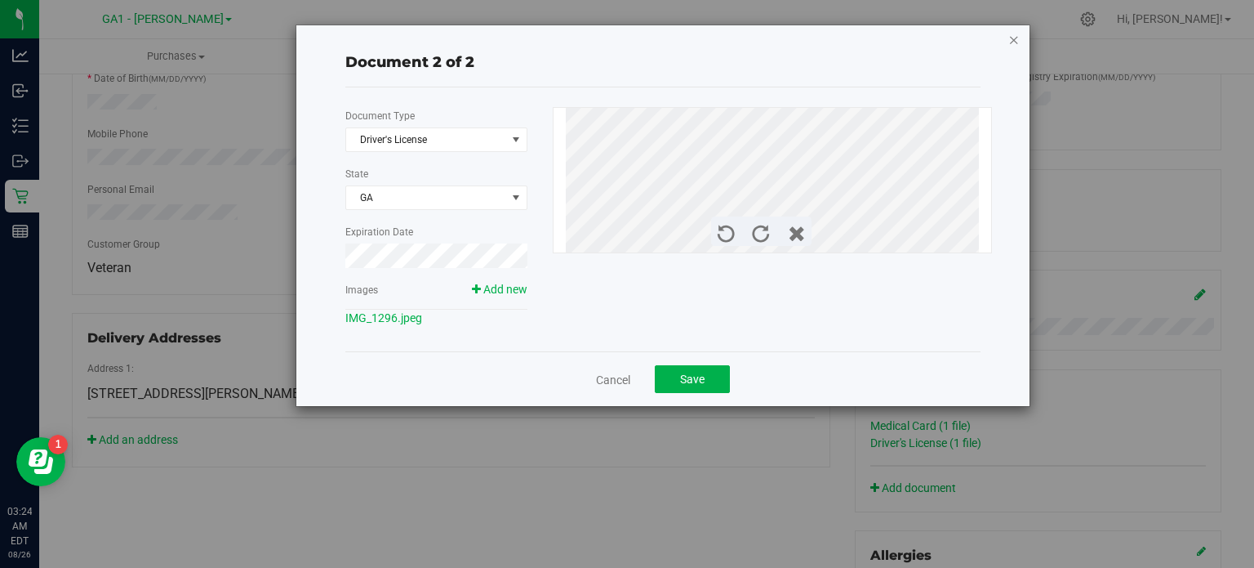
click at [1013, 39] on icon "button" at bounding box center [1014, 39] width 11 height 20
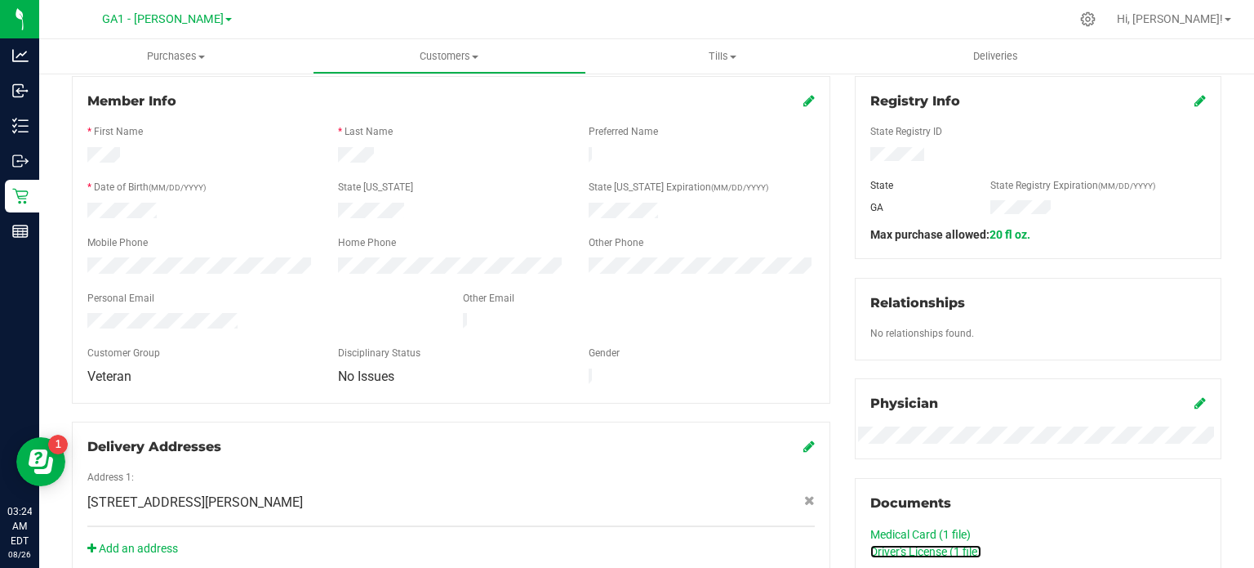
scroll to position [163, 0]
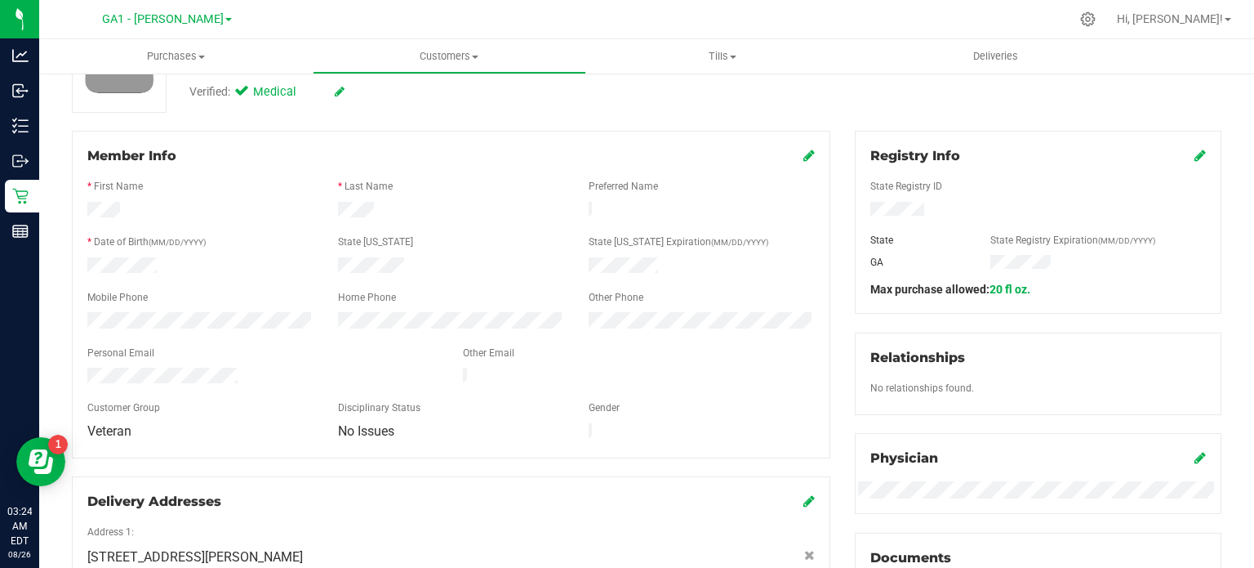
click at [416, 264] on div at bounding box center [451, 267] width 251 height 20
drag, startPoint x: 330, startPoint y: 211, endPoint x: 394, endPoint y: 212, distance: 64.5
click at [394, 212] on div at bounding box center [451, 212] width 251 height 20
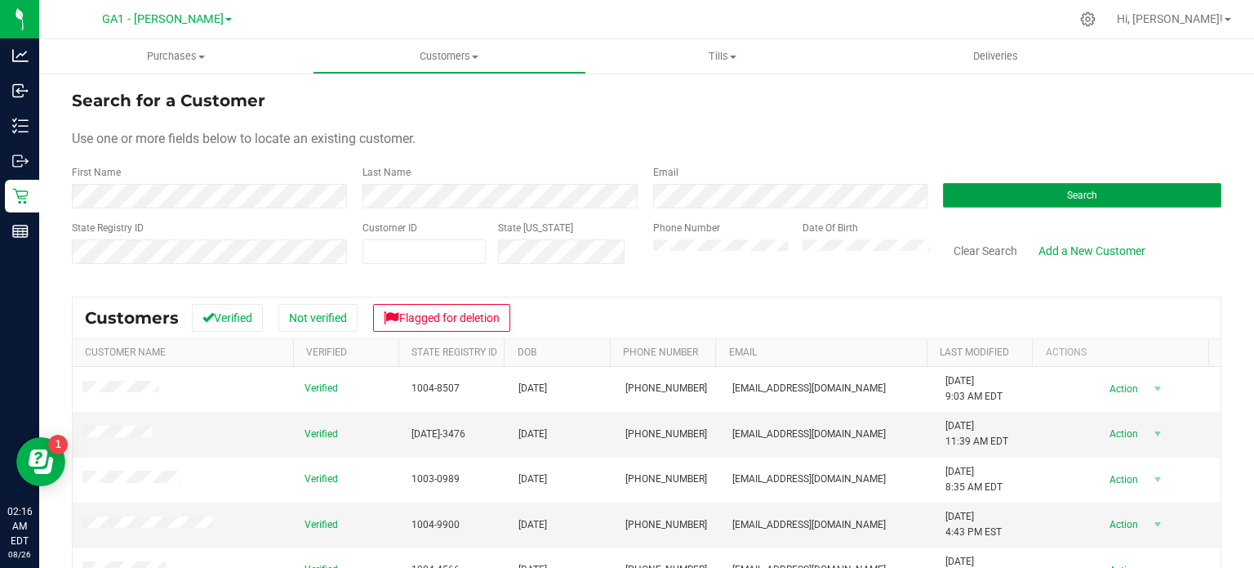
click at [1120, 200] on button "Search" at bounding box center [1082, 195] width 278 height 24
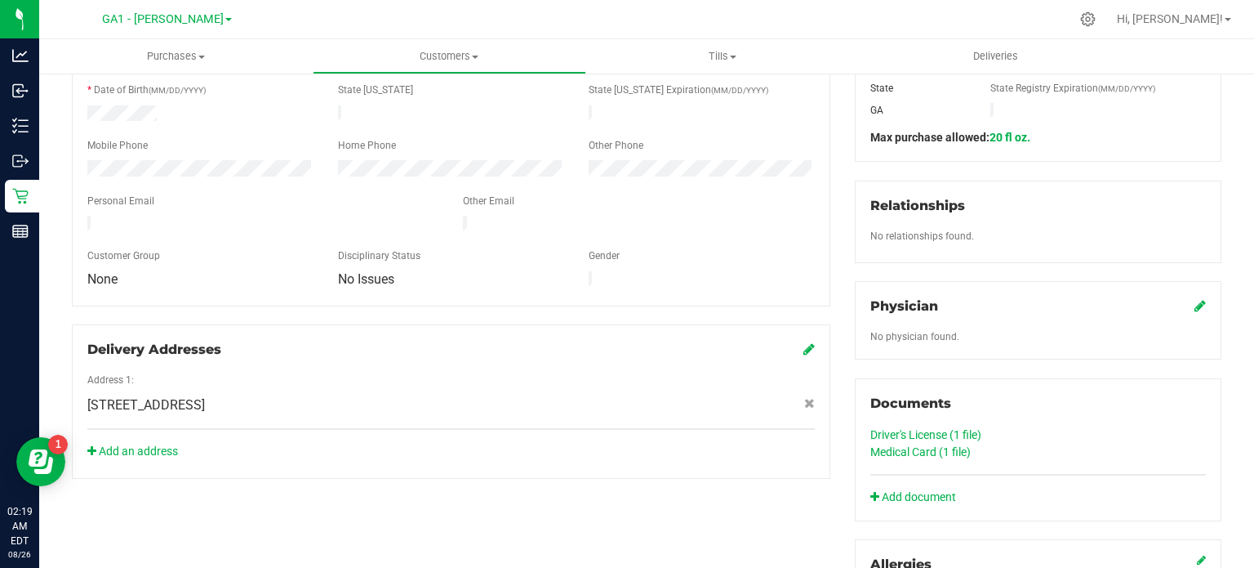
scroll to position [327, 0]
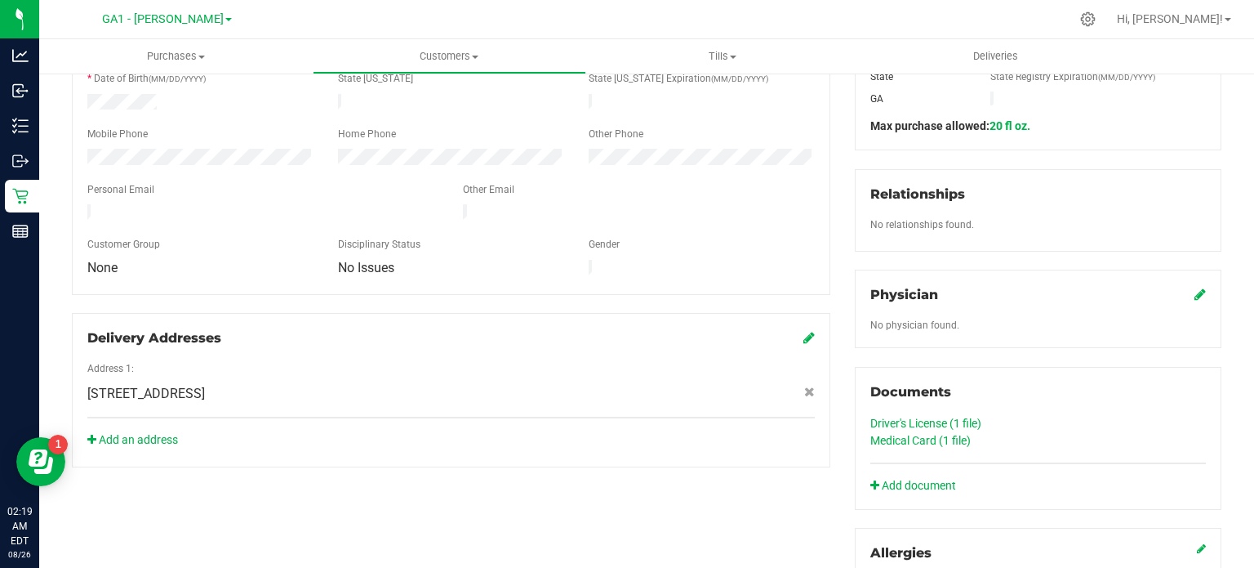
click at [918, 434] on link "Medical Card (1 file)" at bounding box center [921, 440] width 100 height 13
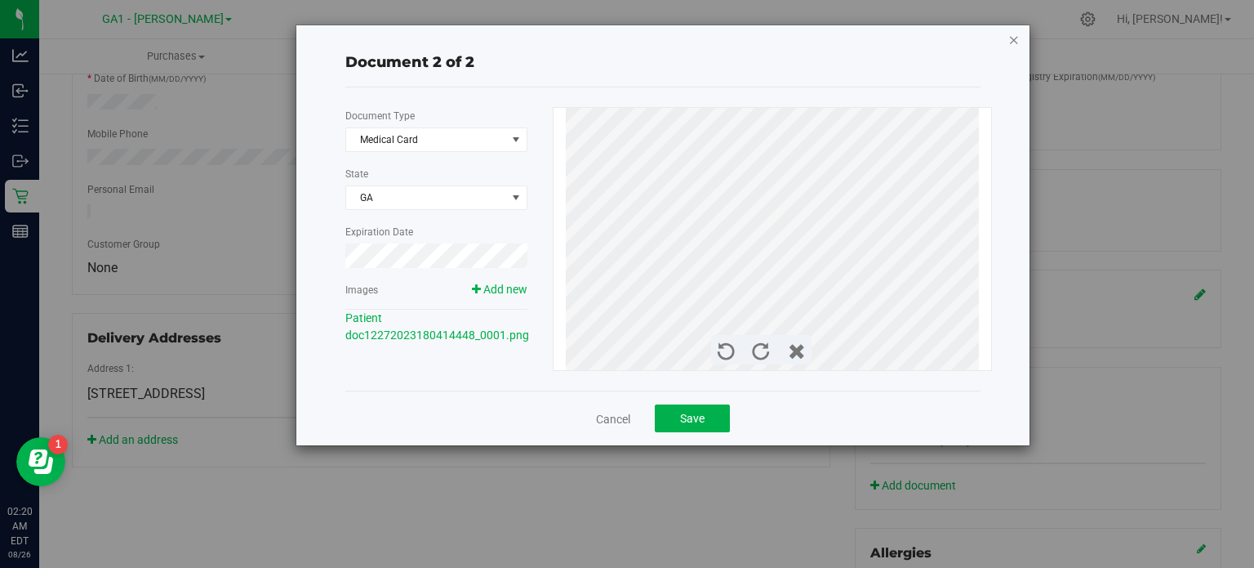
click at [1017, 41] on icon "button" at bounding box center [1014, 39] width 11 height 20
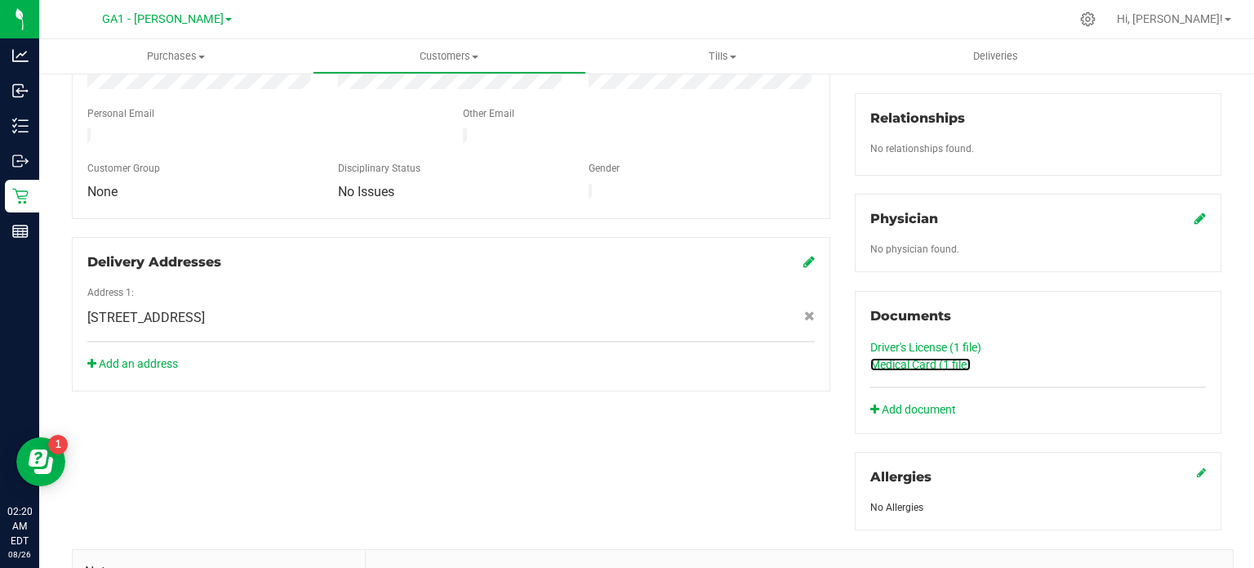
scroll to position [408, 0]
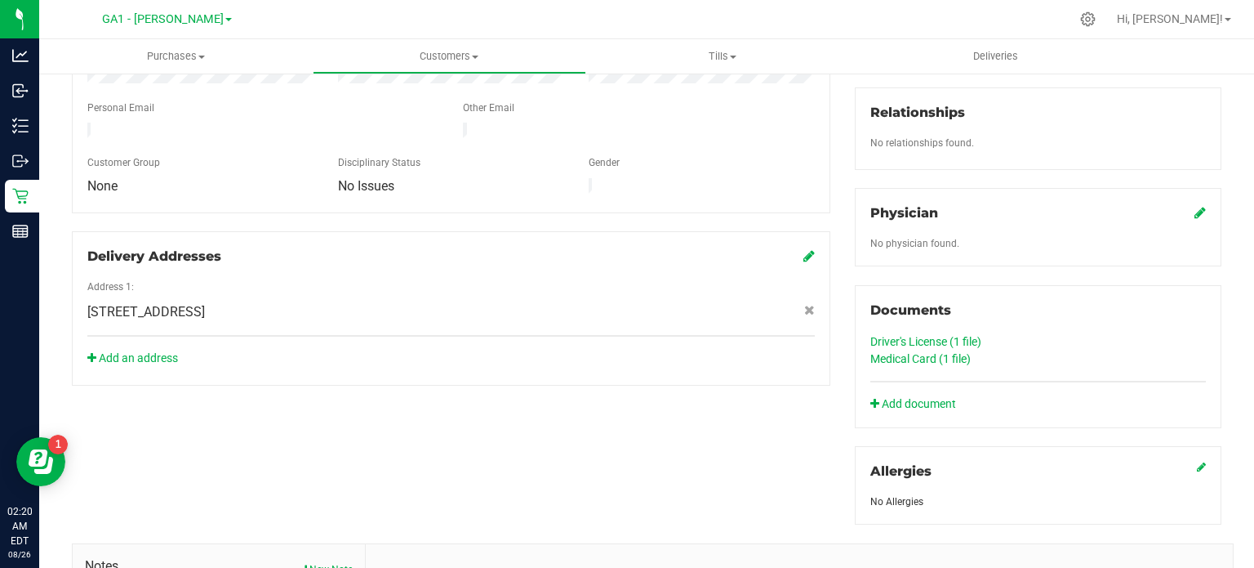
click at [960, 339] on link "Driver's License (1 file)" at bounding box center [926, 341] width 111 height 13
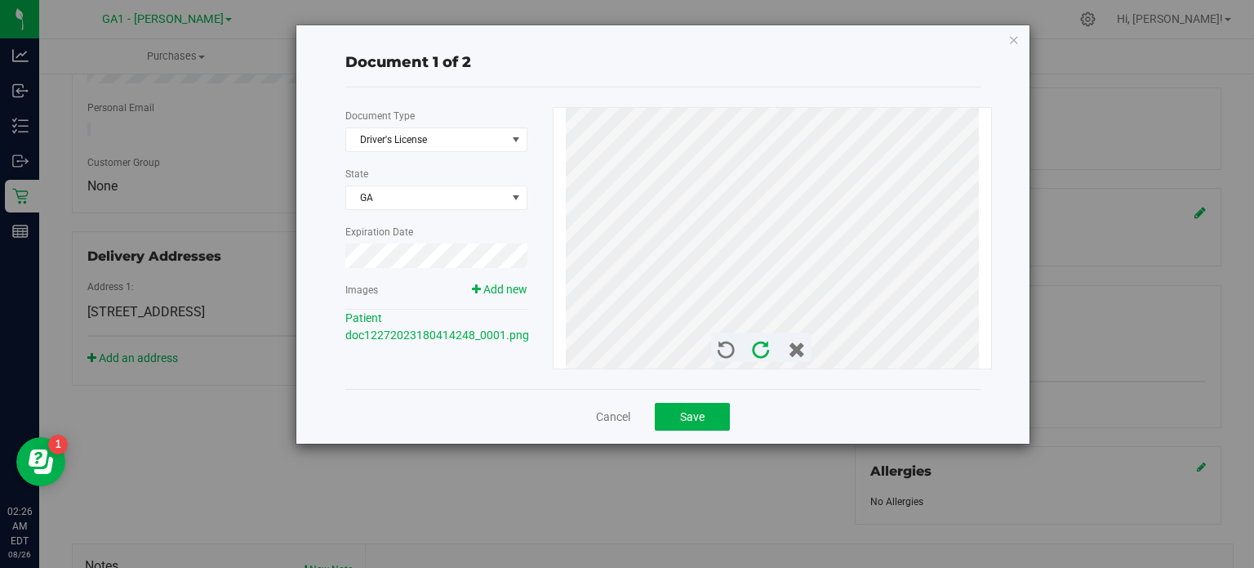
click at [761, 351] on icon at bounding box center [761, 350] width 18 height 18
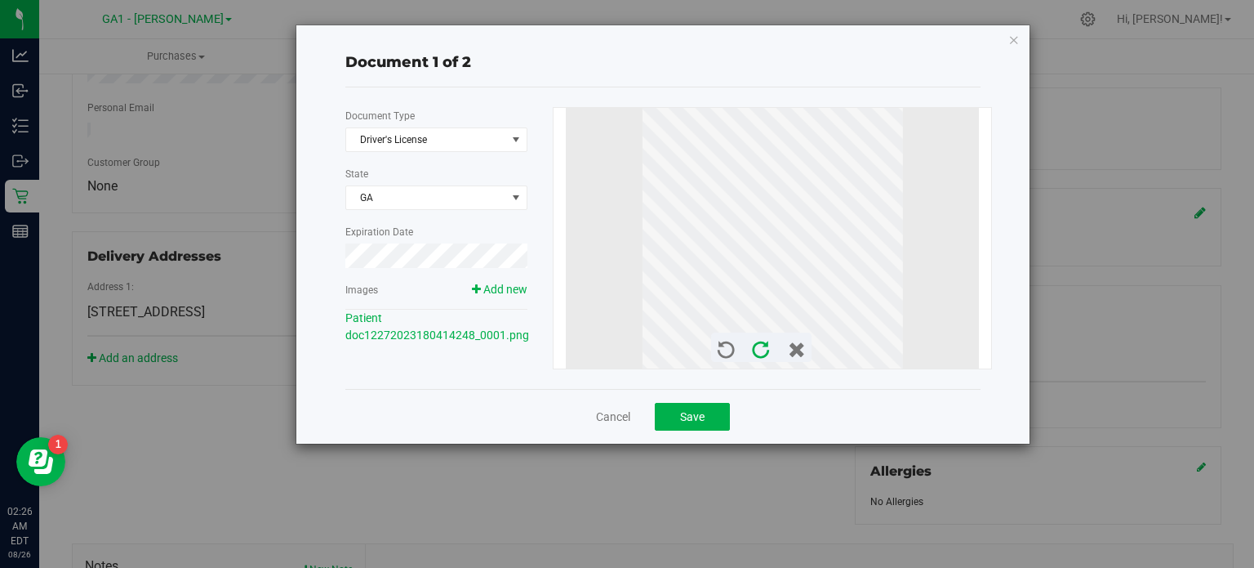
click at [761, 351] on icon at bounding box center [761, 350] width 18 height 18
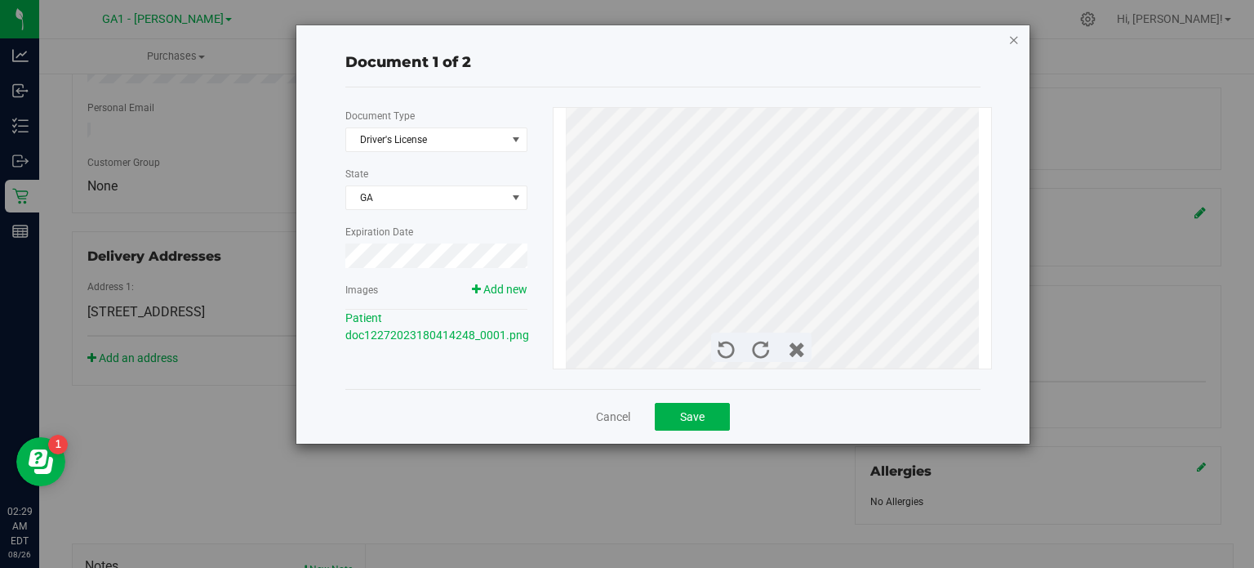
click at [1013, 42] on icon "button" at bounding box center [1014, 39] width 11 height 20
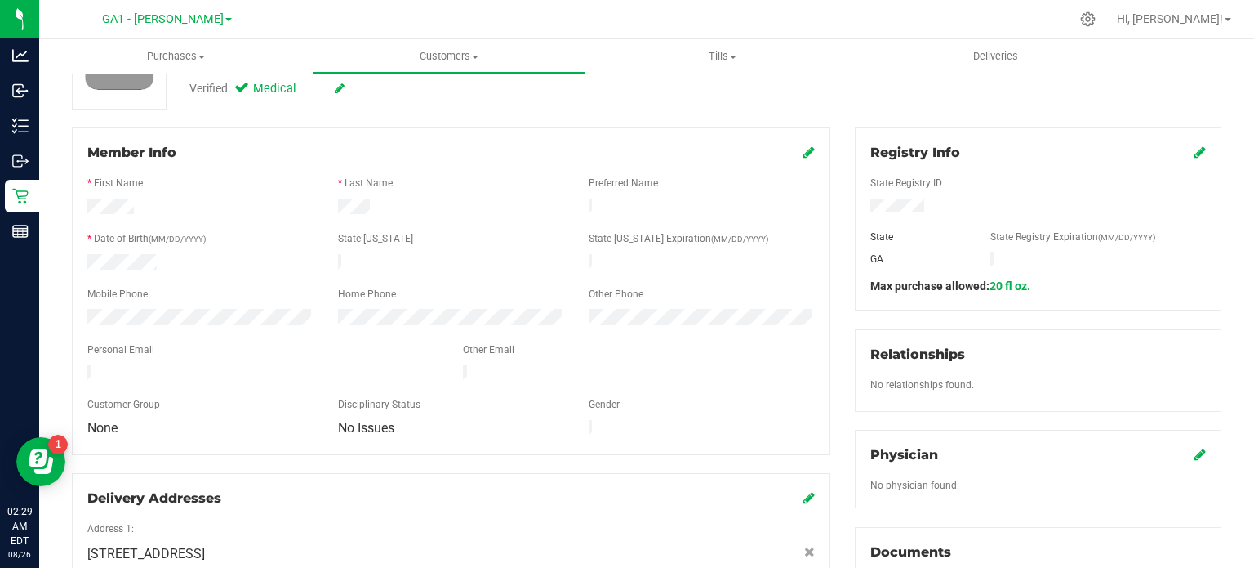
scroll to position [163, 0]
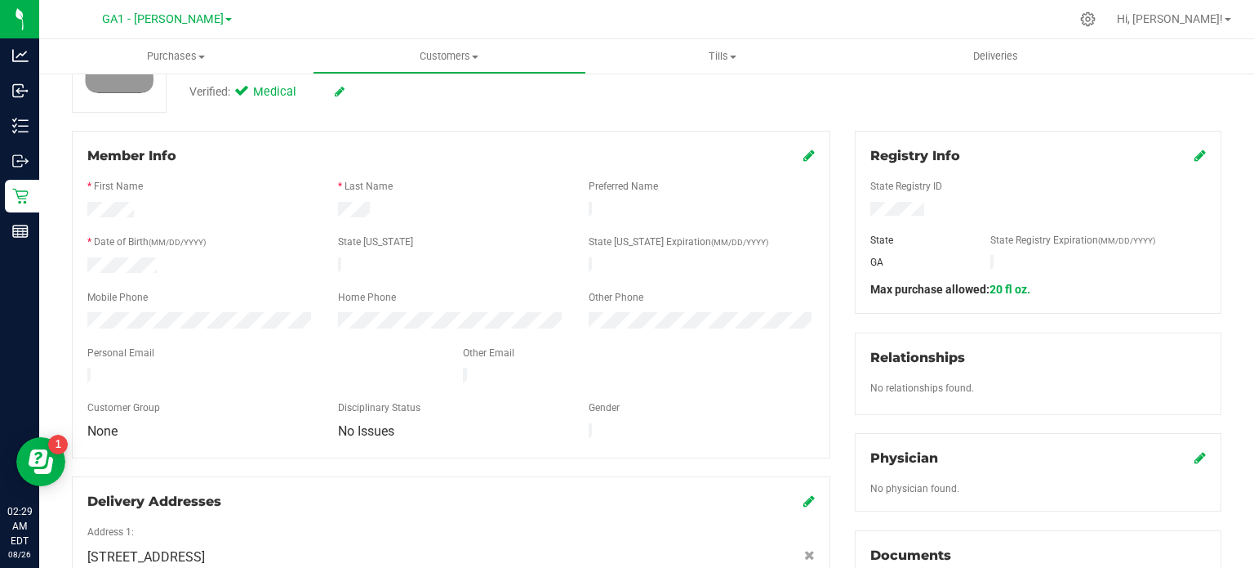
click at [805, 157] on icon at bounding box center [809, 155] width 11 height 13
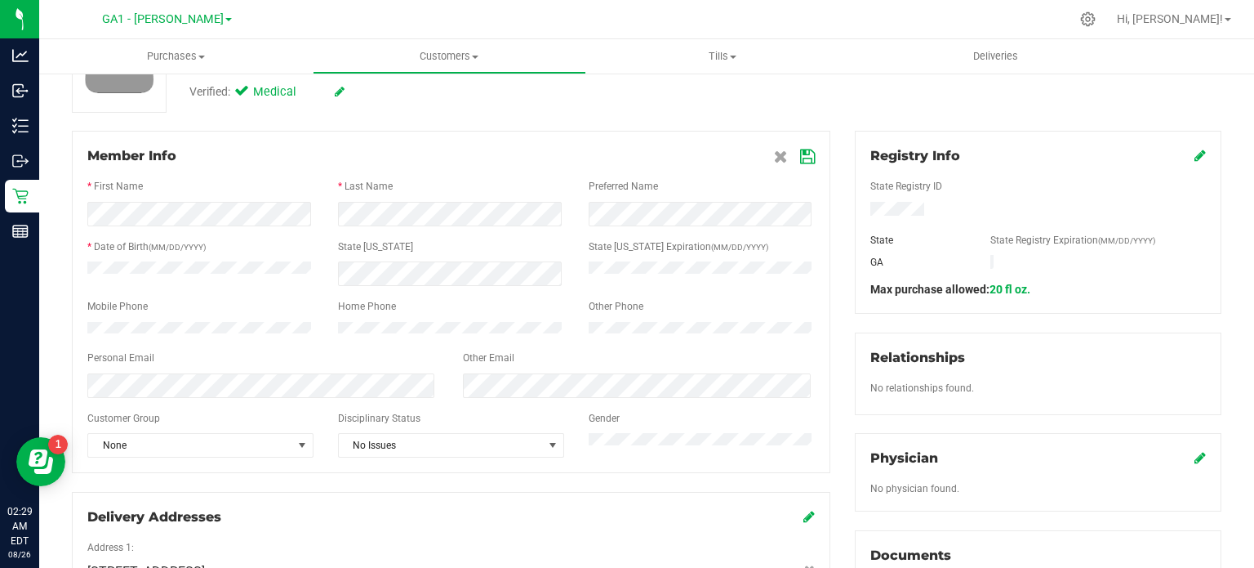
click at [800, 150] on icon at bounding box center [807, 156] width 15 height 13
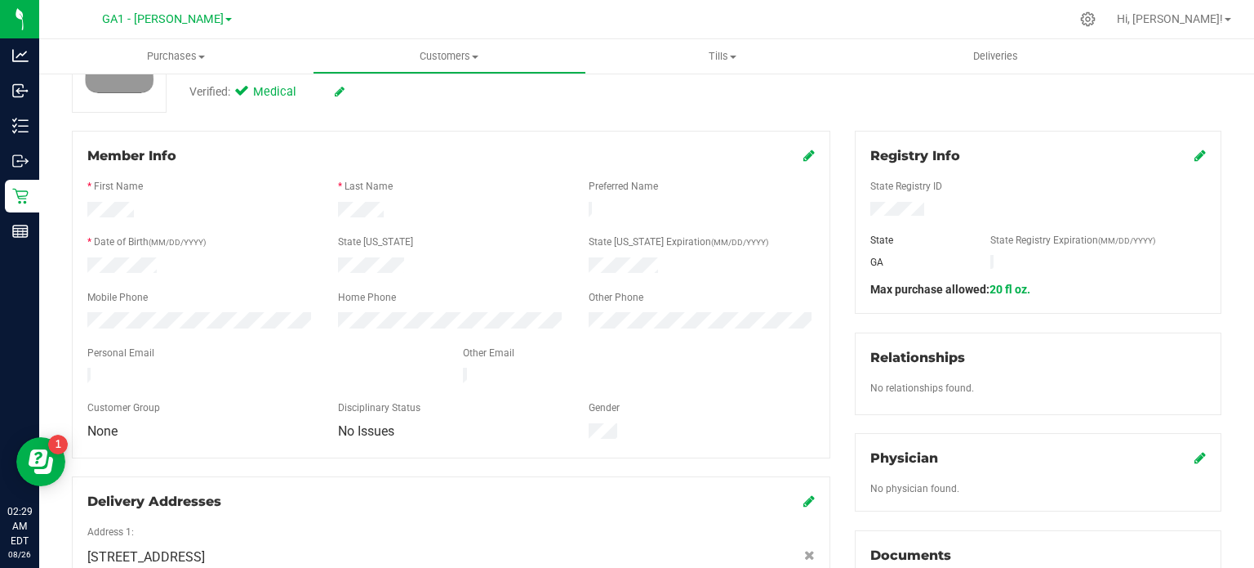
drag, startPoint x: 403, startPoint y: 259, endPoint x: 320, endPoint y: 263, distance: 83.4
click at [320, 263] on div at bounding box center [451, 267] width 752 height 20
click at [389, 208] on div at bounding box center [451, 212] width 251 height 20
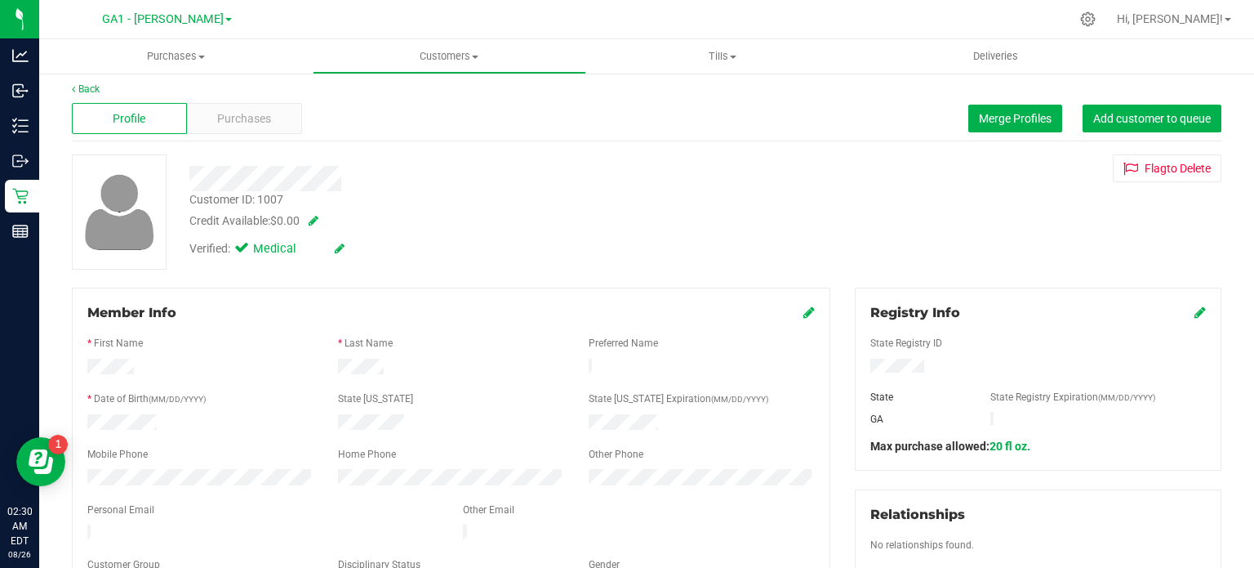
scroll to position [0, 0]
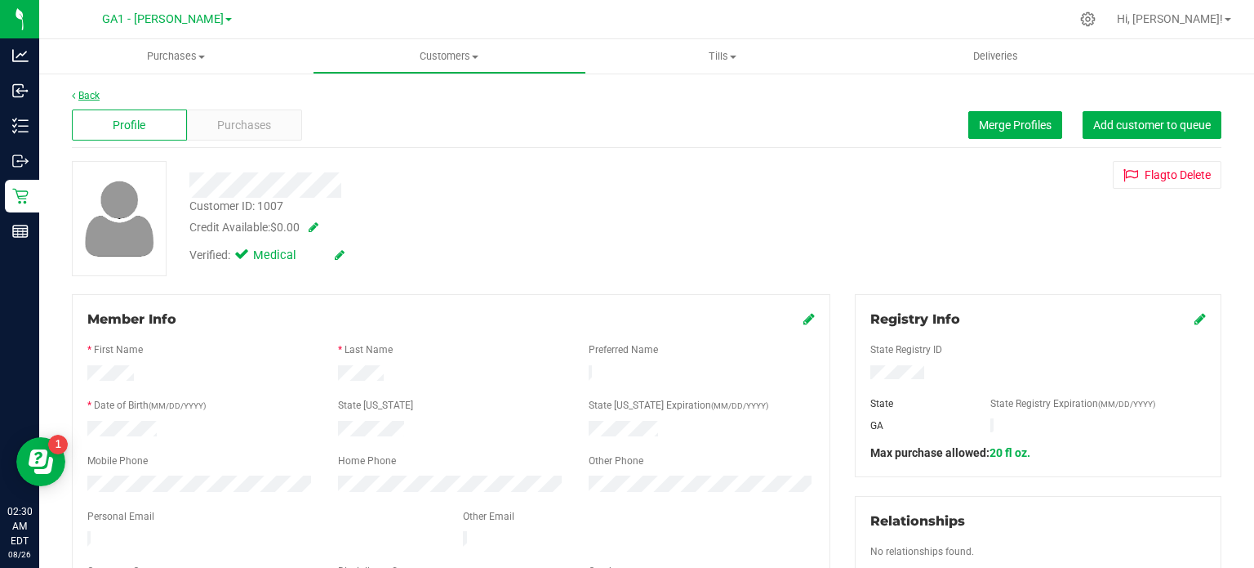
click at [80, 96] on link "Back" at bounding box center [86, 95] width 28 height 11
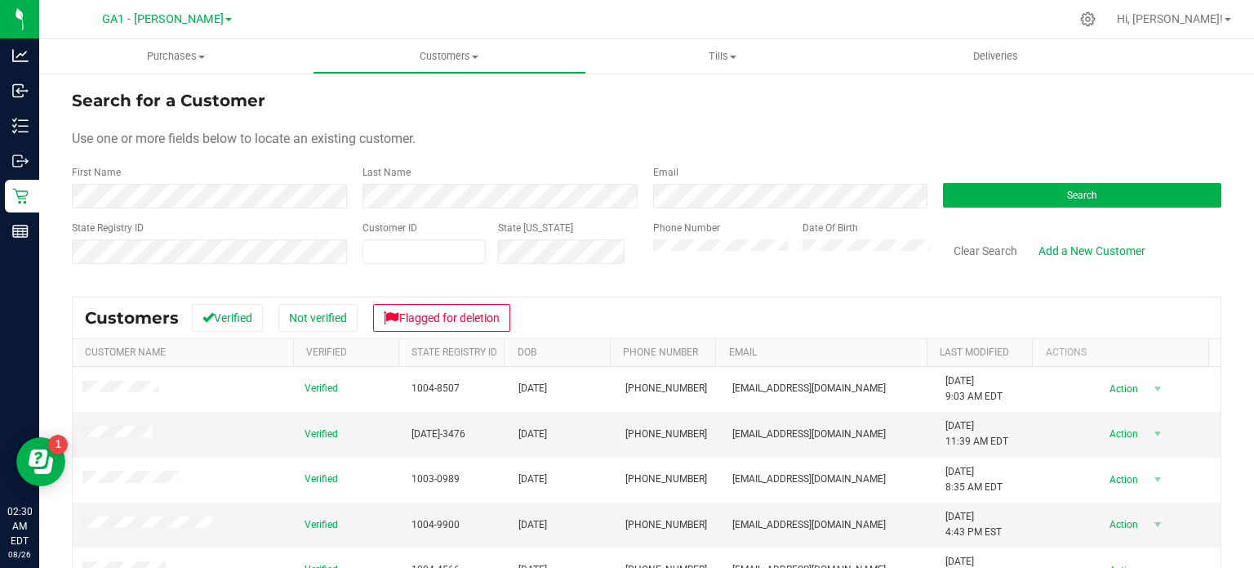
click at [179, 264] on div "State Registry ID" at bounding box center [211, 249] width 278 height 59
click at [1013, 189] on button "Search" at bounding box center [1082, 195] width 278 height 24
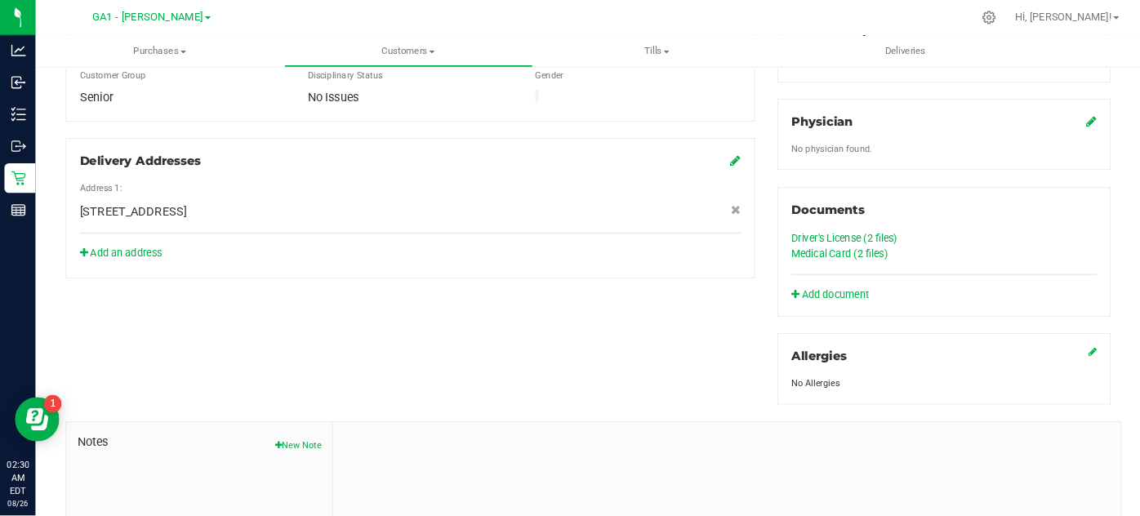
scroll to position [408, 0]
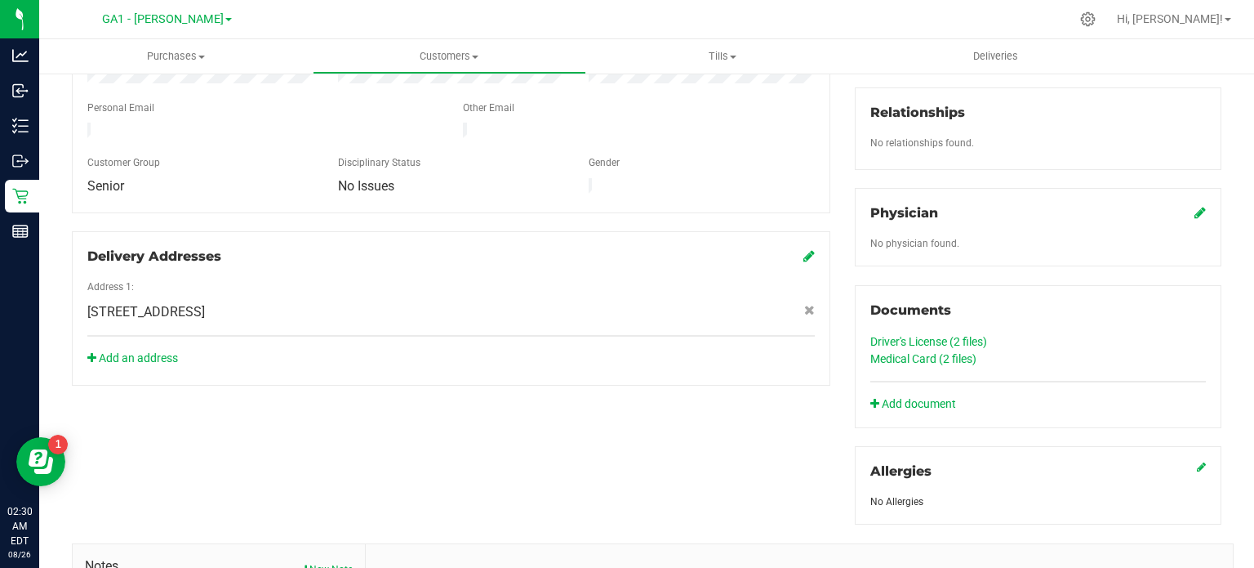
click at [931, 359] on link "Medical Card (2 files)" at bounding box center [924, 358] width 106 height 13
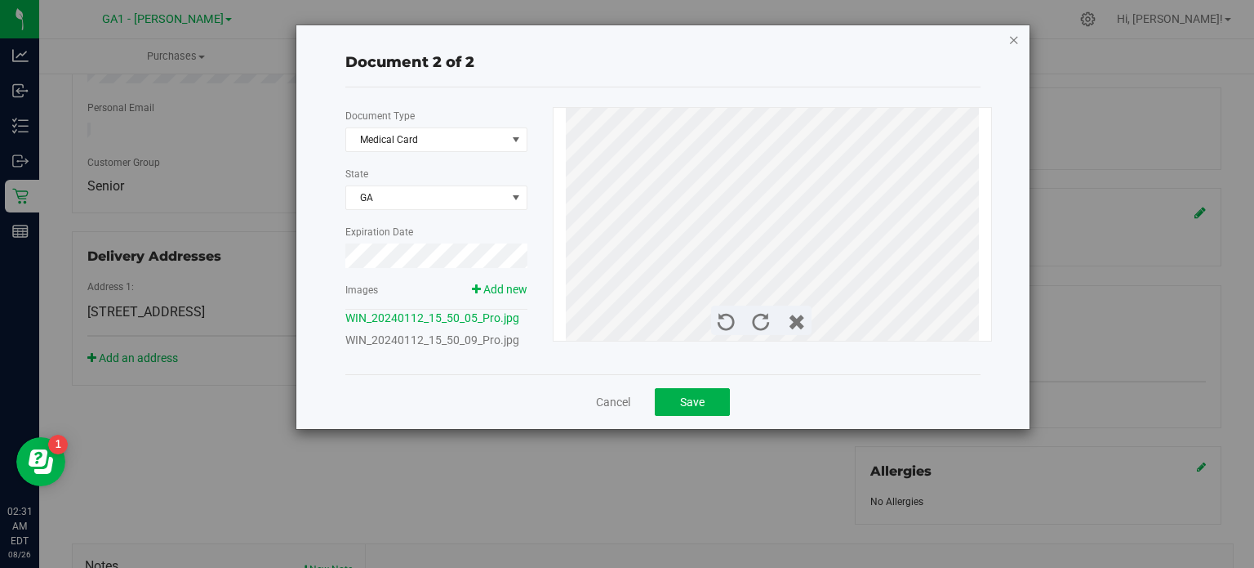
click at [1014, 44] on icon "button" at bounding box center [1014, 39] width 11 height 20
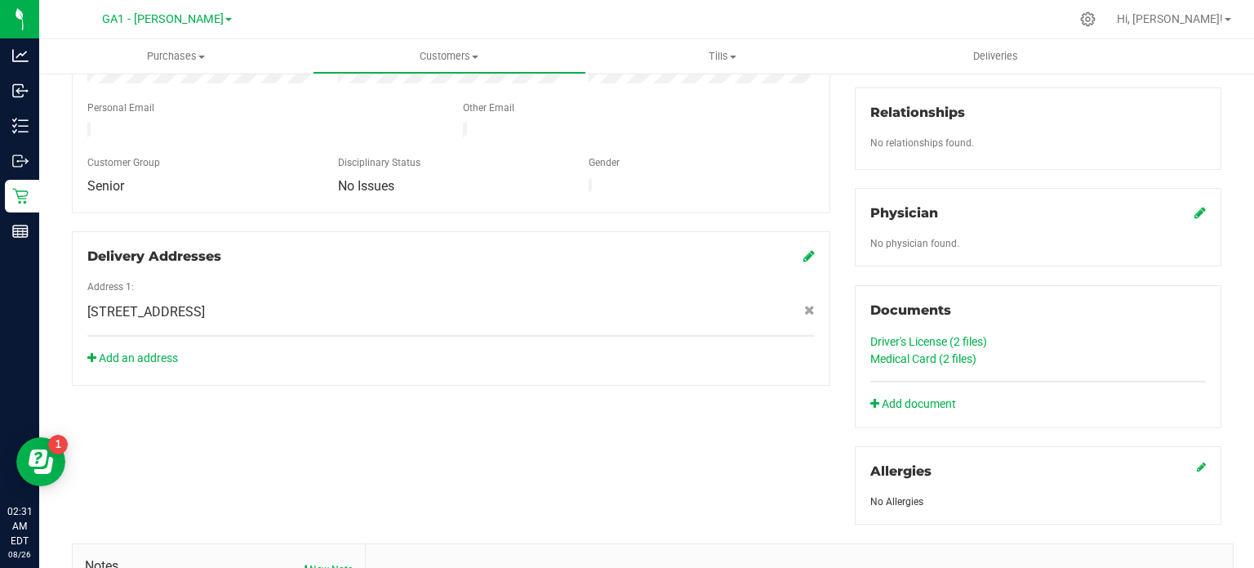
click at [978, 339] on link "Driver's License (2 files)" at bounding box center [929, 341] width 117 height 13
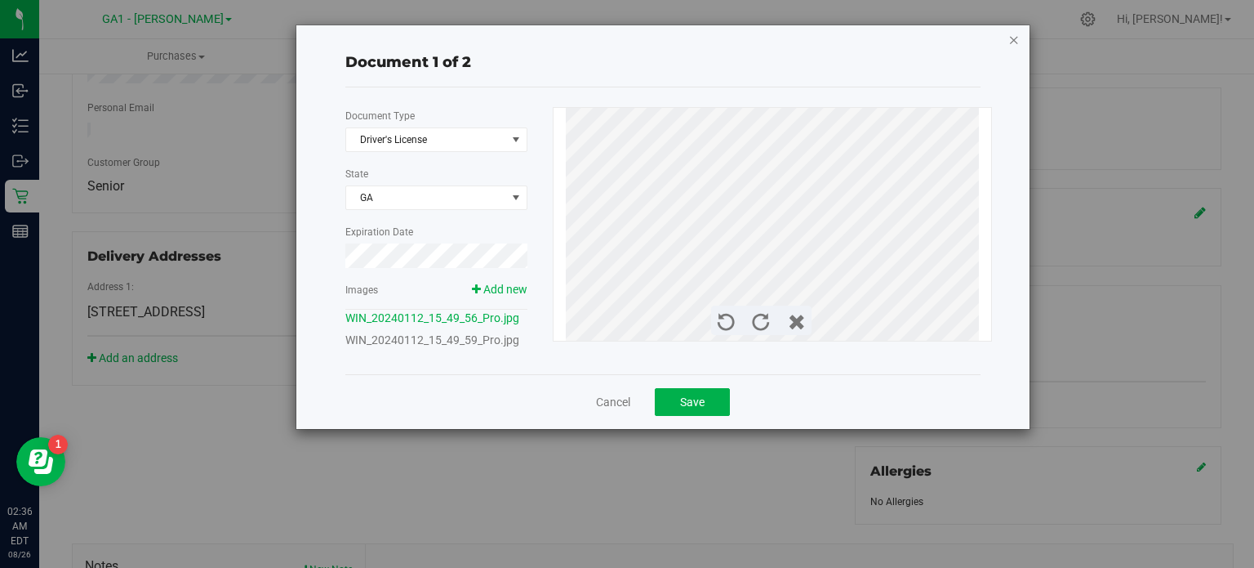
click at [1017, 42] on icon "button" at bounding box center [1014, 39] width 11 height 20
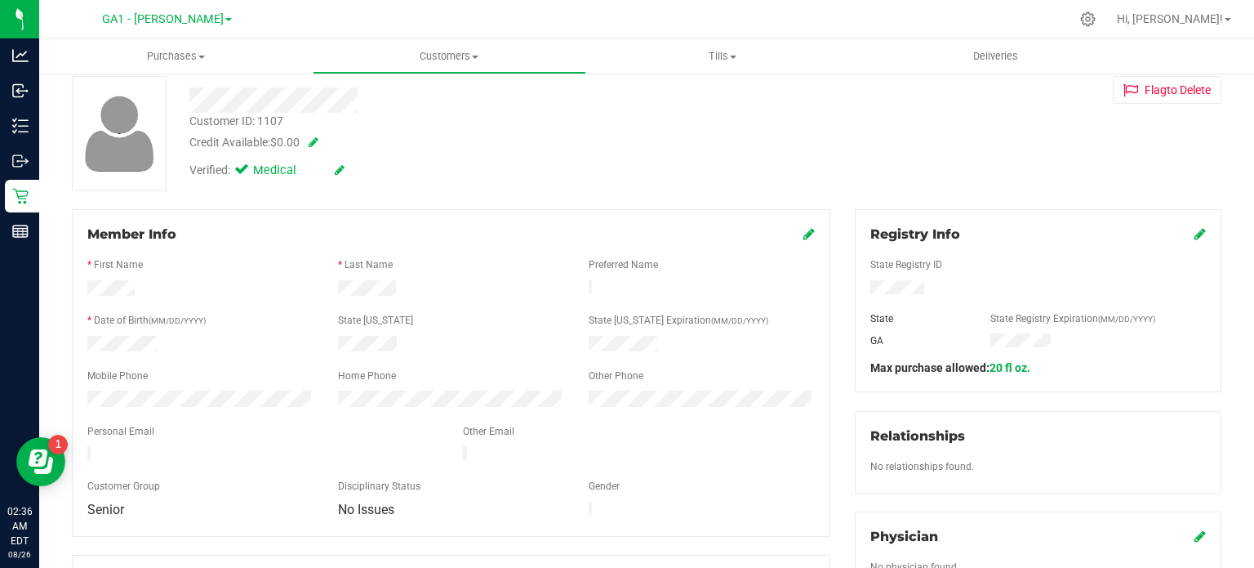
scroll to position [0, 0]
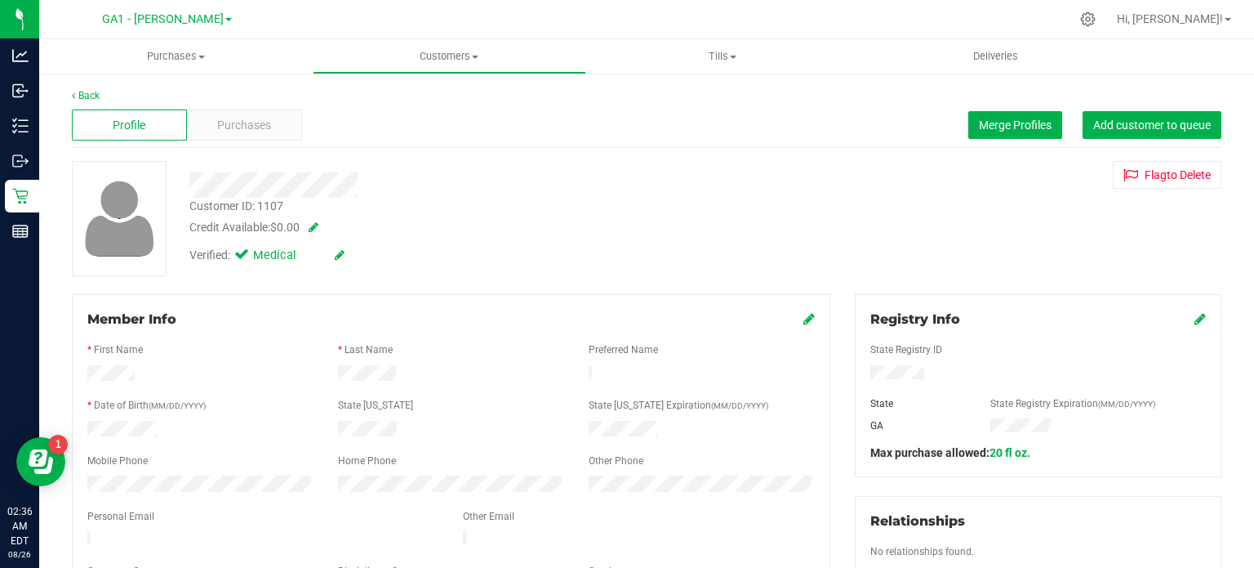
click at [792, 320] on div "Member Info" at bounding box center [451, 320] width 728 height 20
click at [804, 321] on icon at bounding box center [809, 318] width 11 height 13
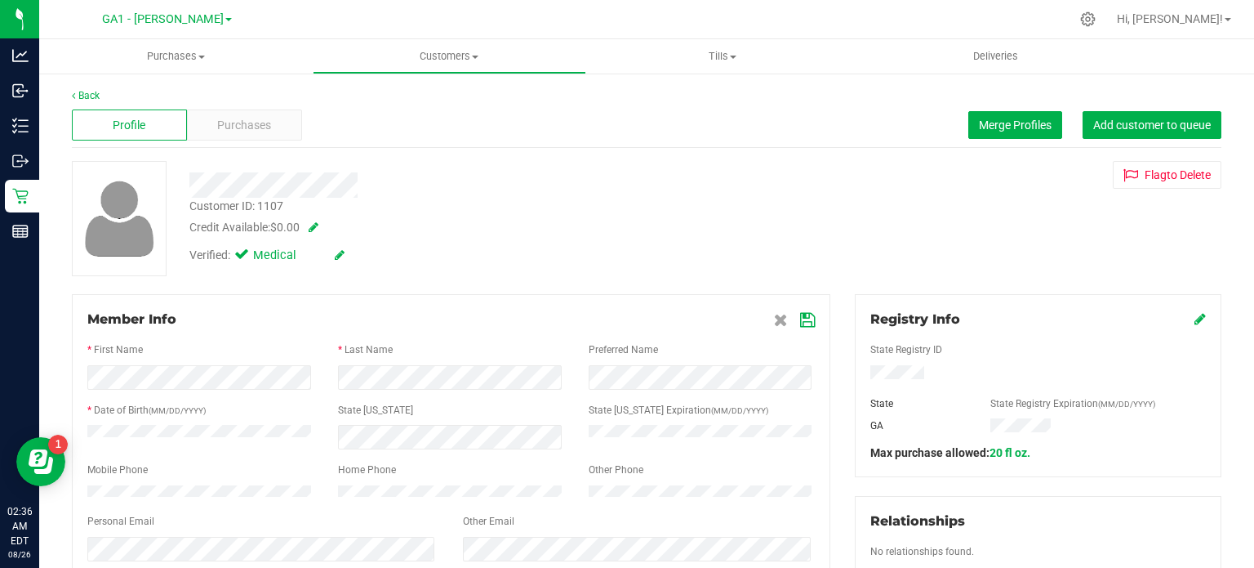
click at [800, 321] on icon at bounding box center [807, 320] width 15 height 13
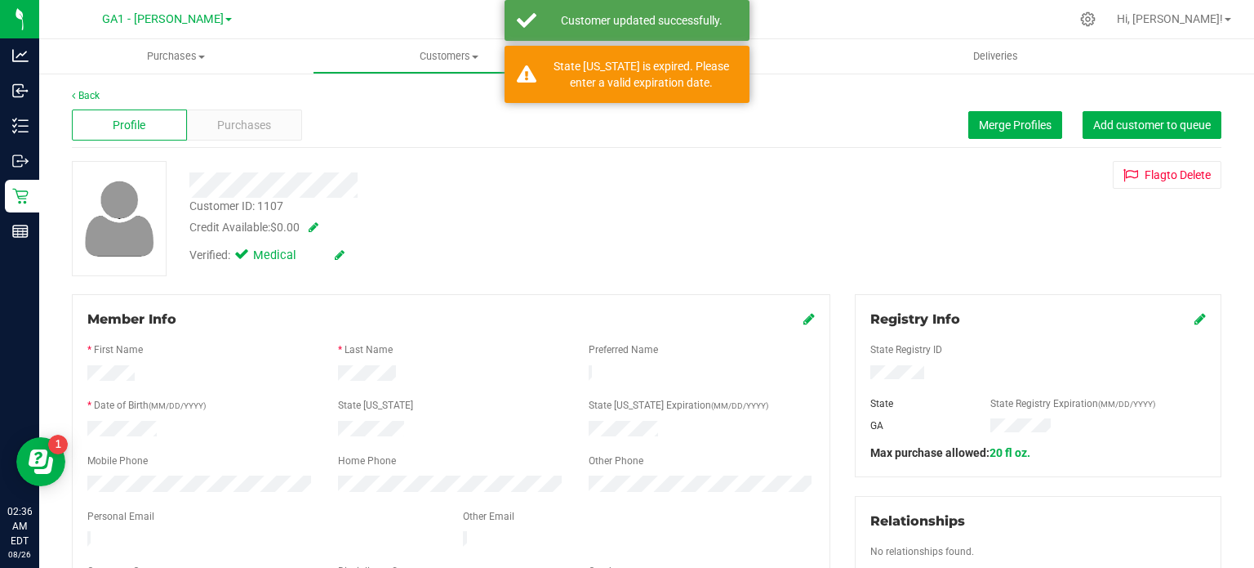
drag, startPoint x: 425, startPoint y: 372, endPoint x: 313, endPoint y: 374, distance: 111.9
click at [313, 374] on div at bounding box center [451, 375] width 752 height 20
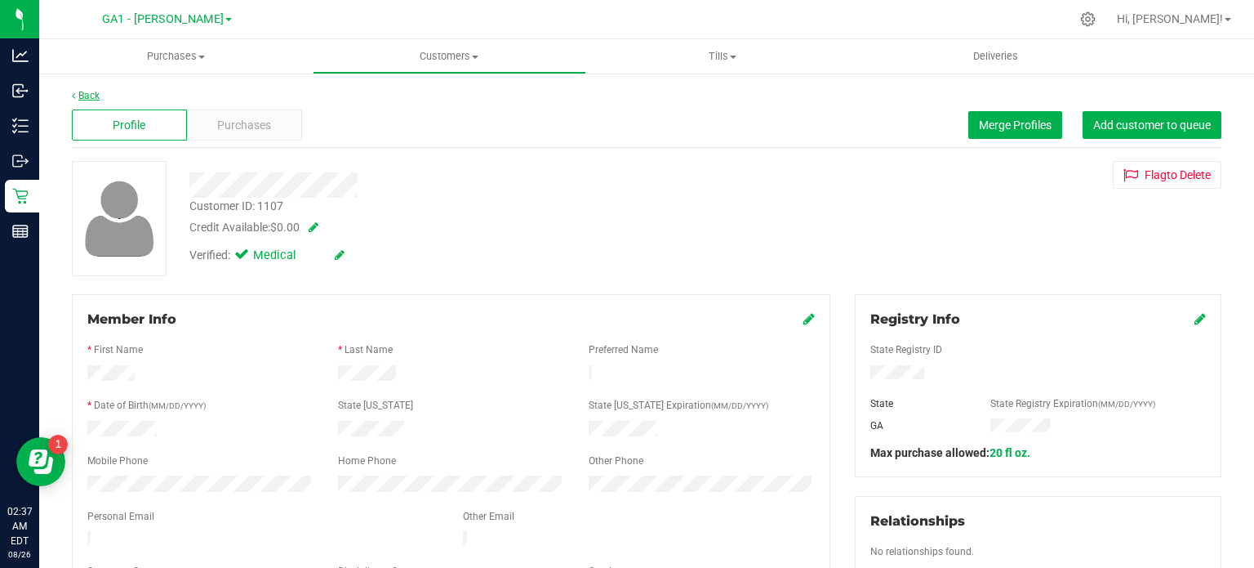
click at [74, 96] on icon at bounding box center [73, 96] width 3 height 10
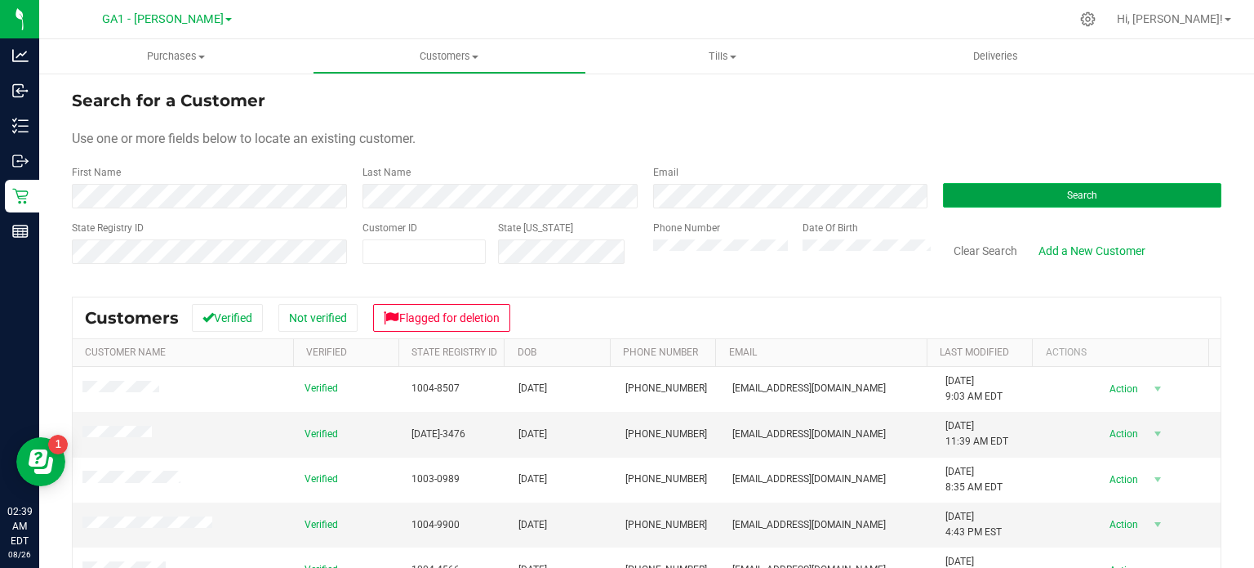
click at [1106, 198] on button "Search" at bounding box center [1082, 195] width 278 height 24
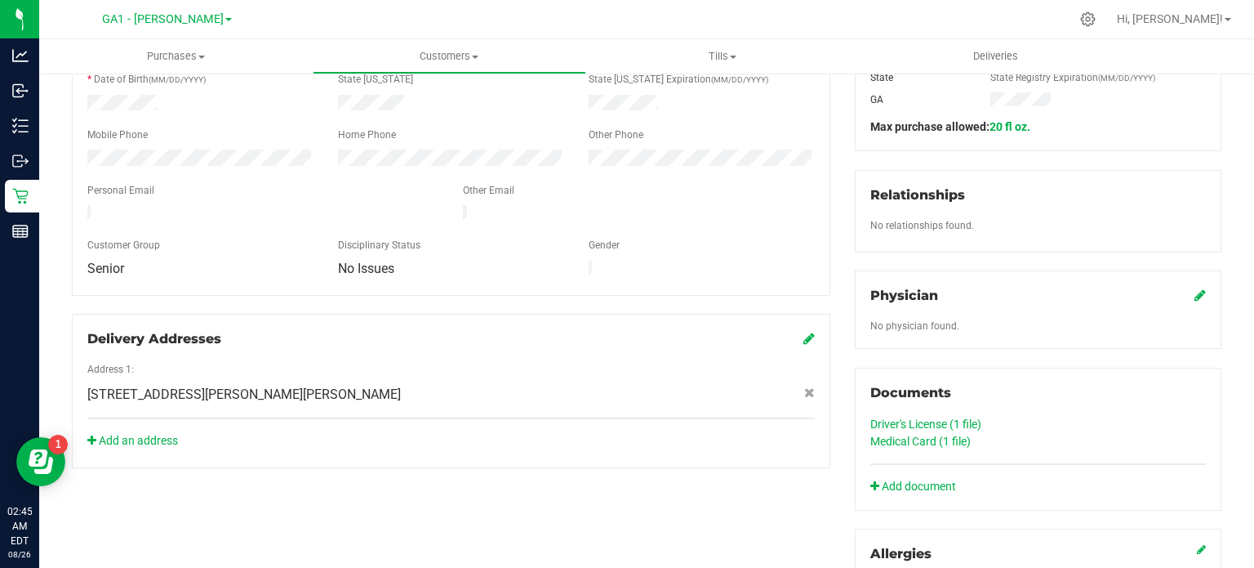
scroll to position [327, 0]
click at [912, 439] on link "Medical Card (1 file)" at bounding box center [921, 440] width 100 height 13
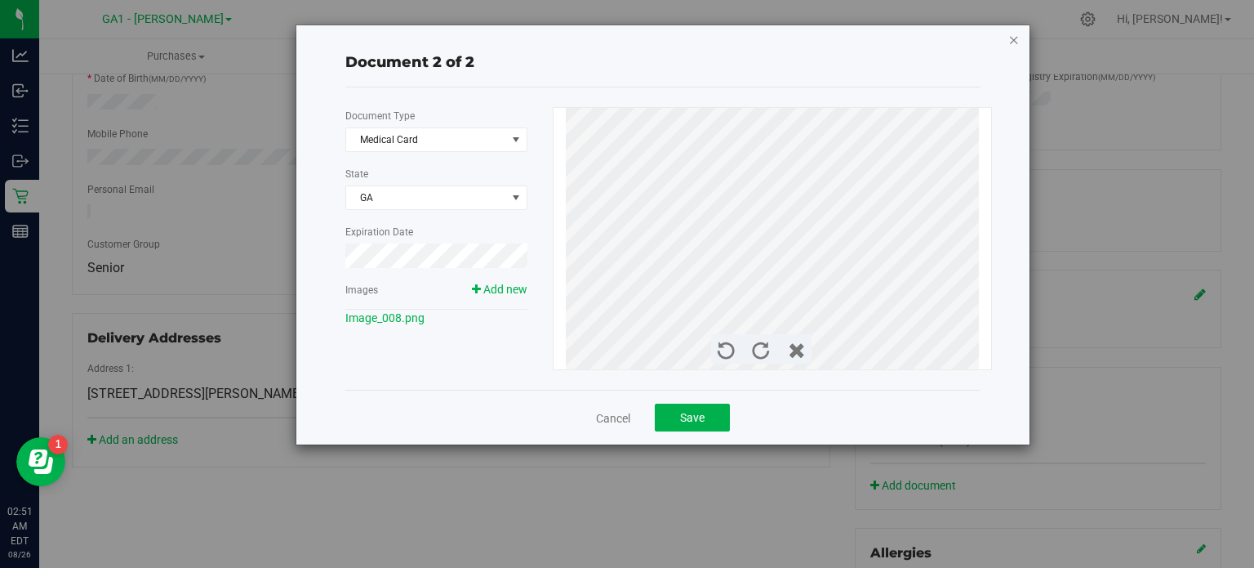
click at [1009, 33] on icon "button" at bounding box center [1014, 39] width 11 height 20
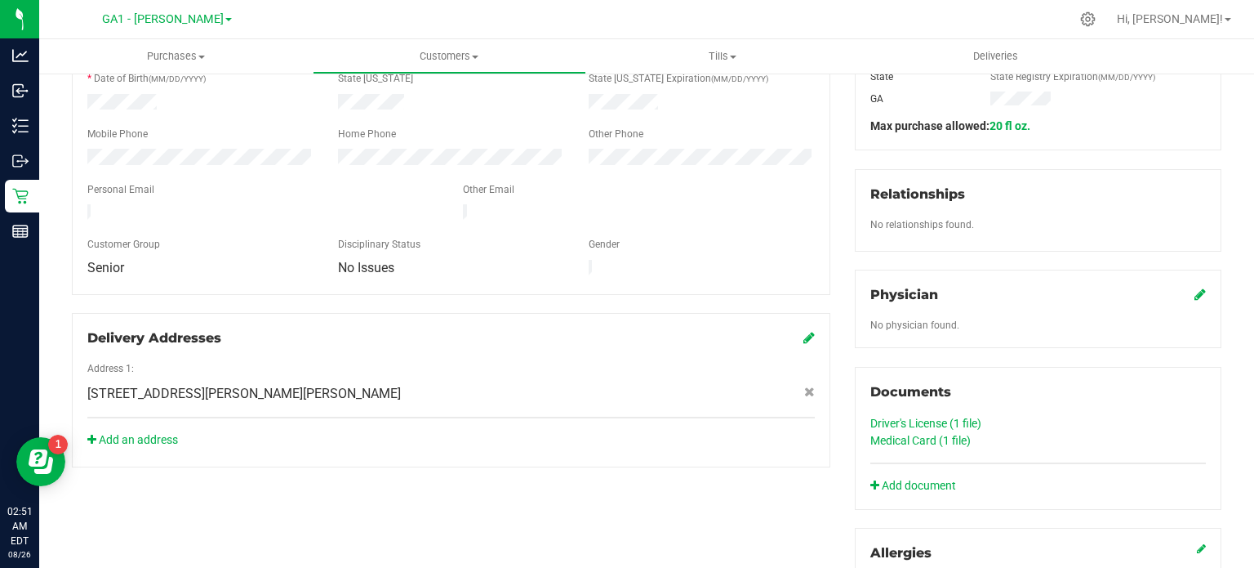
click at [964, 416] on link "Driver's License (1 file)" at bounding box center [926, 422] width 111 height 13
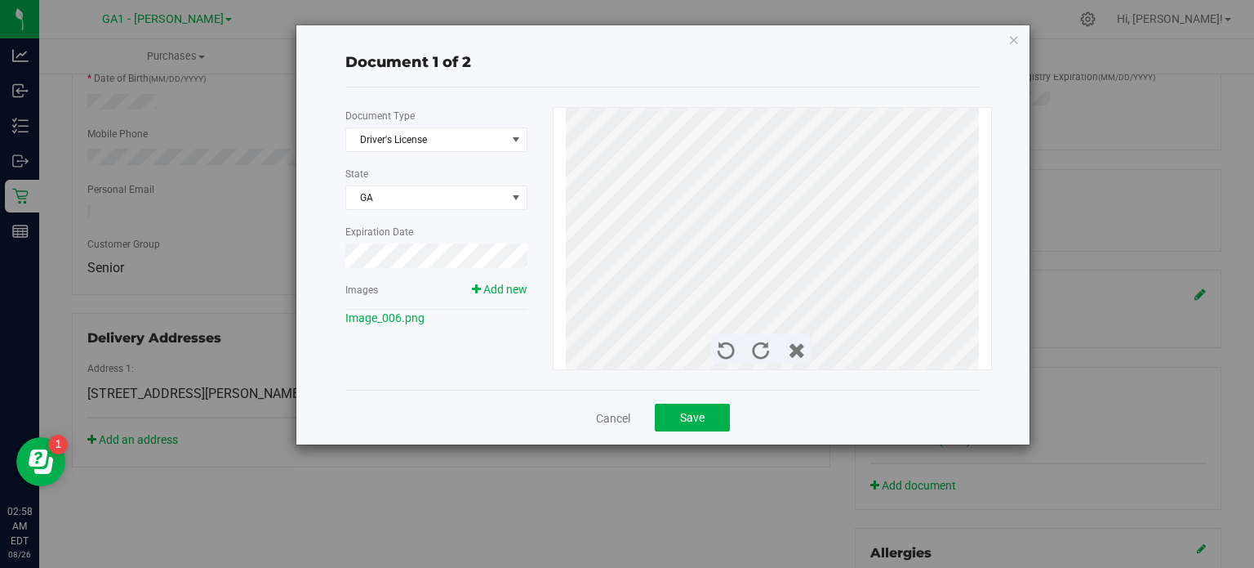
click at [1016, 41] on icon "button" at bounding box center [1014, 39] width 11 height 20
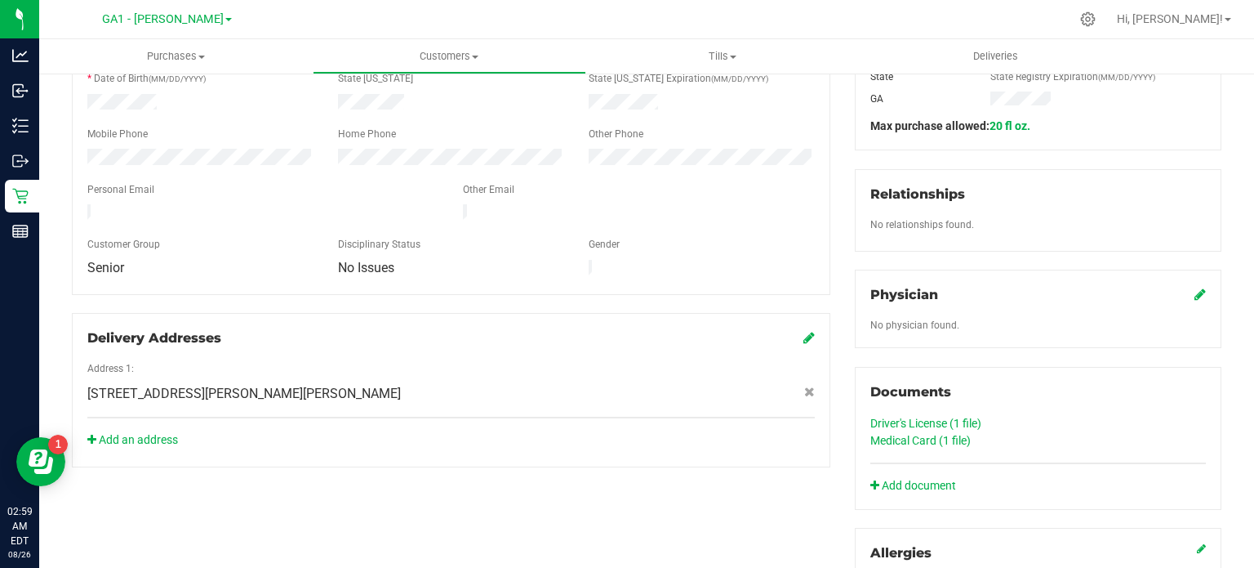
click at [932, 443] on link "Medical Card (1 file)" at bounding box center [921, 440] width 100 height 13
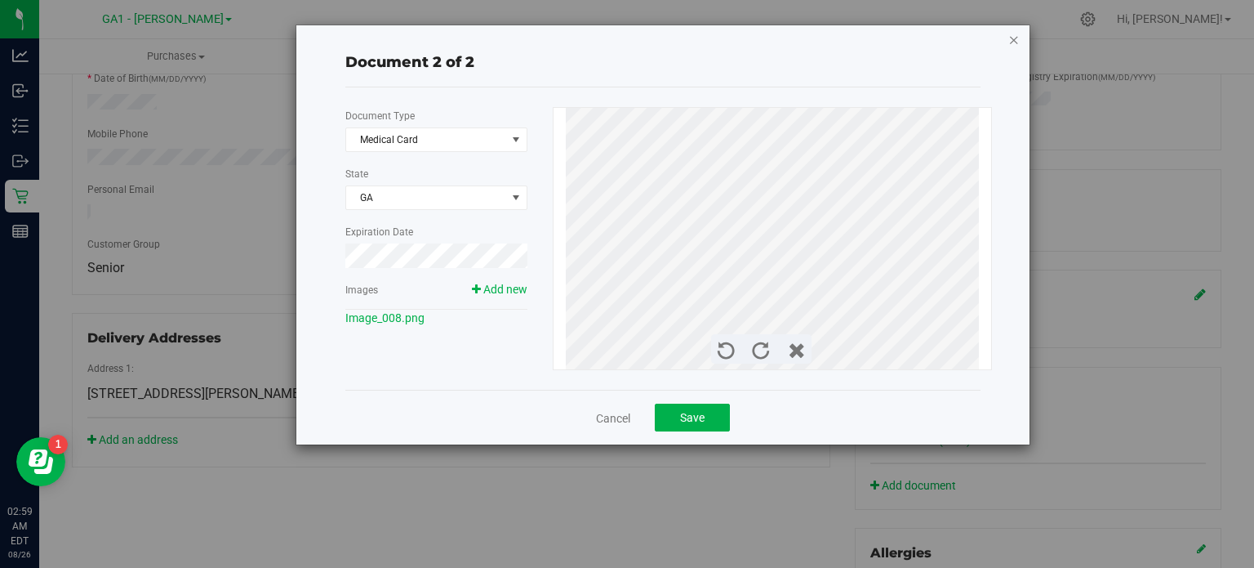
click at [1009, 41] on icon "button" at bounding box center [1014, 39] width 11 height 20
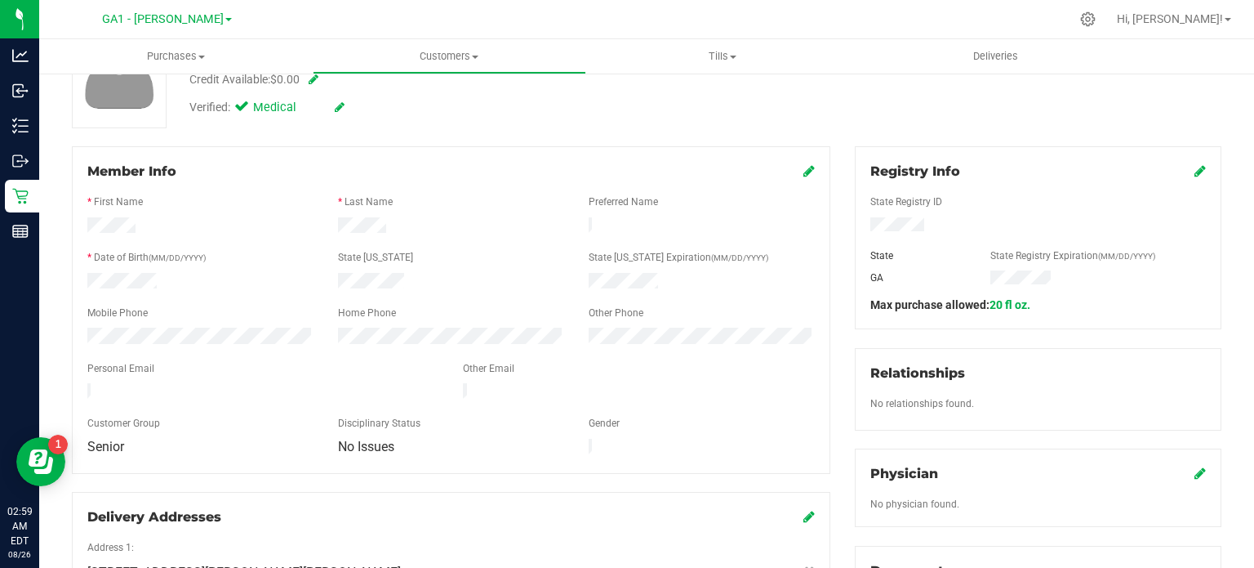
scroll to position [82, 0]
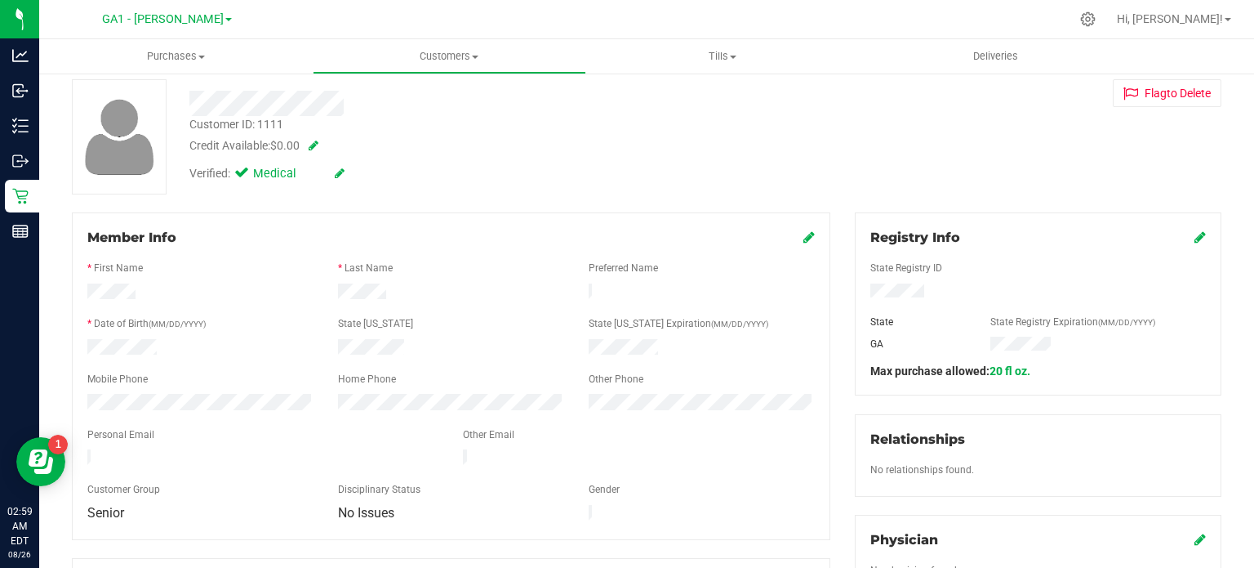
click at [790, 240] on div "Member Info" at bounding box center [451, 238] width 728 height 20
click at [804, 234] on icon at bounding box center [809, 236] width 11 height 13
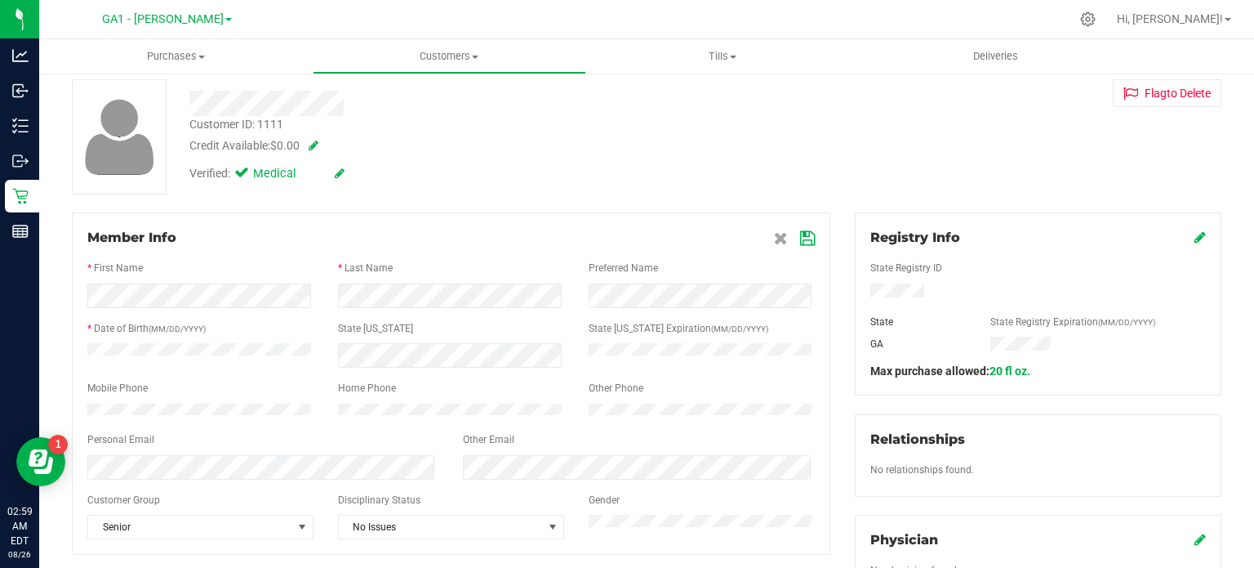
click at [803, 236] on icon at bounding box center [807, 238] width 15 height 13
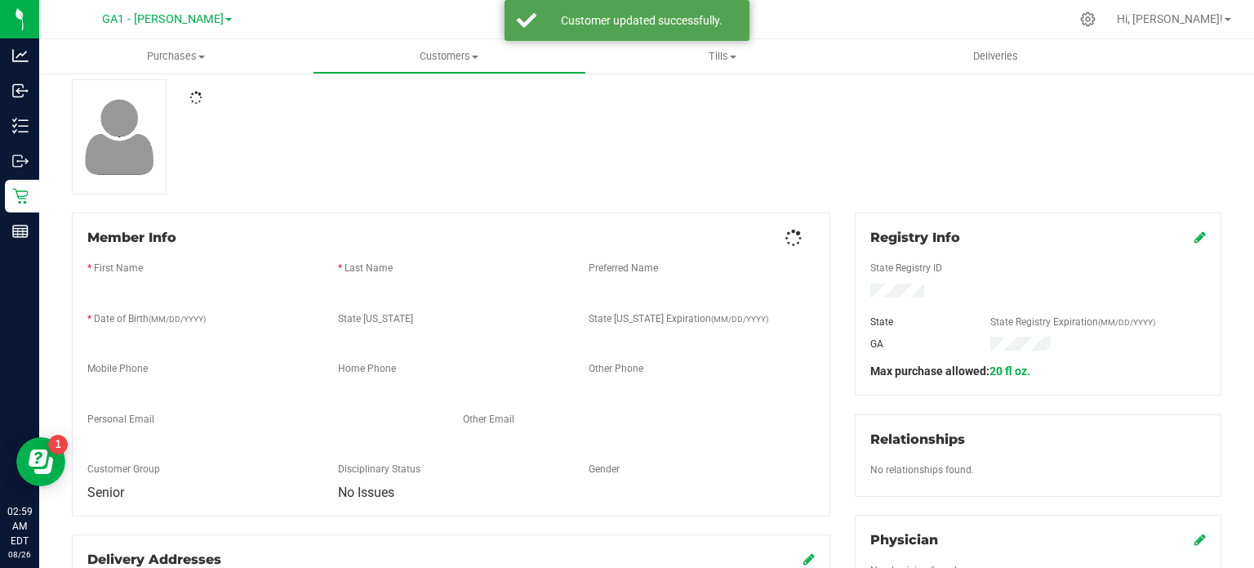
click at [411, 355] on div at bounding box center [451, 354] width 728 height 13
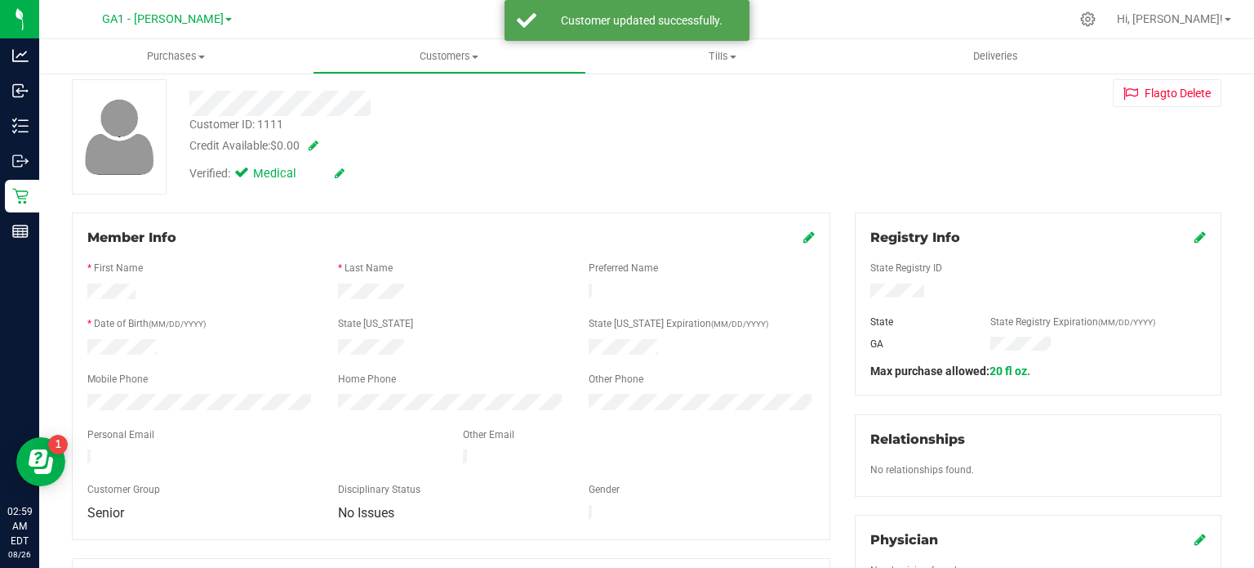
click at [336, 347] on div at bounding box center [451, 349] width 251 height 20
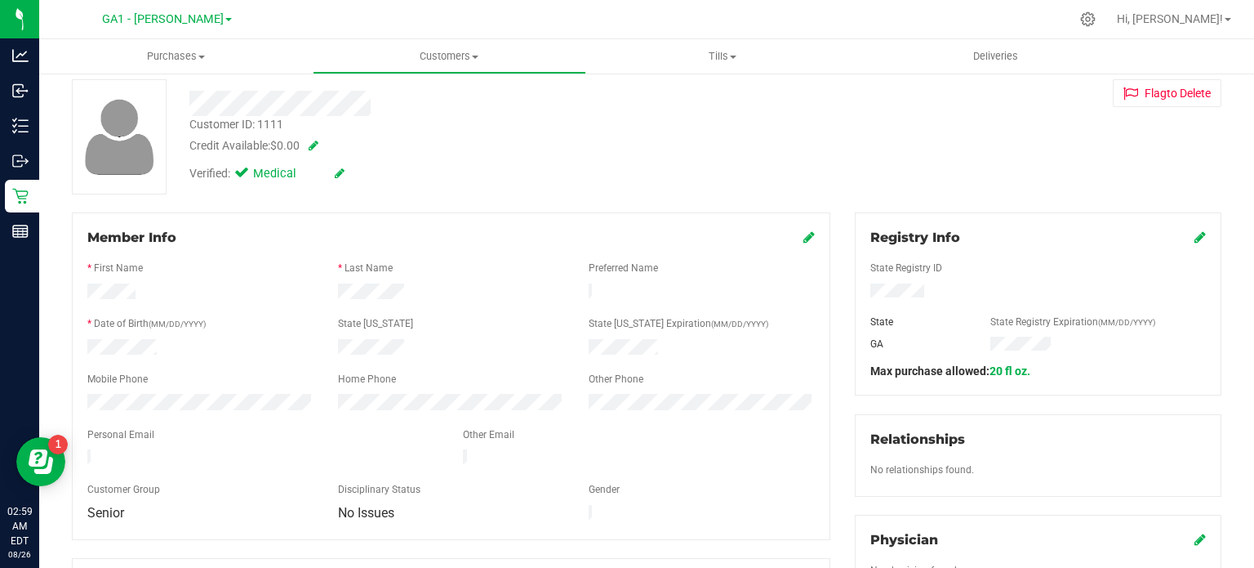
drag, startPoint x: 405, startPoint y: 291, endPoint x: 334, endPoint y: 298, distance: 71.4
click at [322, 296] on div at bounding box center [451, 293] width 752 height 20
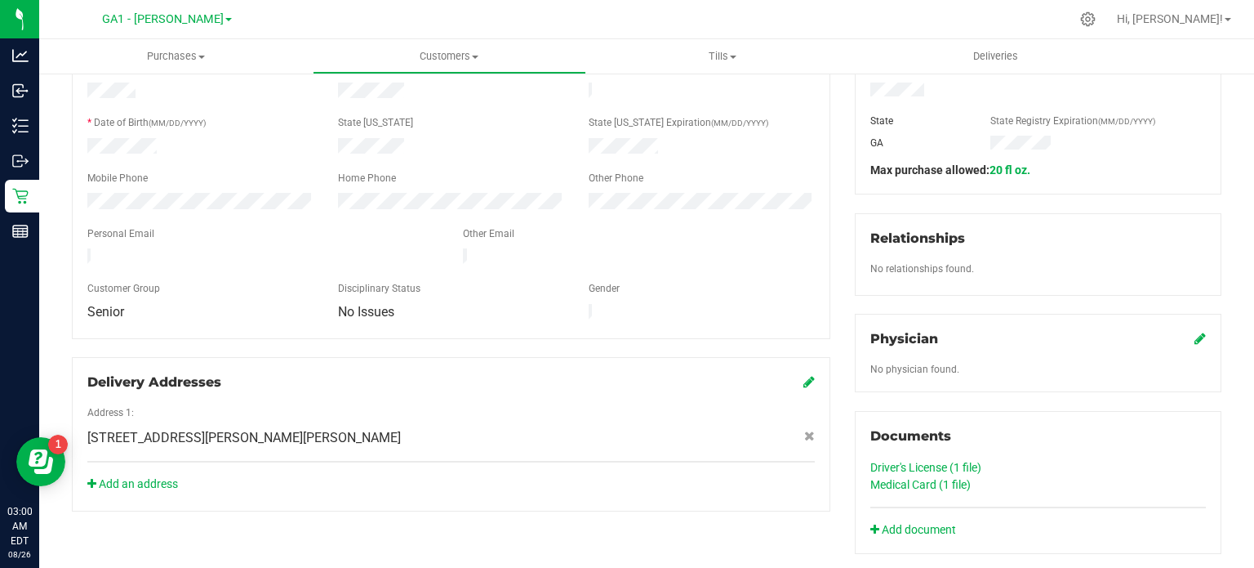
scroll to position [408, 0]
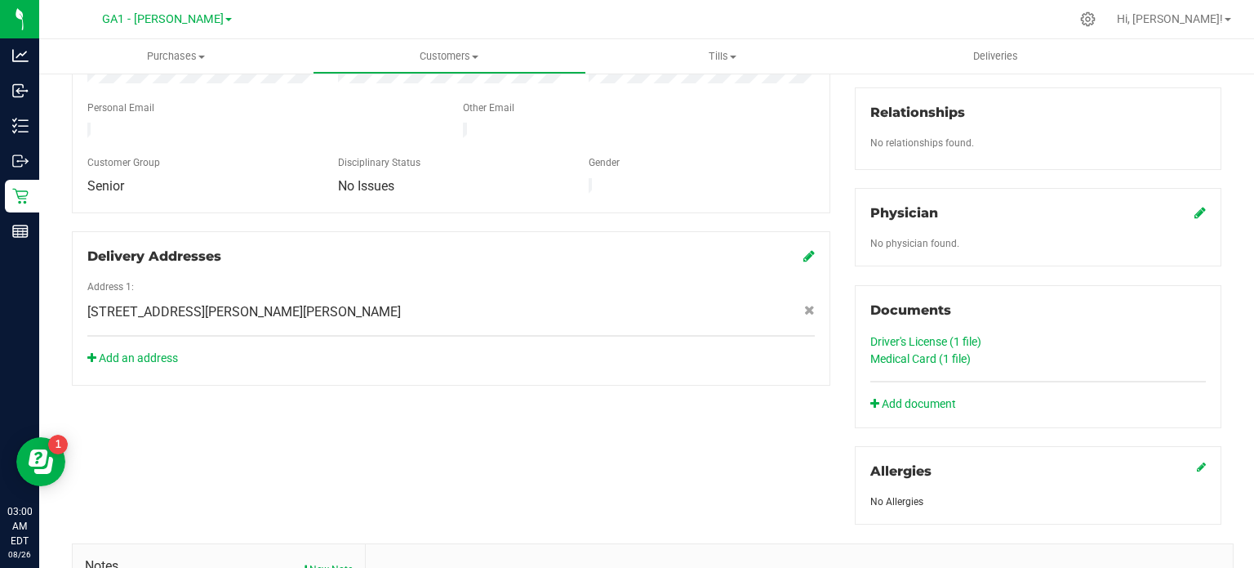
click at [937, 336] on link "Driver's License (1 file)" at bounding box center [926, 341] width 111 height 13
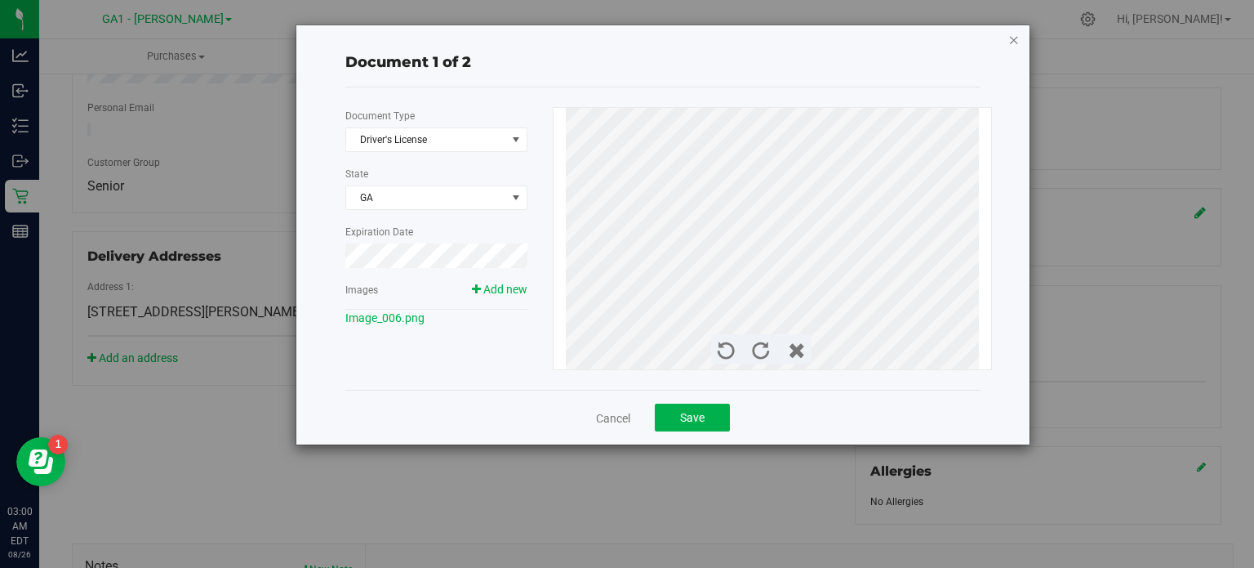
click at [1013, 35] on icon "button" at bounding box center [1014, 39] width 11 height 20
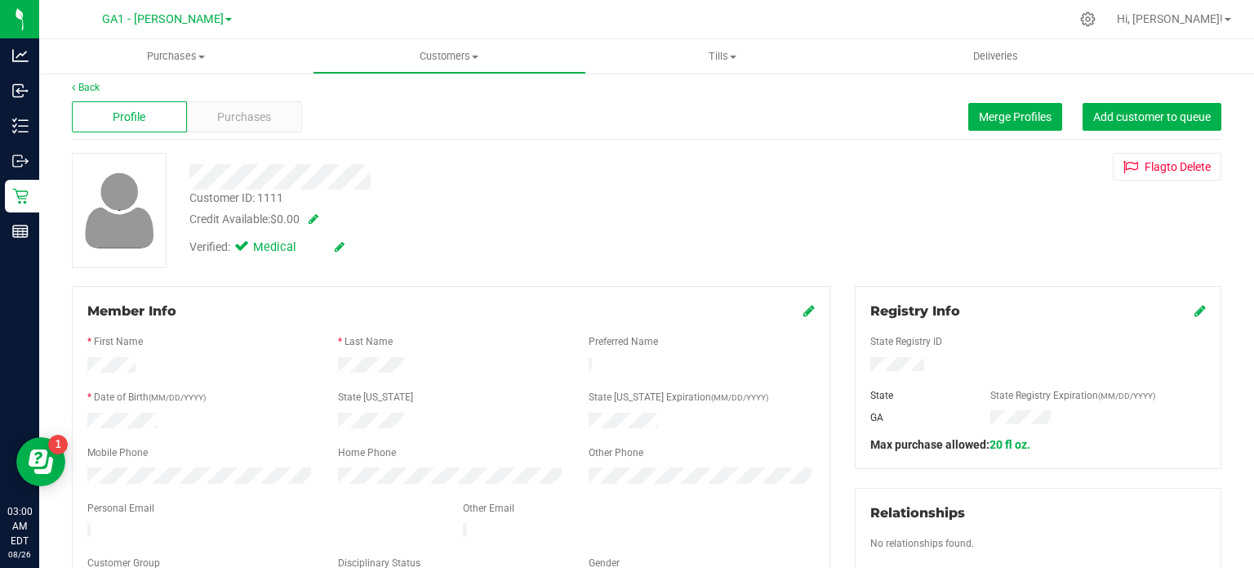
scroll to position [0, 0]
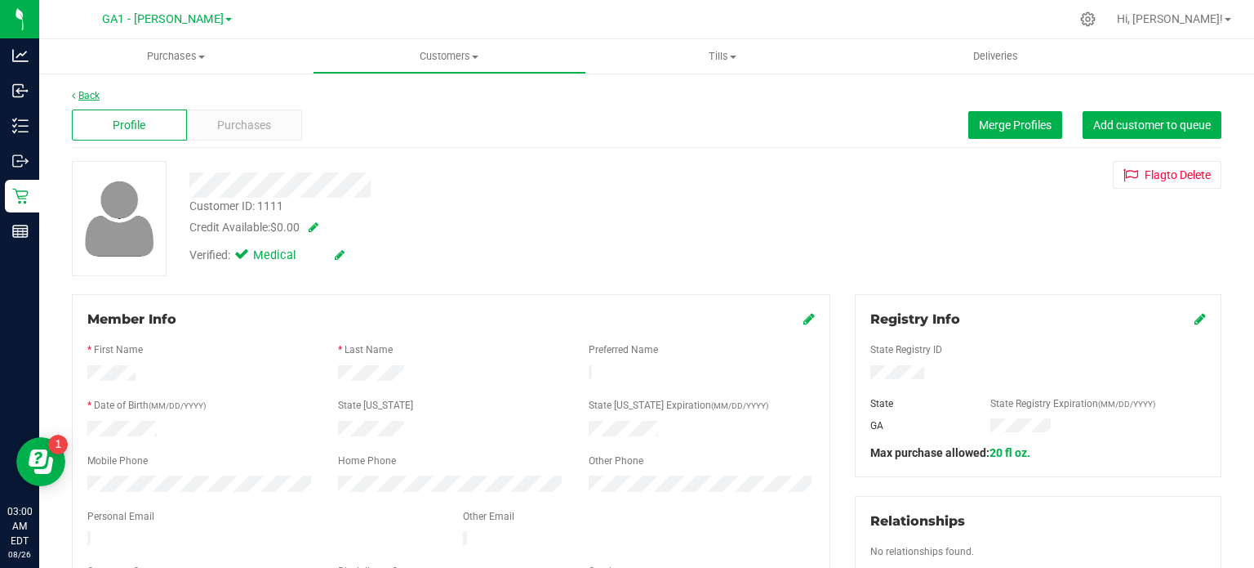
click at [85, 96] on link "Back" at bounding box center [86, 95] width 28 height 11
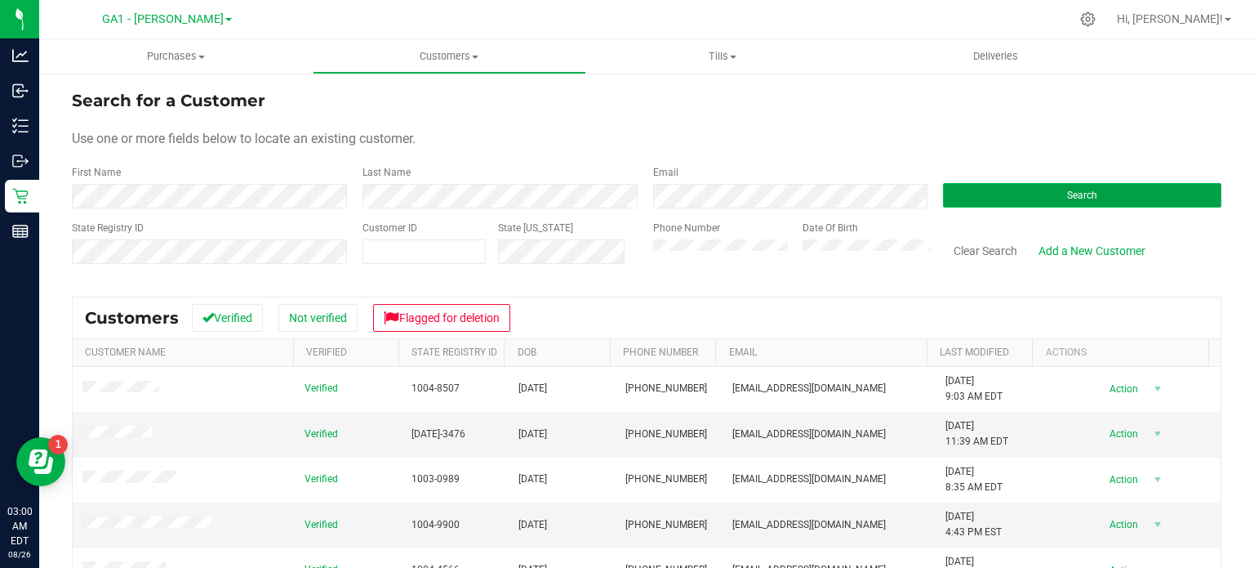
click at [1028, 197] on button "Search" at bounding box center [1082, 195] width 278 height 24
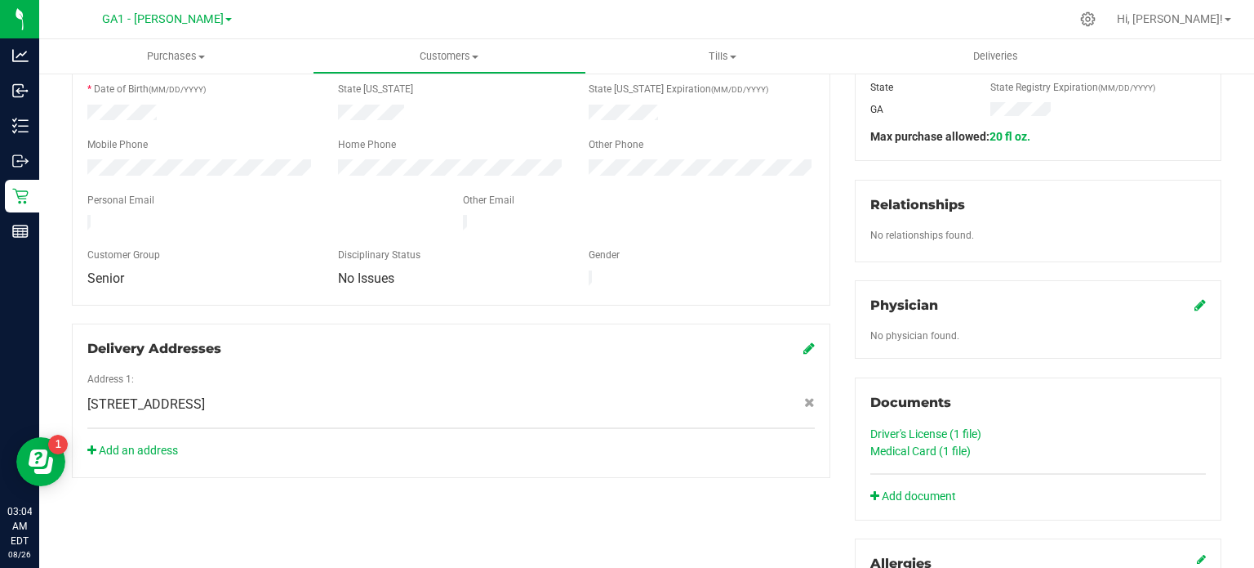
scroll to position [327, 0]
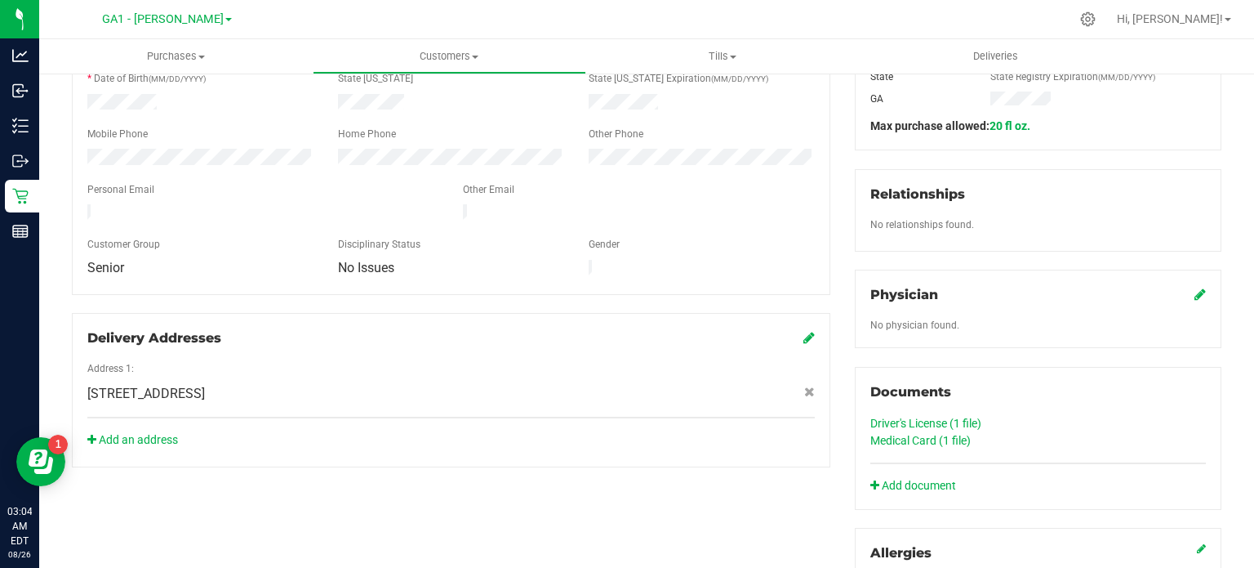
click at [933, 440] on link "Medical Card (1 file)" at bounding box center [921, 440] width 100 height 13
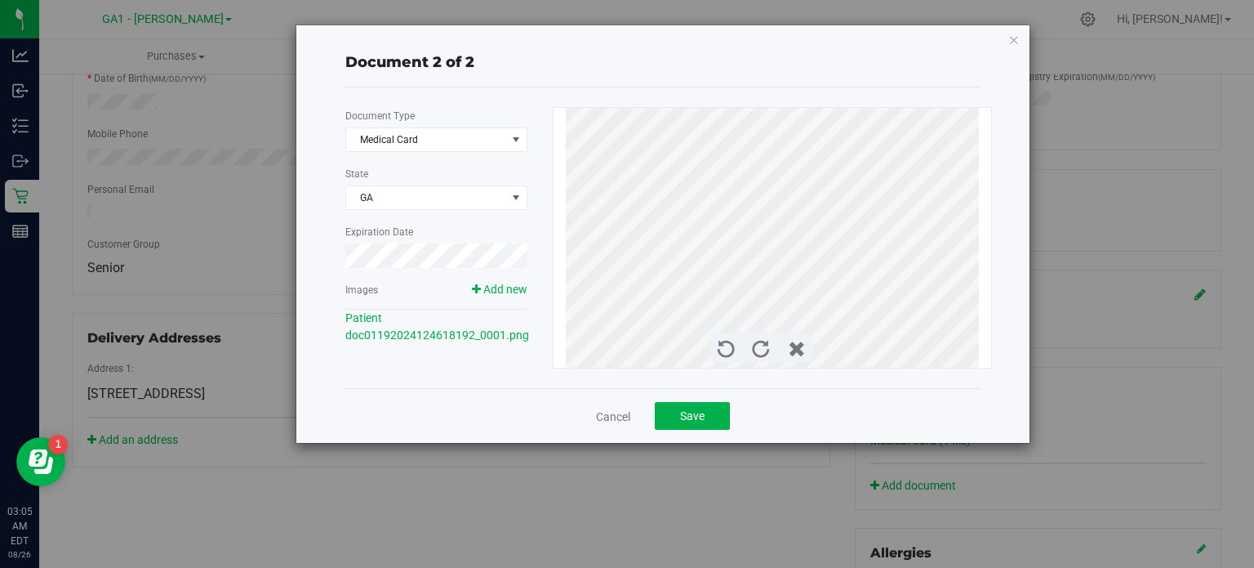
click at [1016, 34] on icon "button" at bounding box center [1014, 39] width 11 height 20
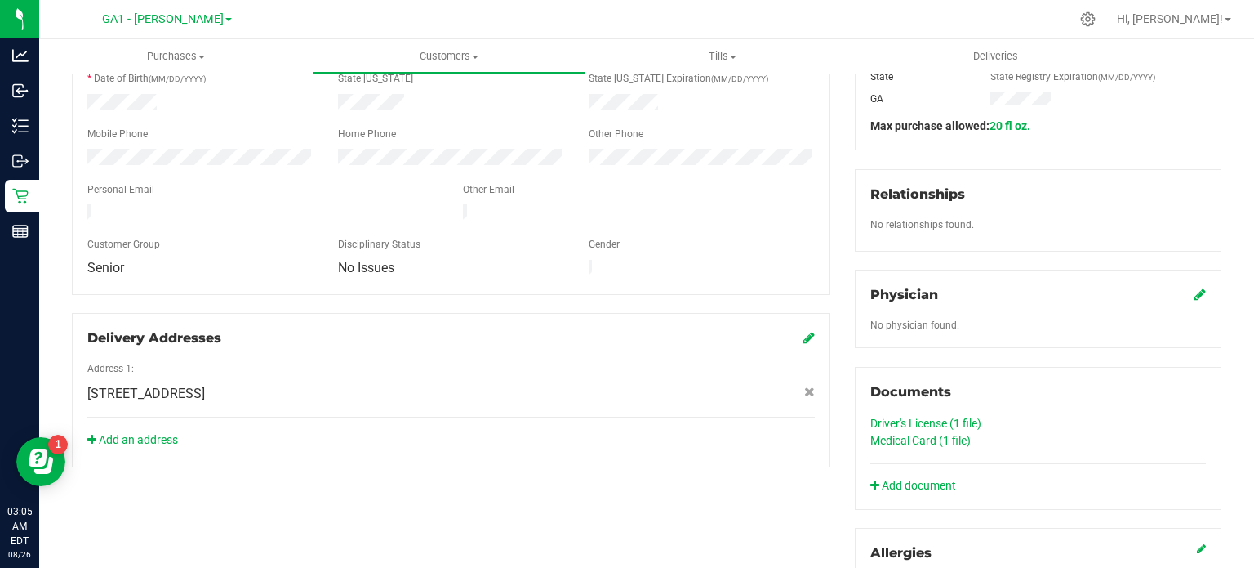
click at [926, 422] on link "Driver's License (1 file)" at bounding box center [926, 422] width 111 height 13
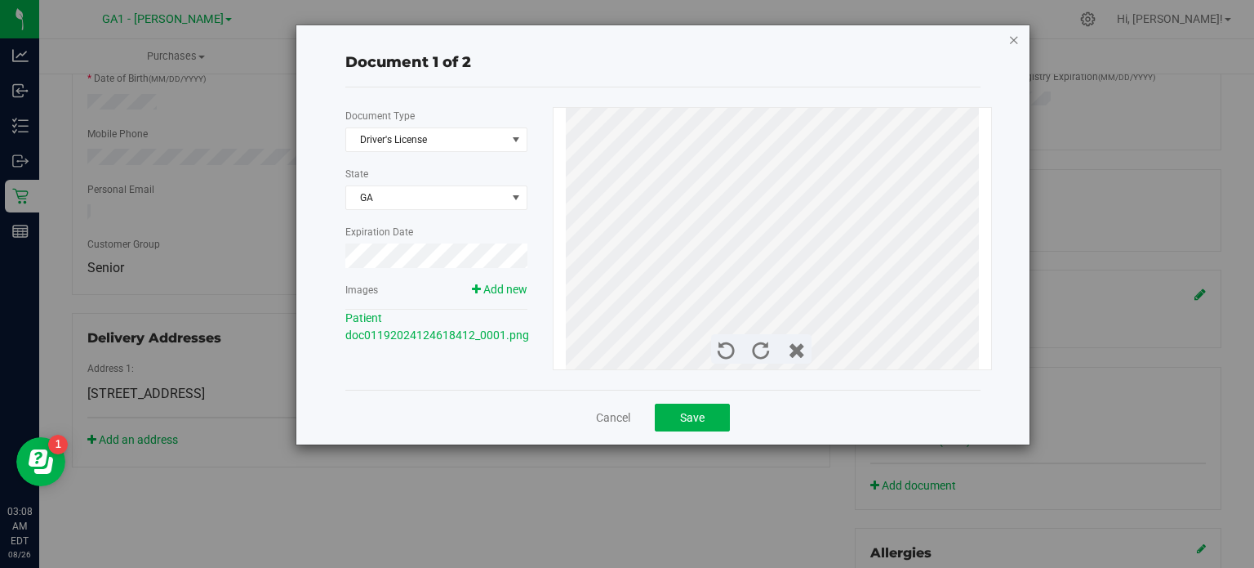
click at [1013, 38] on icon "button" at bounding box center [1014, 39] width 11 height 20
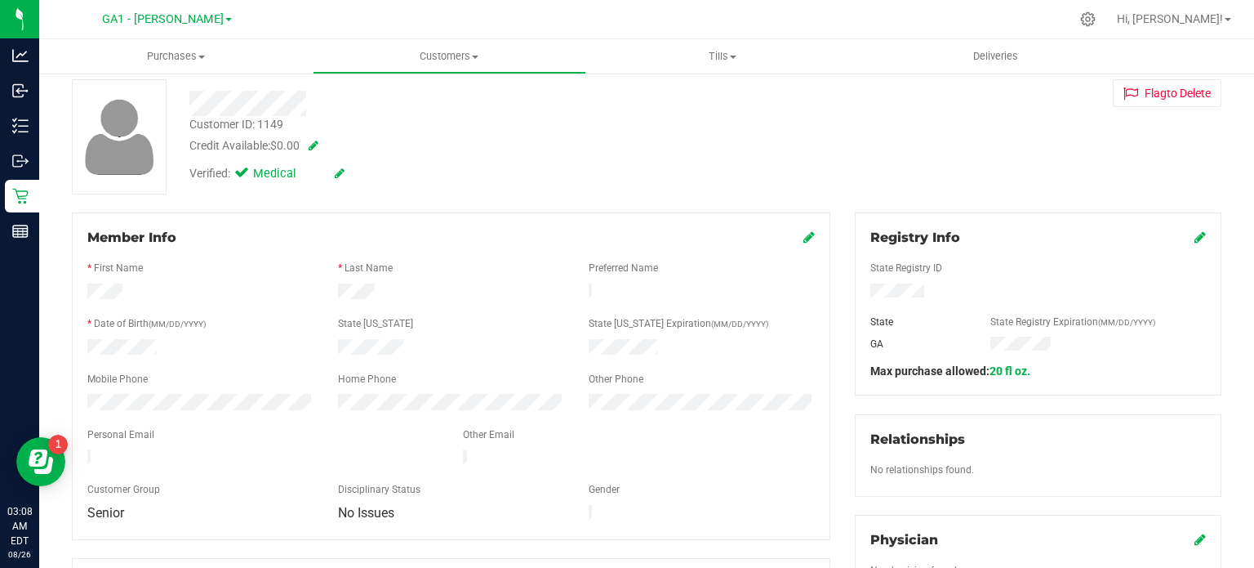
scroll to position [82, 0]
click at [804, 231] on icon at bounding box center [809, 236] width 11 height 13
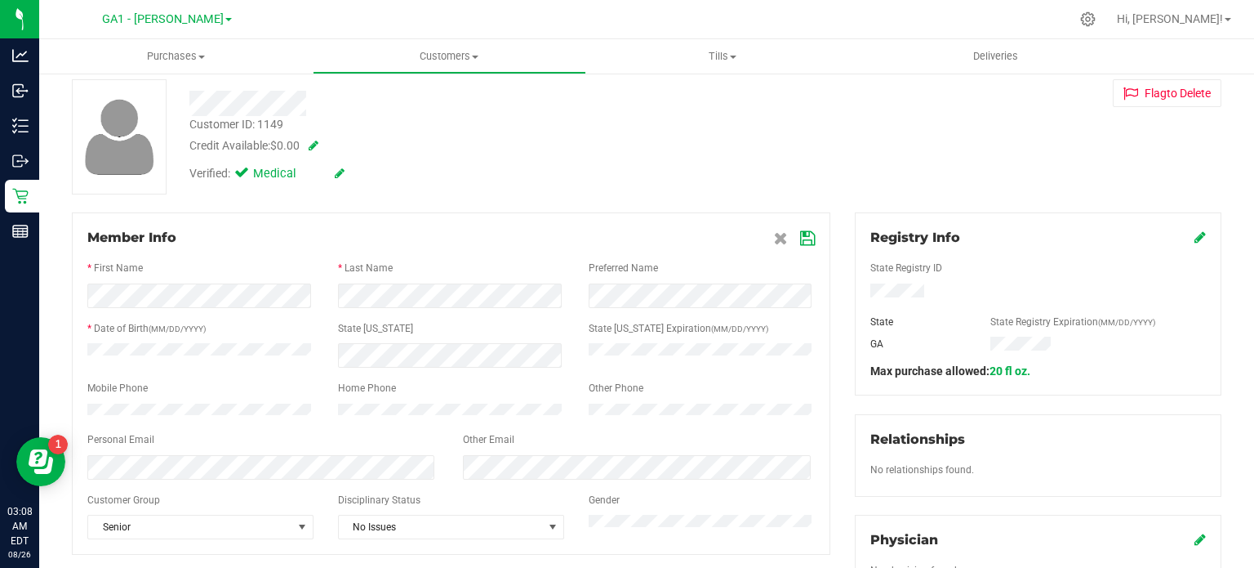
click at [802, 238] on icon at bounding box center [807, 238] width 15 height 13
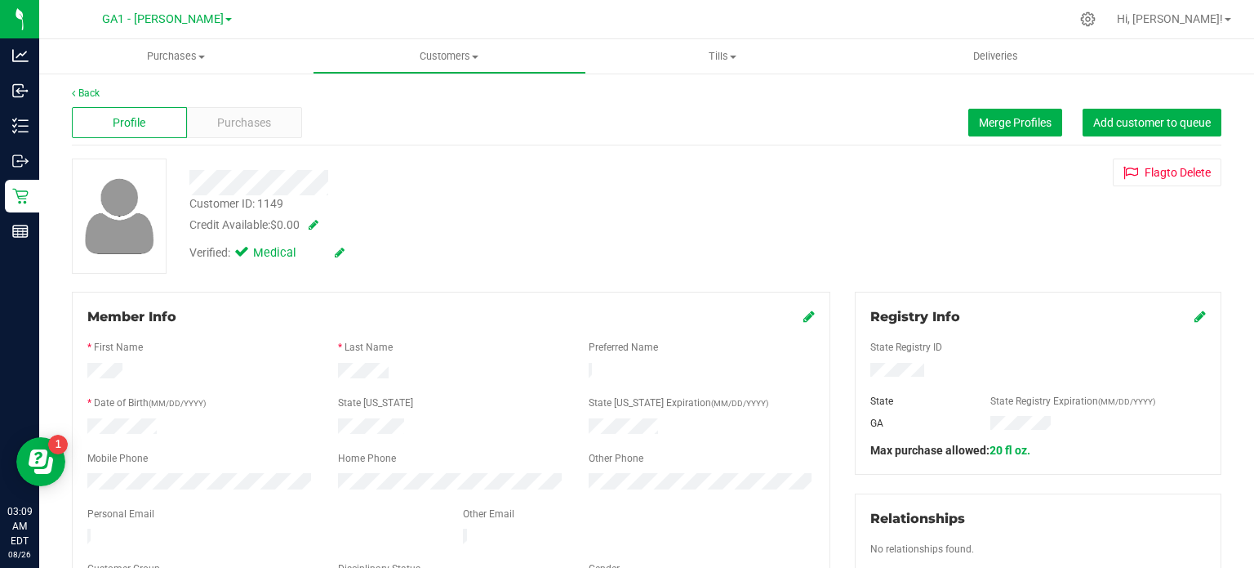
scroll to position [0, 0]
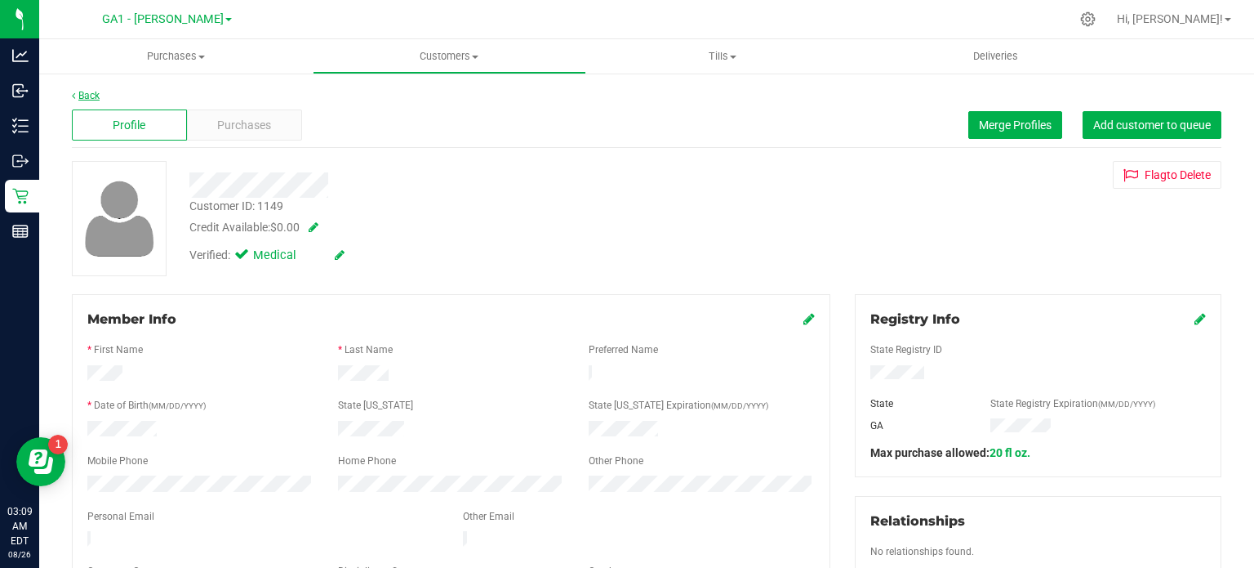
click at [98, 93] on link "Back" at bounding box center [86, 95] width 28 height 11
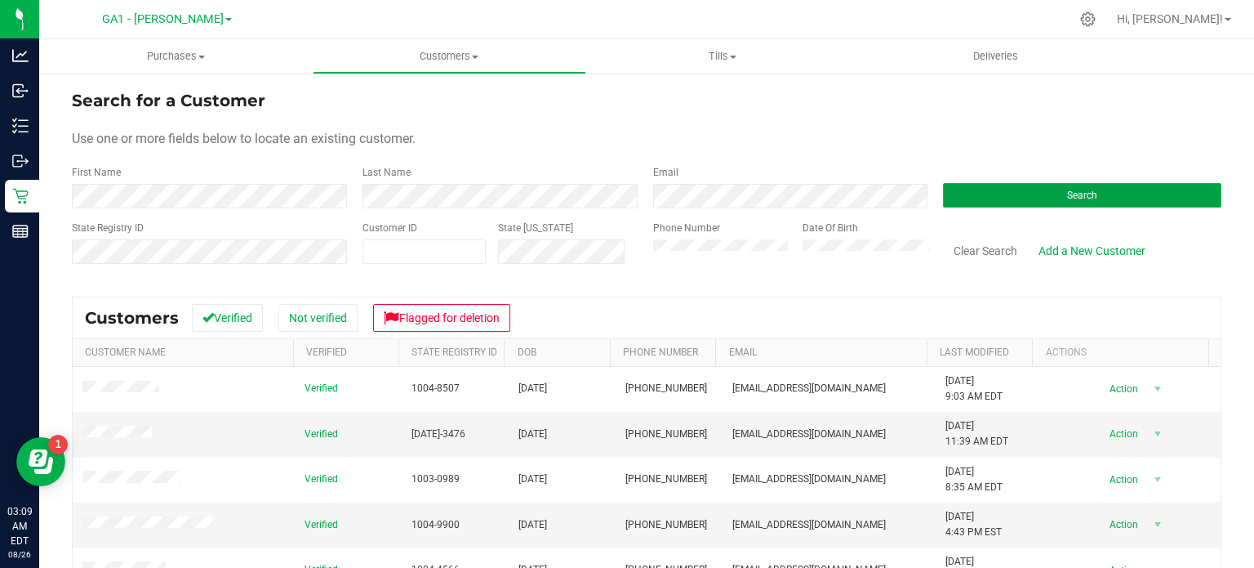
click at [1122, 201] on button "Search" at bounding box center [1082, 195] width 278 height 24
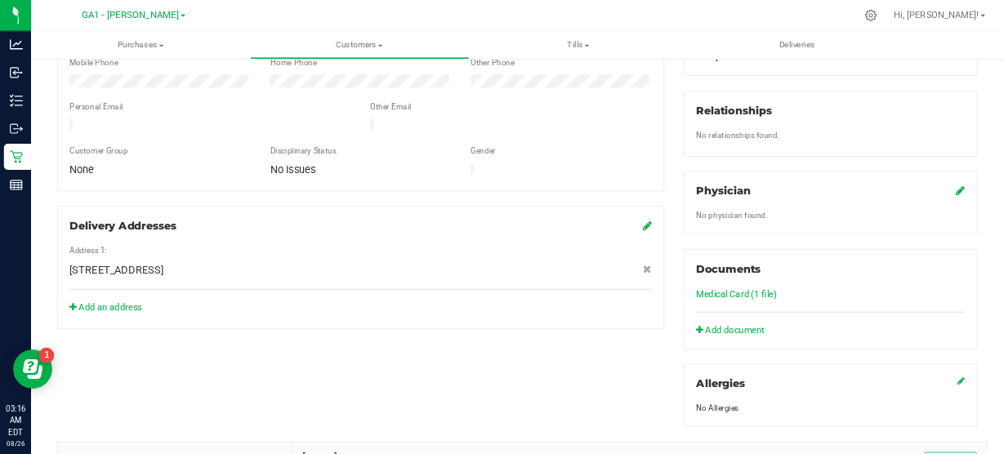
scroll to position [408, 0]
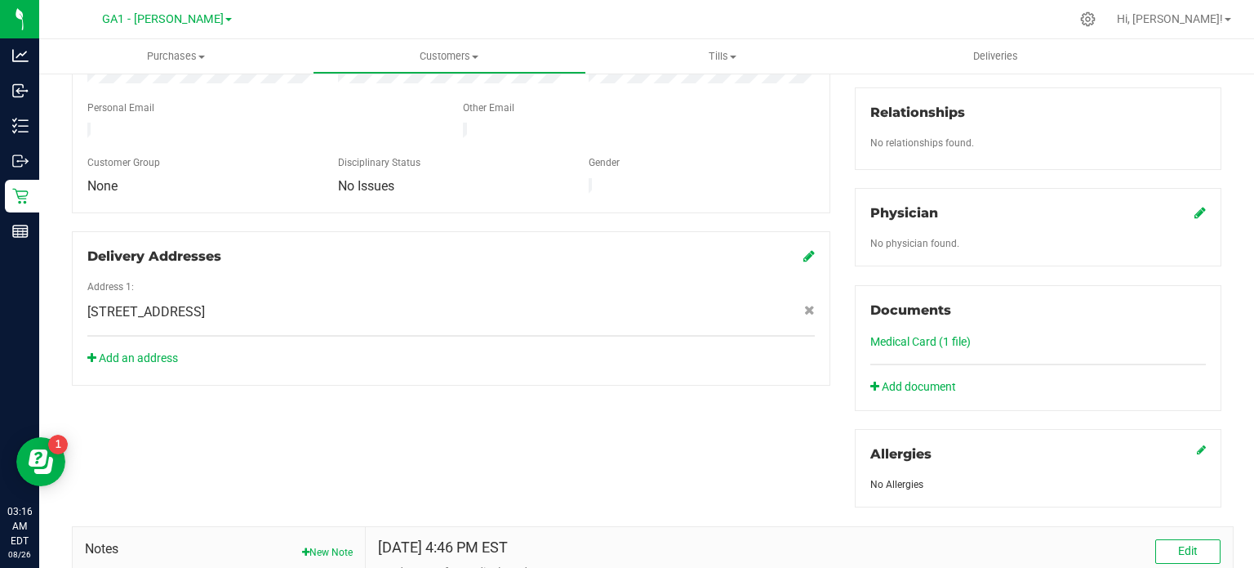
click at [934, 335] on link "Medical Card (1 file)" at bounding box center [921, 341] width 100 height 13
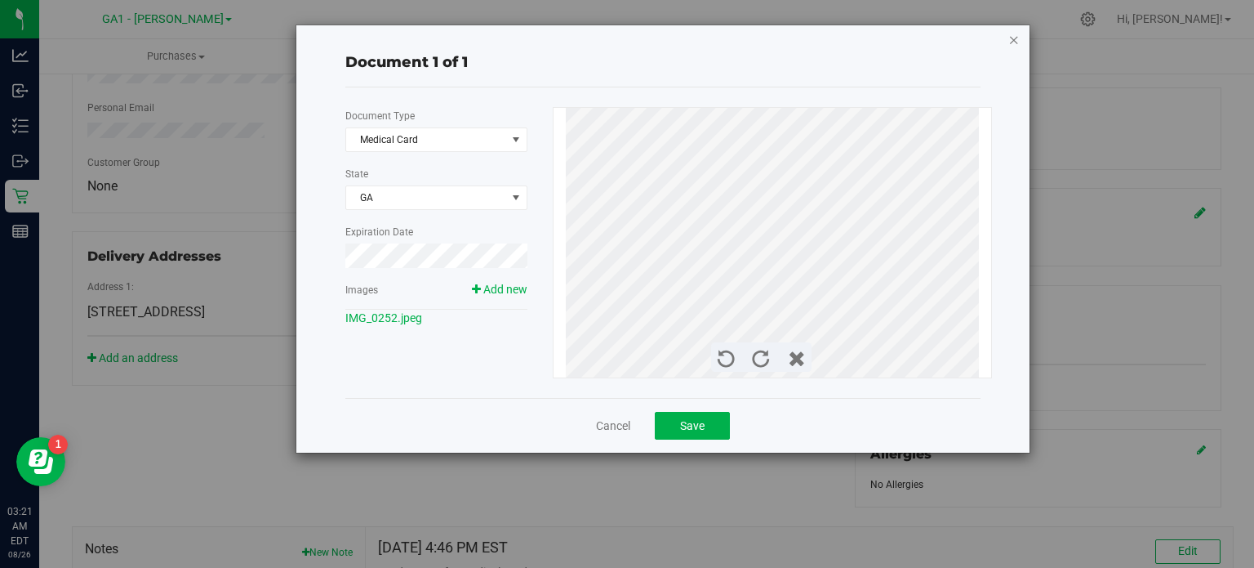
click at [1018, 36] on icon "button" at bounding box center [1014, 39] width 11 height 20
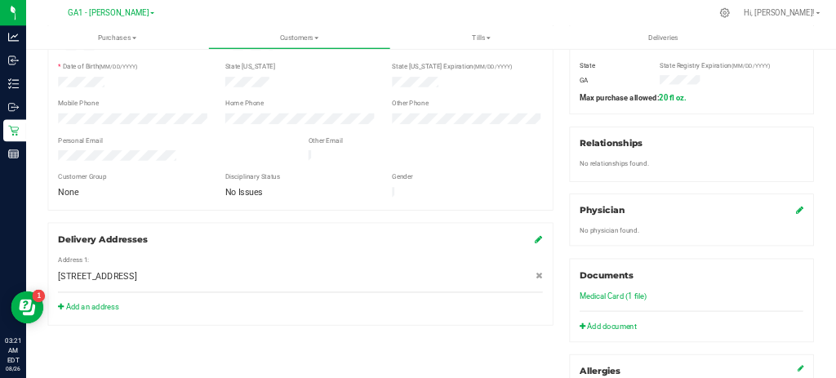
scroll to position [327, 0]
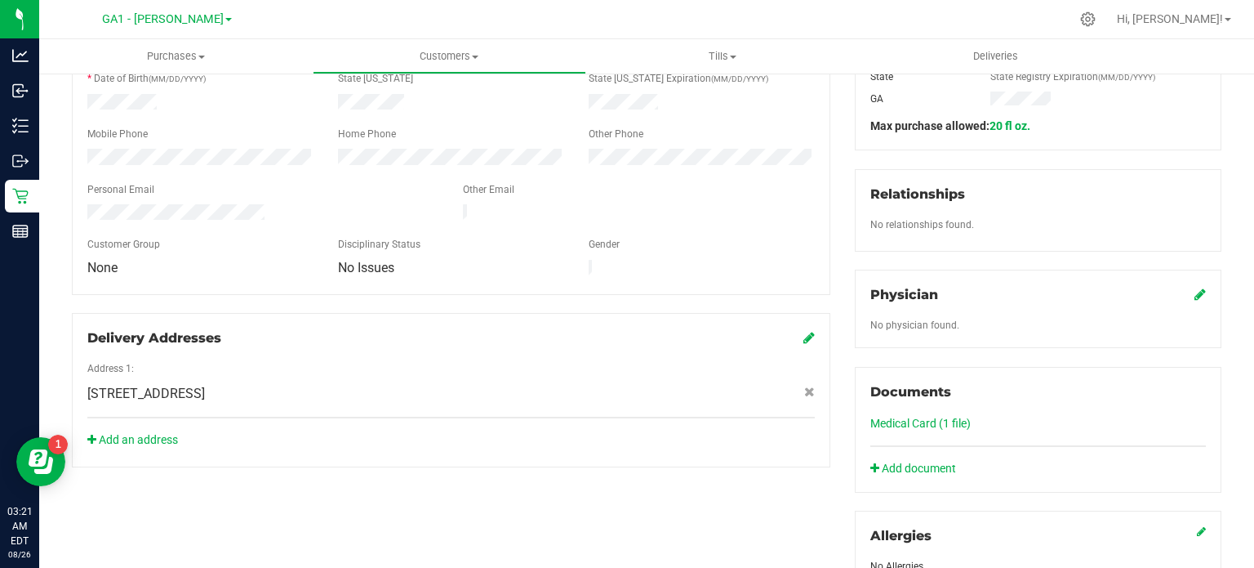
click at [944, 419] on link "Medical Card (1 file)" at bounding box center [921, 422] width 100 height 13
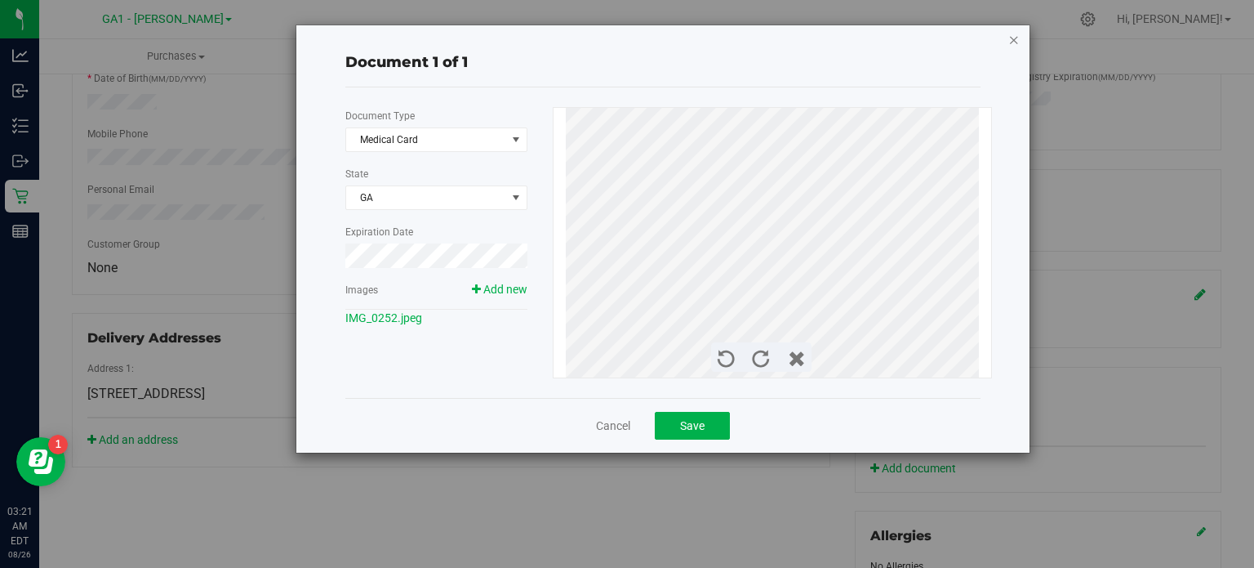
click at [1018, 42] on icon "button" at bounding box center [1014, 39] width 11 height 20
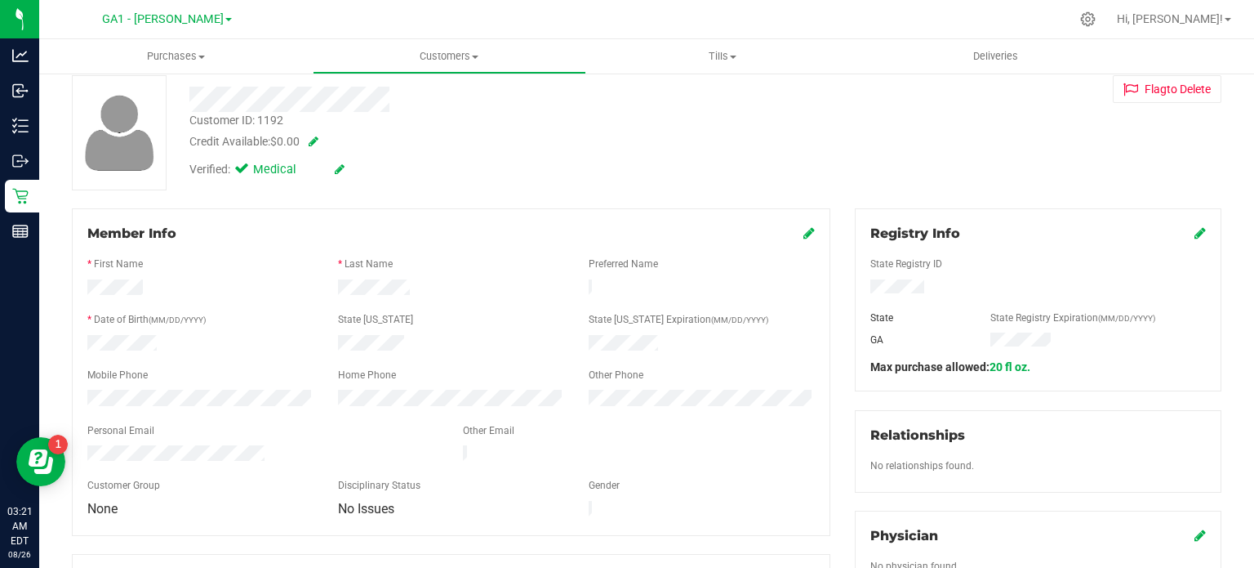
scroll to position [82, 0]
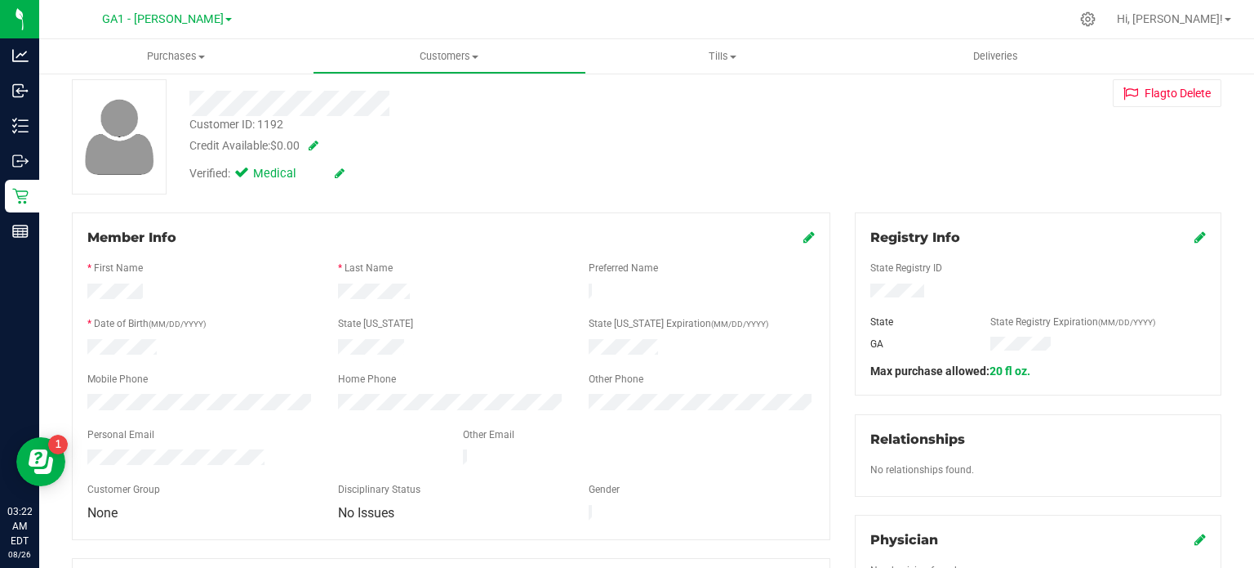
click at [399, 341] on div at bounding box center [451, 349] width 251 height 20
drag, startPoint x: 334, startPoint y: 343, endPoint x: 416, endPoint y: 283, distance: 101.8
click at [416, 283] on div at bounding box center [451, 293] width 251 height 20
